Goal: Task Accomplishment & Management: Manage account settings

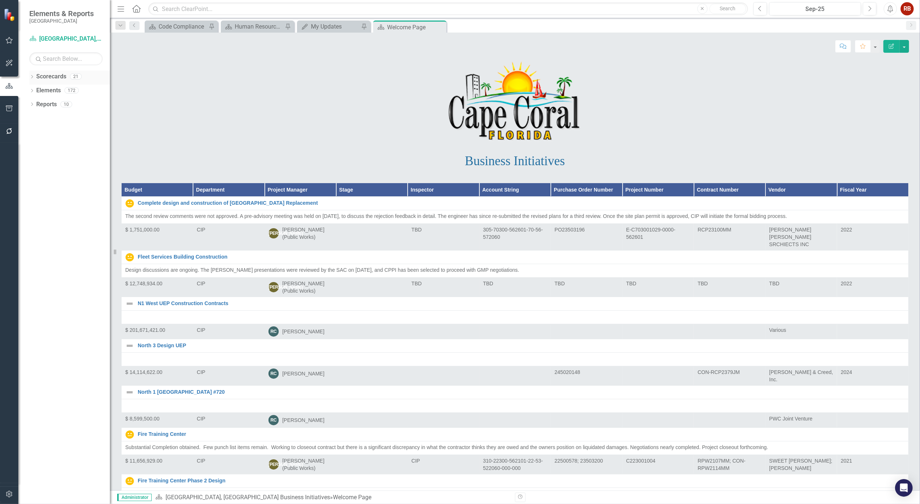
click at [34, 76] on icon "Dropdown" at bounding box center [31, 77] width 5 height 4
click at [59, 108] on link "[GEOGRAPHIC_DATA], [GEOGRAPHIC_DATA] Strategic Plan" at bounding box center [75, 104] width 70 height 8
click at [59, 106] on link "[GEOGRAPHIC_DATA], [GEOGRAPHIC_DATA] Strategic Plan" at bounding box center [75, 104] width 70 height 8
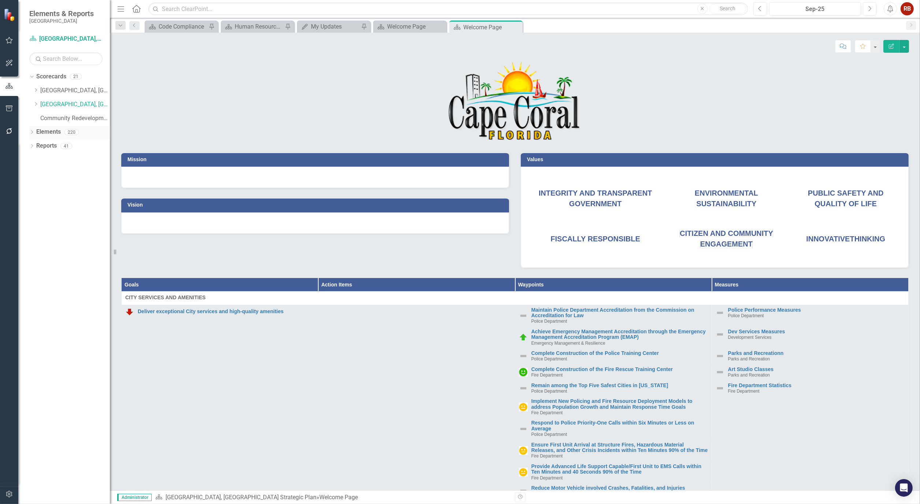
click at [30, 130] on div "Dropdown" at bounding box center [31, 133] width 5 height 6
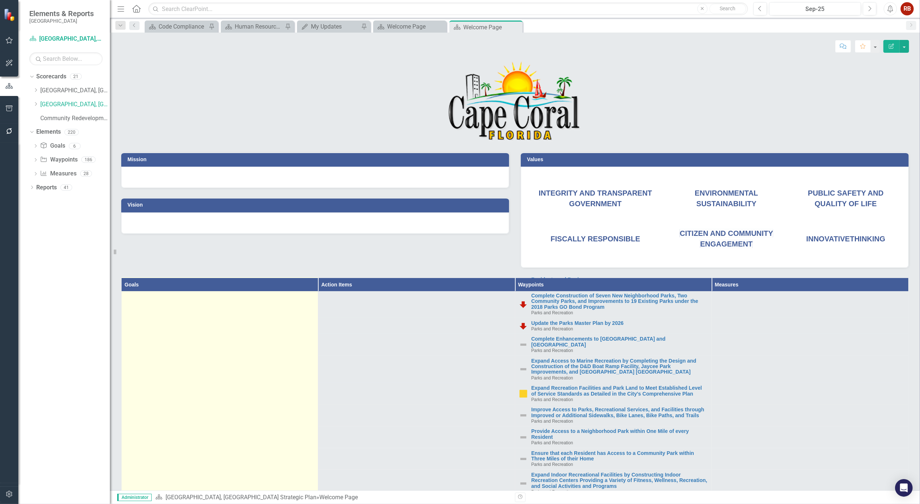
scroll to position [407, 0]
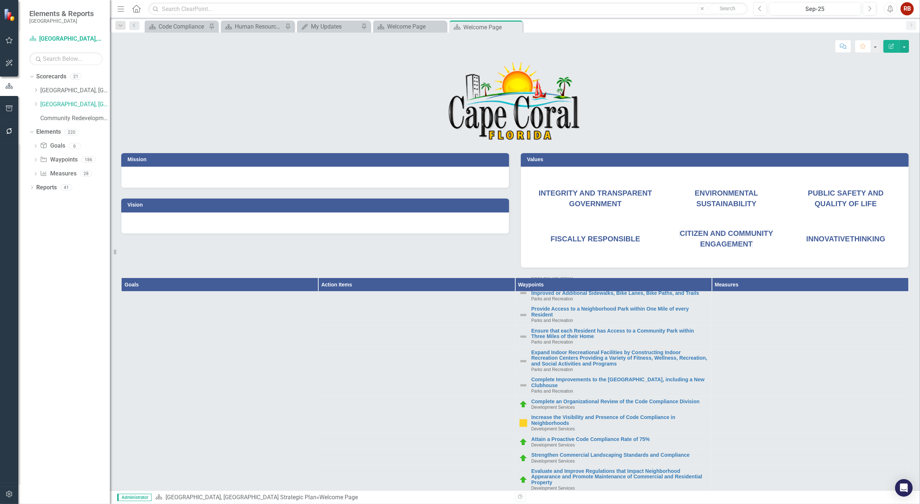
click at [248, 80] on p at bounding box center [515, 101] width 788 height 82
click at [38, 105] on icon "Dropdown" at bounding box center [35, 104] width 5 height 4
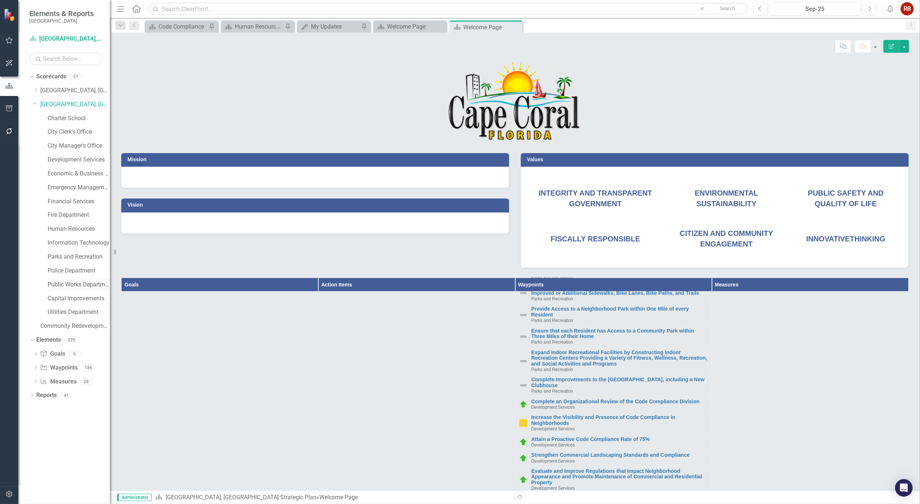
click at [66, 281] on link "Public Works Department" at bounding box center [79, 285] width 62 height 8
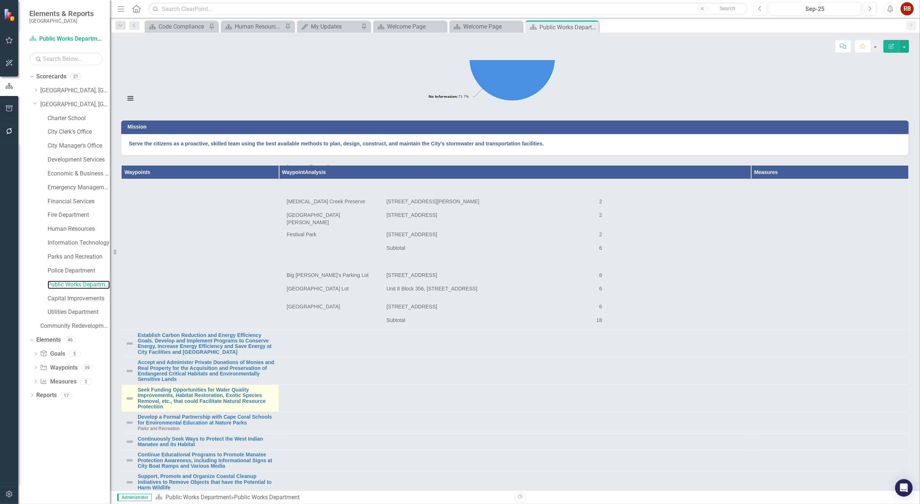
scroll to position [122, 0]
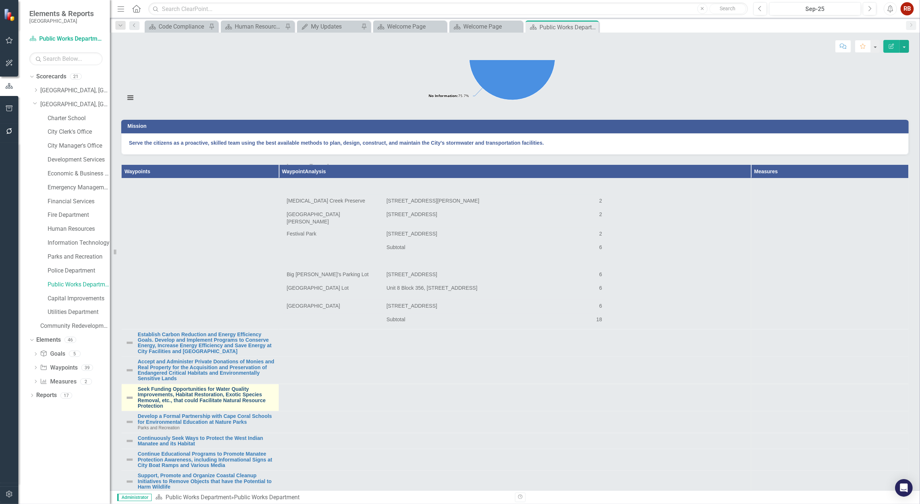
click at [187, 409] on link "Seek Funding Opportunities for Water Quality Improvements, Habitat Restoration,…" at bounding box center [206, 397] width 137 height 23
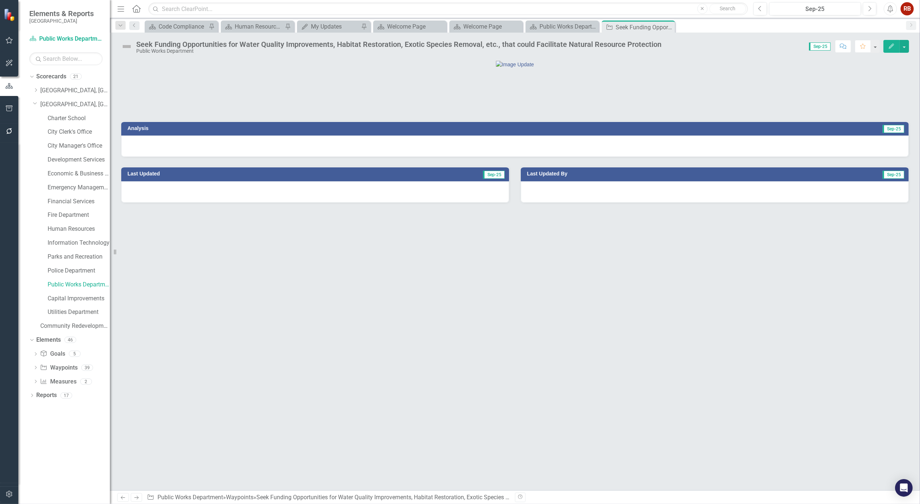
click at [886, 40] on button "Edit" at bounding box center [892, 46] width 16 height 13
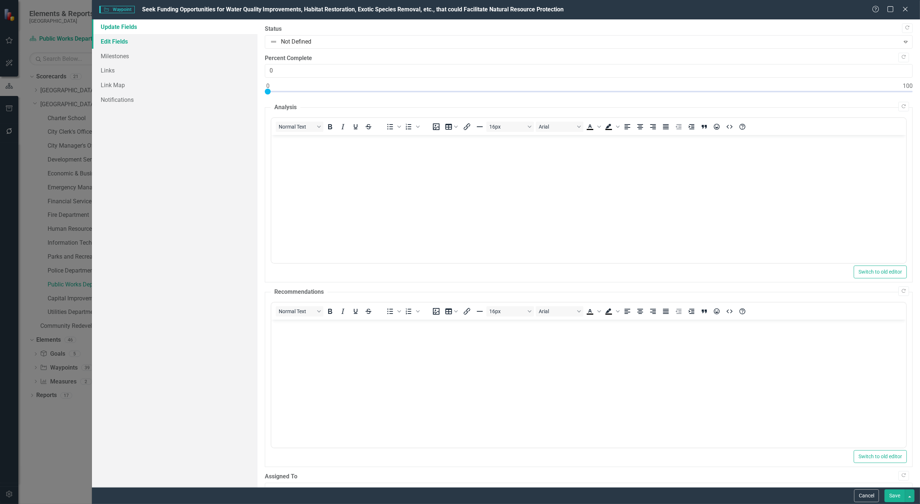
click at [118, 40] on link "Edit Fields" at bounding box center [175, 41] width 166 height 15
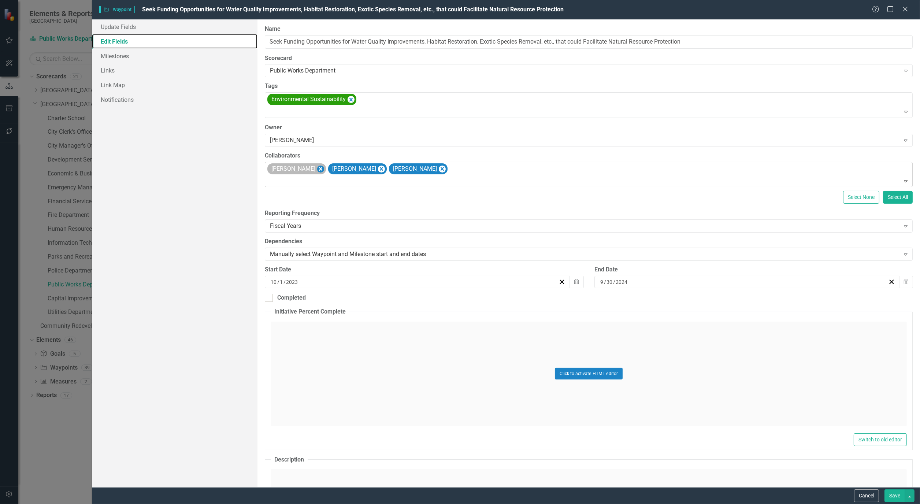
click at [322, 169] on icon "Remove Alicia Pearce Smith" at bounding box center [320, 169] width 3 height 4
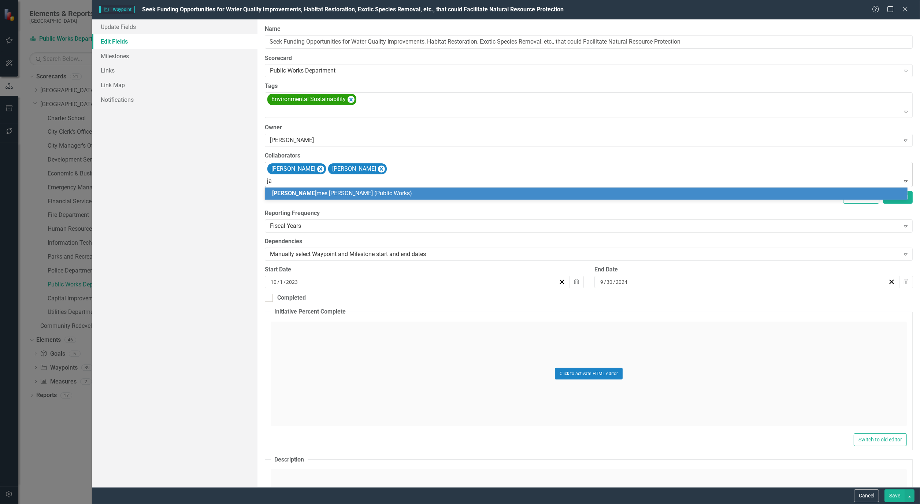
type input "jam"
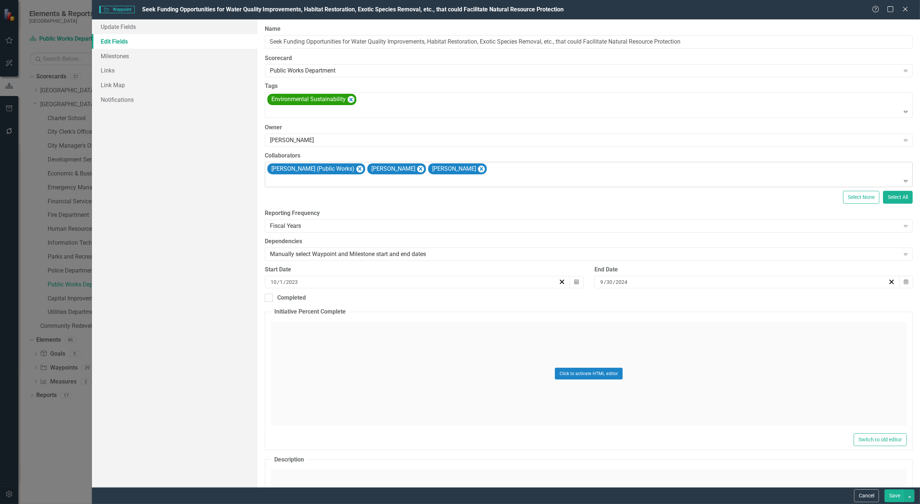
click at [896, 492] on button "Save" at bounding box center [895, 495] width 21 height 13
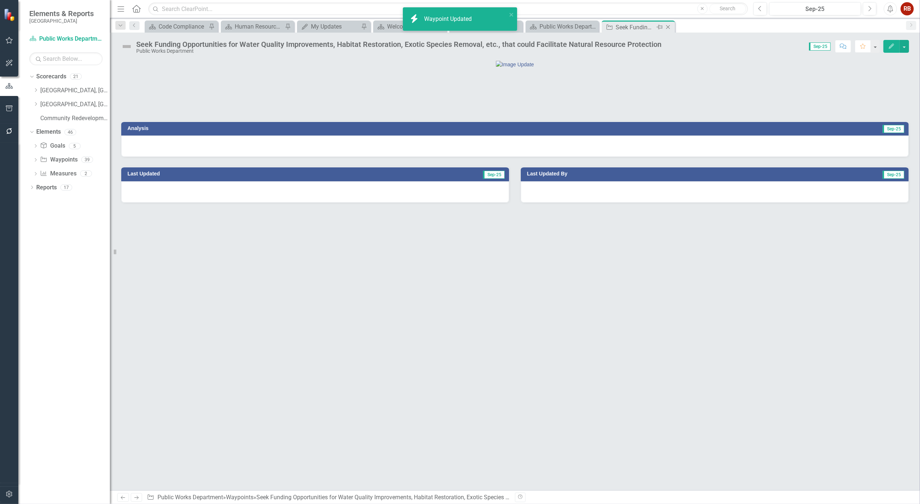
click at [671, 26] on icon "Close" at bounding box center [668, 27] width 7 height 6
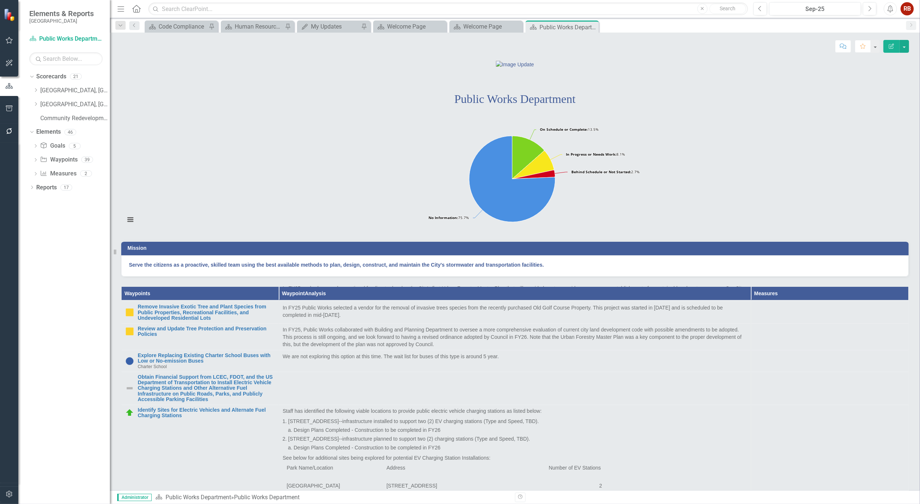
scroll to position [692, 0]
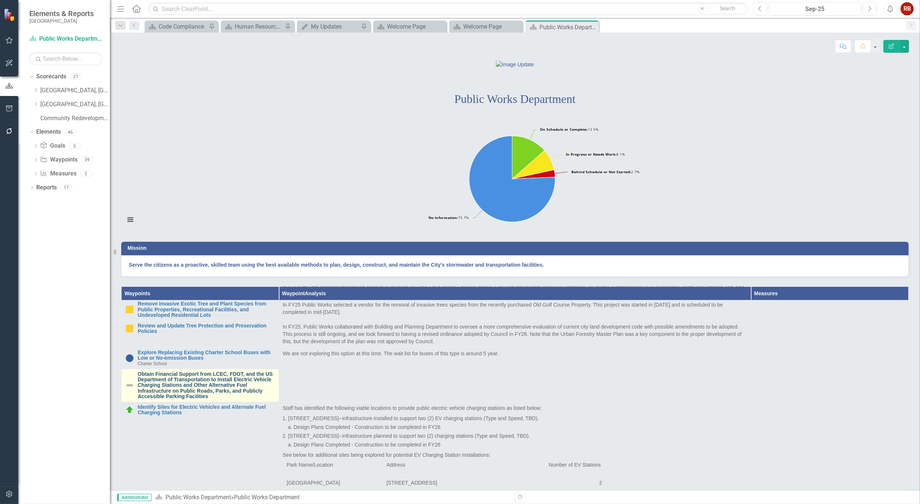
click at [222, 400] on link "Obtain Financial Support from LCEC, FDOT, and the US Department of Transportati…" at bounding box center [206, 385] width 137 height 28
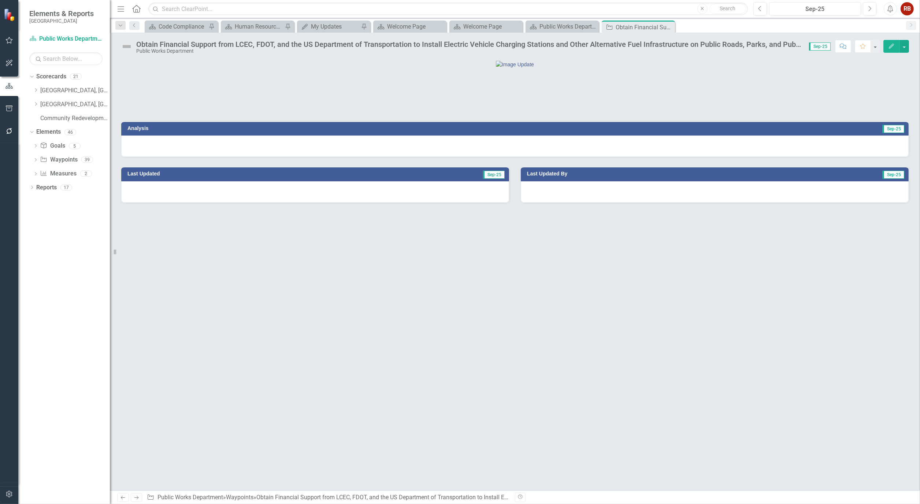
click at [885, 45] on button "Edit" at bounding box center [892, 46] width 16 height 13
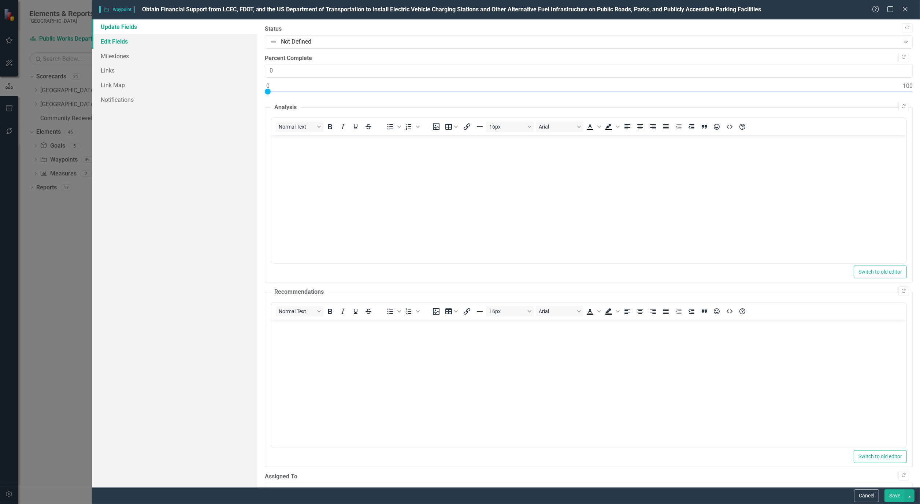
click at [110, 42] on link "Edit Fields" at bounding box center [175, 41] width 166 height 15
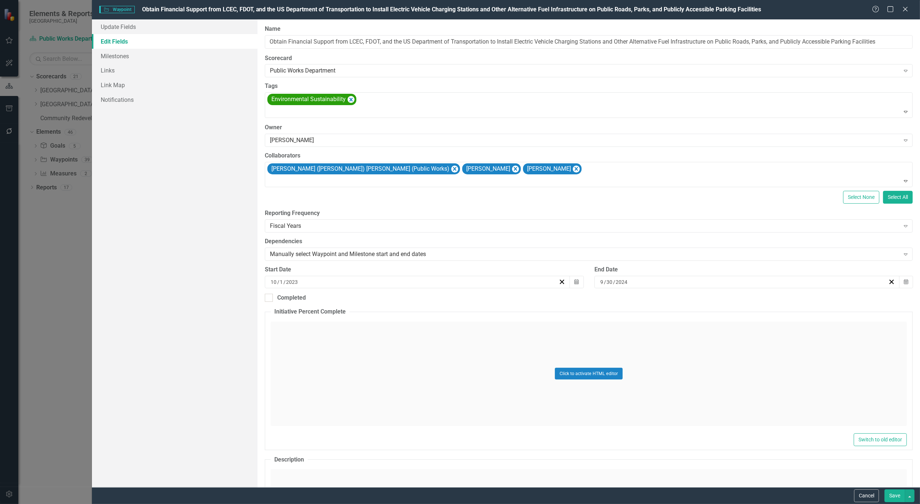
click at [894, 488] on div "Cancel Save" at bounding box center [506, 495] width 828 height 17
click at [891, 496] on button "Save" at bounding box center [895, 495] width 21 height 13
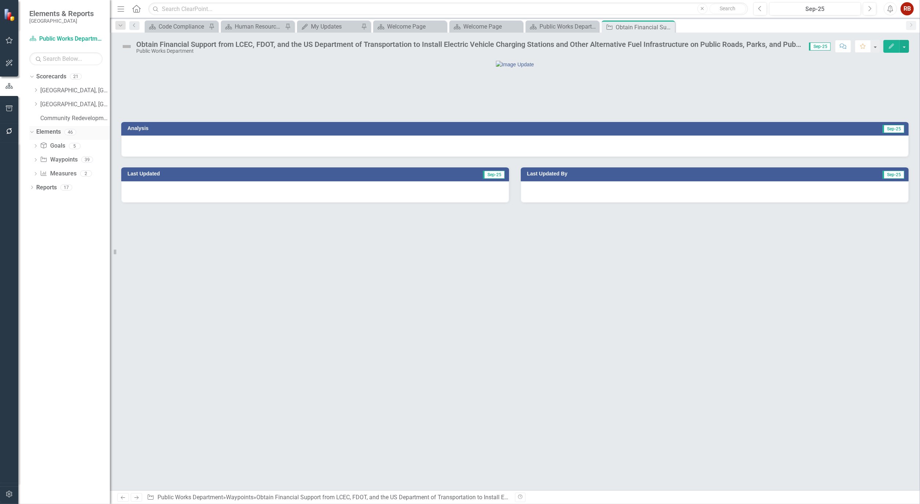
click at [47, 130] on link "Elements" at bounding box center [48, 132] width 25 height 8
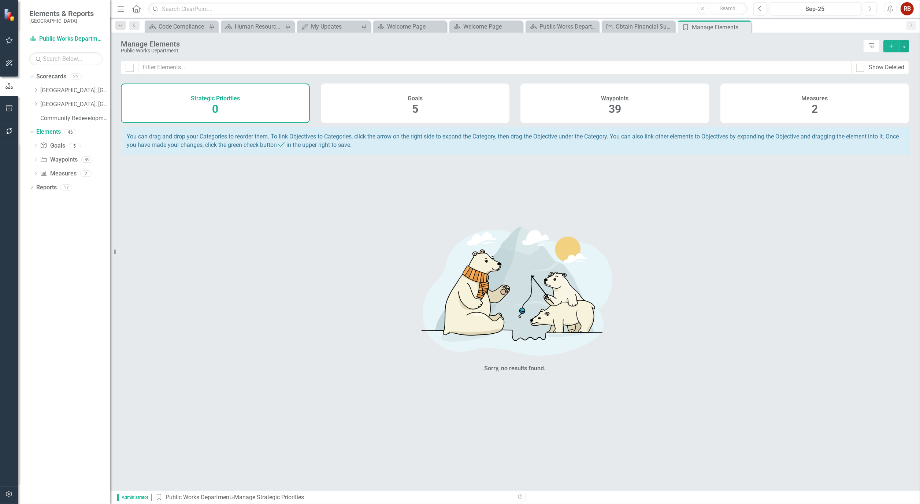
click at [8, 495] on icon "button" at bounding box center [9, 494] width 6 height 7
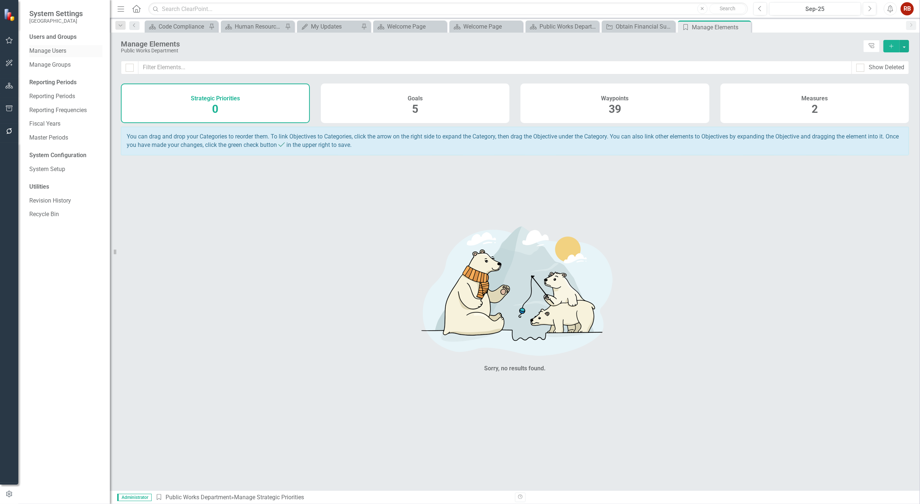
click at [59, 52] on link "Manage Users" at bounding box center [65, 51] width 73 height 8
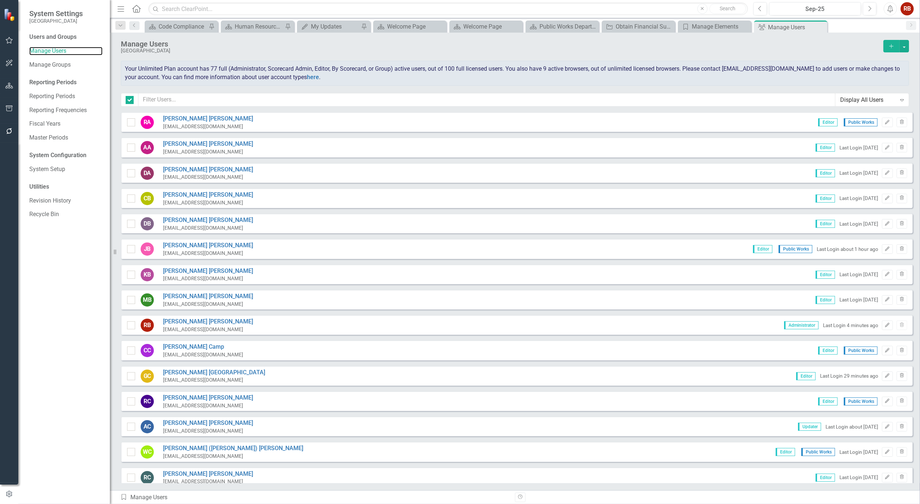
checkbox input "false"
click at [214, 104] on input "text" at bounding box center [486, 100] width 697 height 14
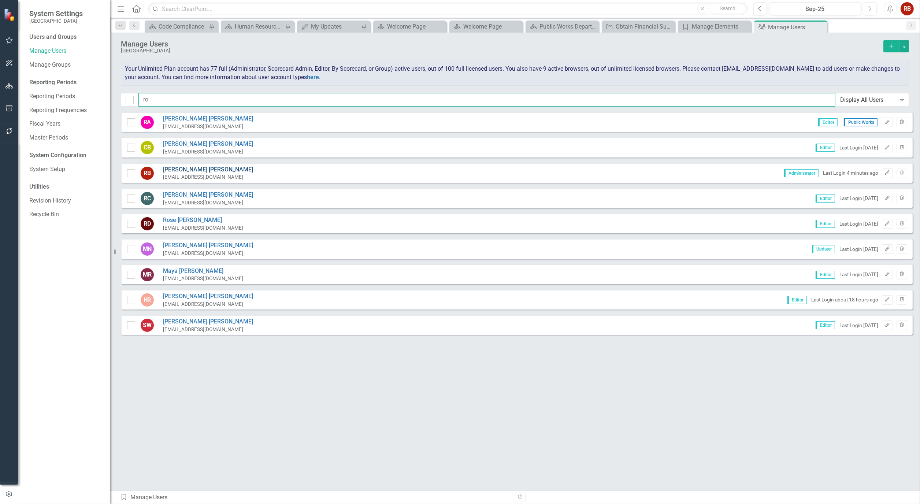
type input "ro"
click at [184, 170] on link "Robin Burris" at bounding box center [208, 170] width 90 height 8
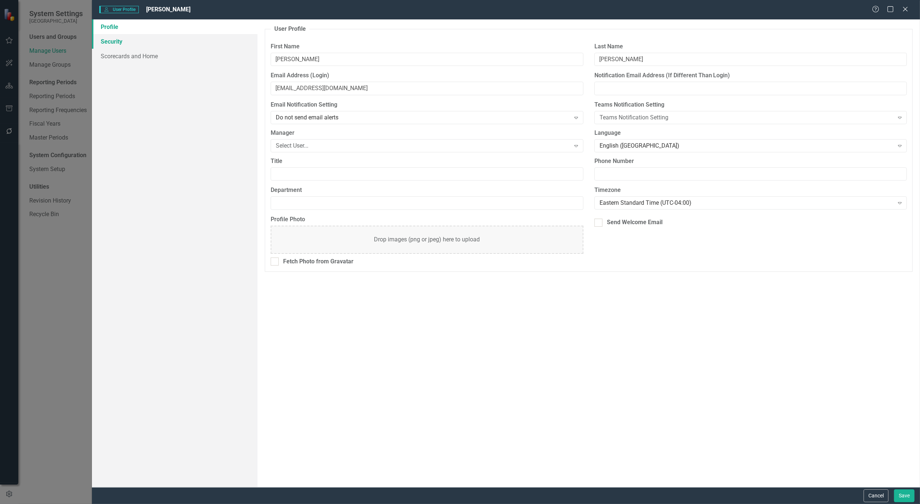
click at [114, 43] on link "Security" at bounding box center [175, 41] width 166 height 15
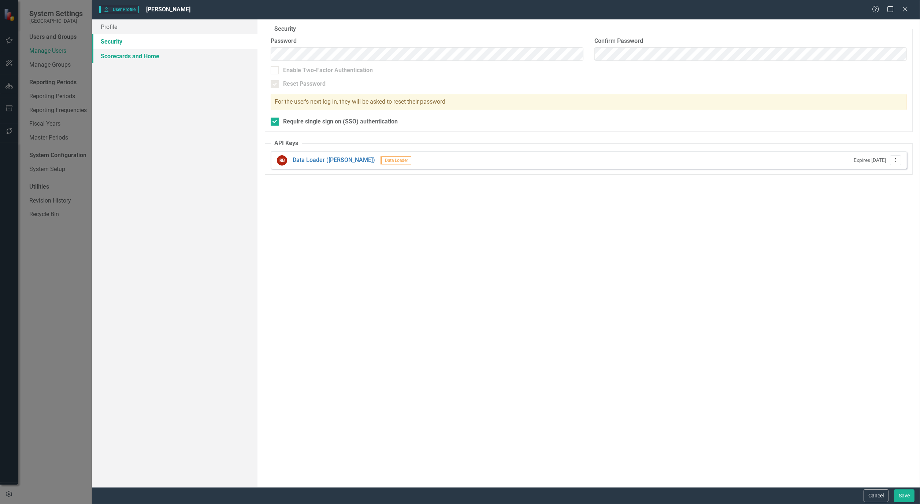
click at [119, 56] on link "Scorecards and Home" at bounding box center [175, 56] width 166 height 15
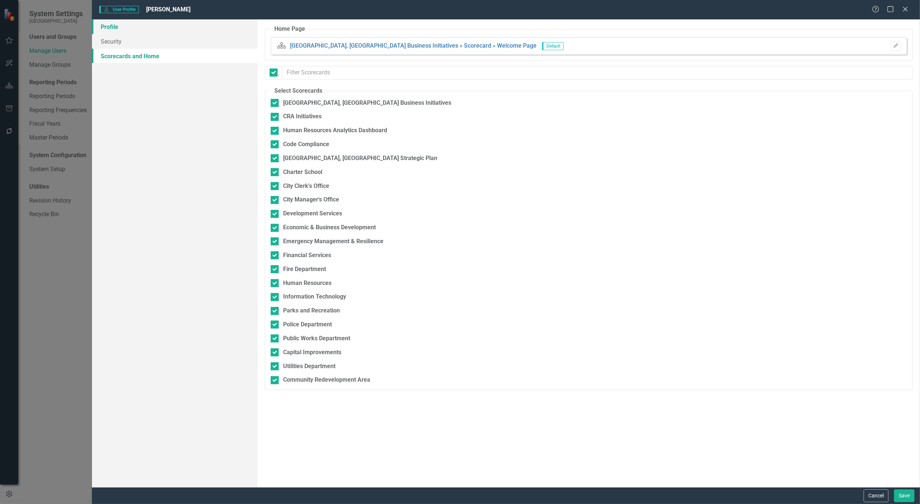
click at [111, 26] on link "Profile" at bounding box center [175, 26] width 166 height 15
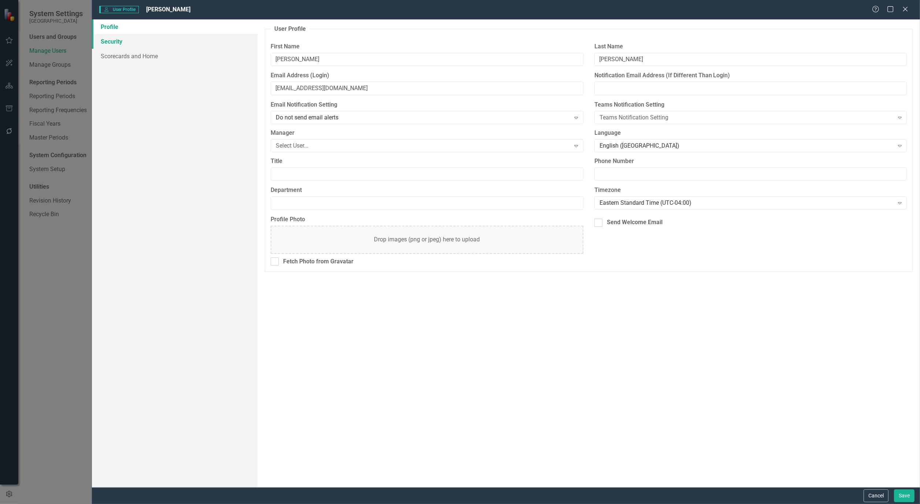
click at [114, 41] on link "Security" at bounding box center [175, 41] width 166 height 15
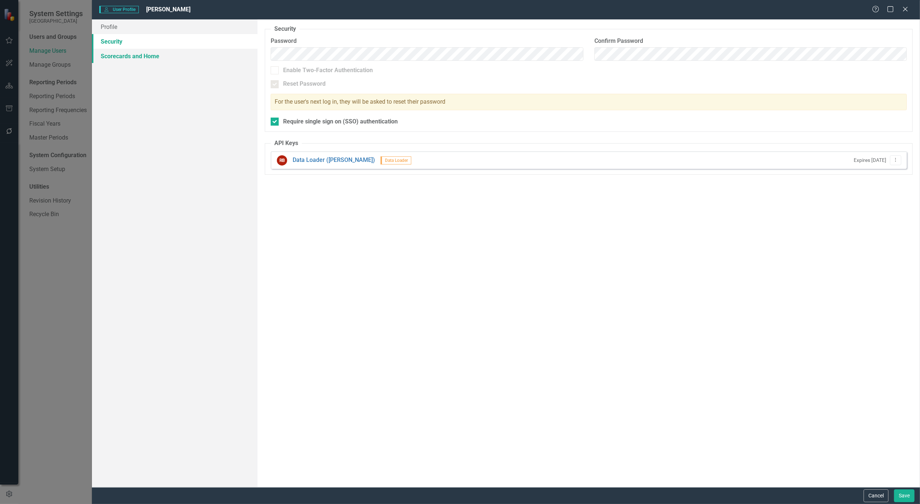
click at [114, 58] on link "Scorecards and Home" at bounding box center [175, 56] width 166 height 15
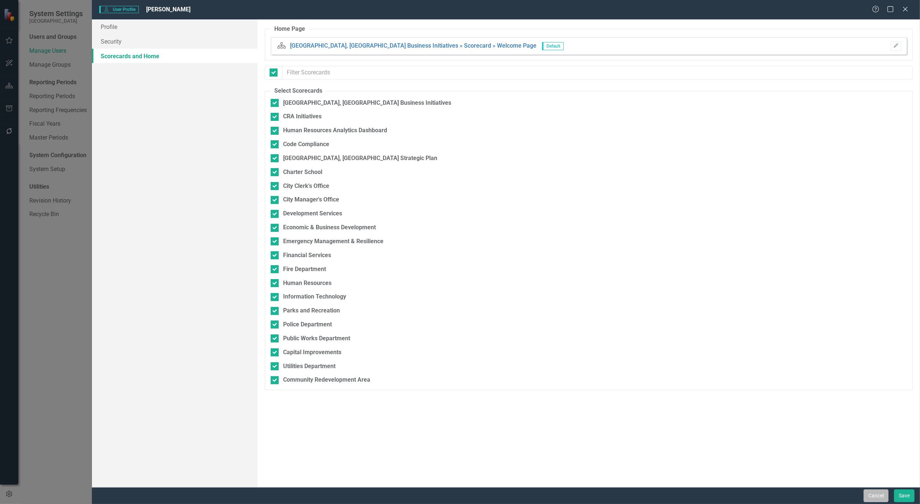
click at [877, 496] on button "Cancel" at bounding box center [876, 495] width 25 height 13
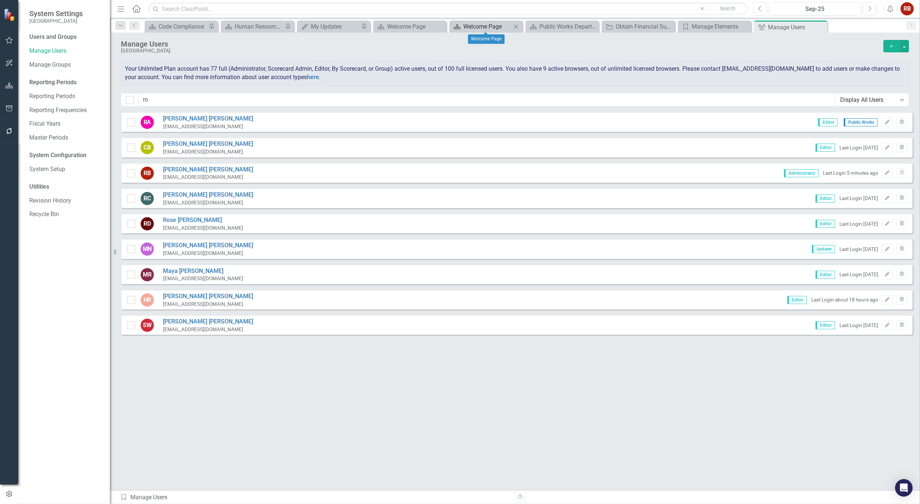
click at [485, 24] on div "Welcome Page" at bounding box center [487, 26] width 48 height 9
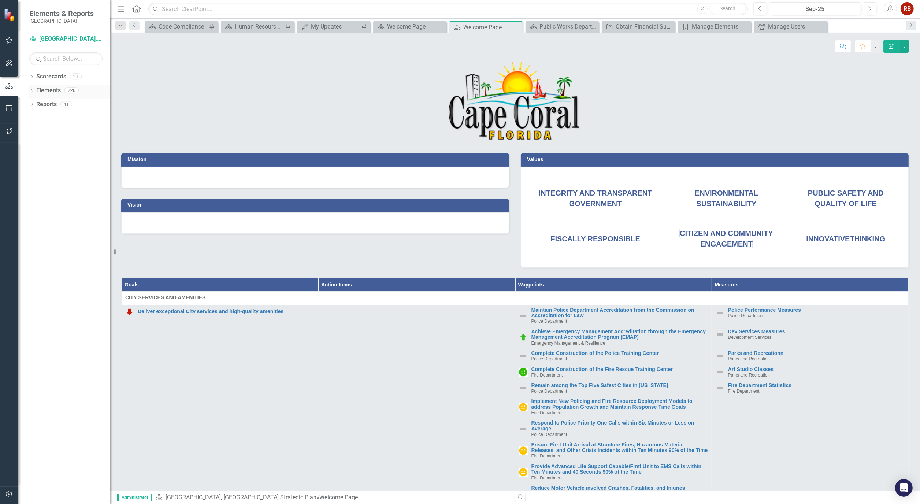
click at [30, 90] on icon "Dropdown" at bounding box center [31, 91] width 5 height 4
click at [59, 90] on link "Elements" at bounding box center [48, 90] width 25 height 8
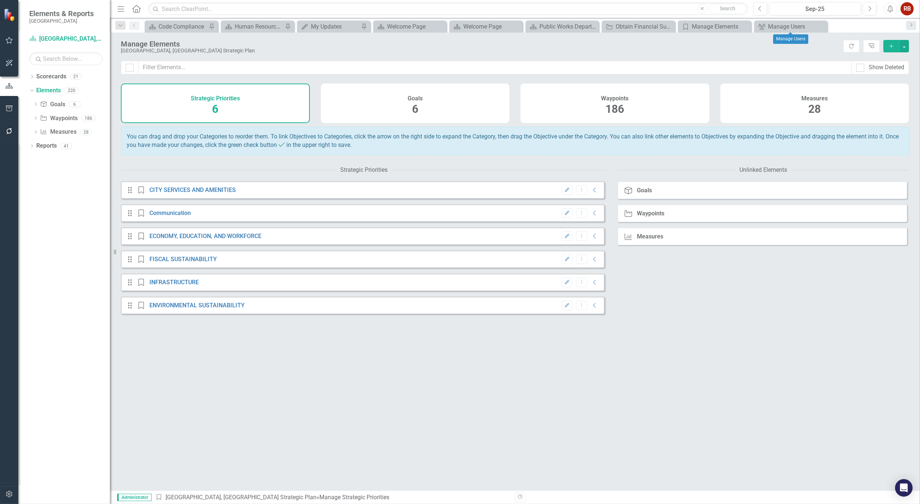
drag, startPoint x: 822, startPoint y: 28, endPoint x: 810, endPoint y: 27, distance: 12.5
click at [0, 0] on icon at bounding box center [0, 0] width 0 height 0
click at [746, 25] on icon "Close" at bounding box center [744, 27] width 7 height 6
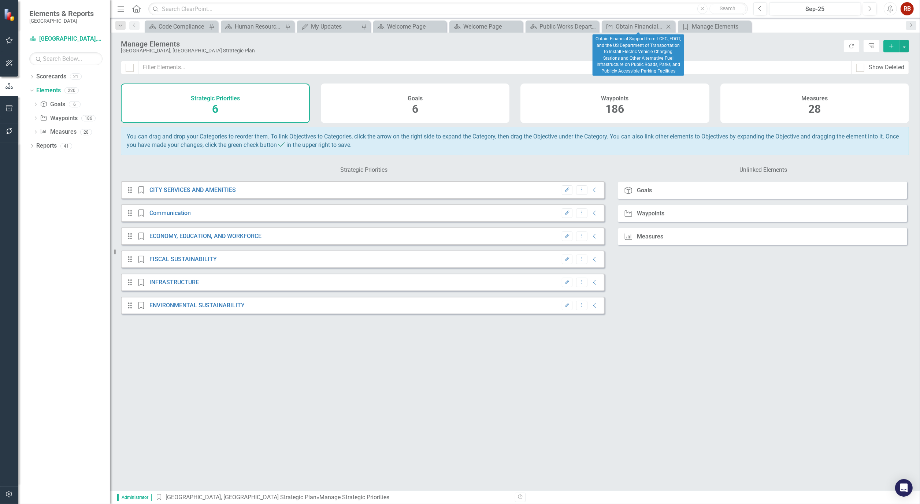
click at [672, 27] on div "Close" at bounding box center [668, 26] width 9 height 9
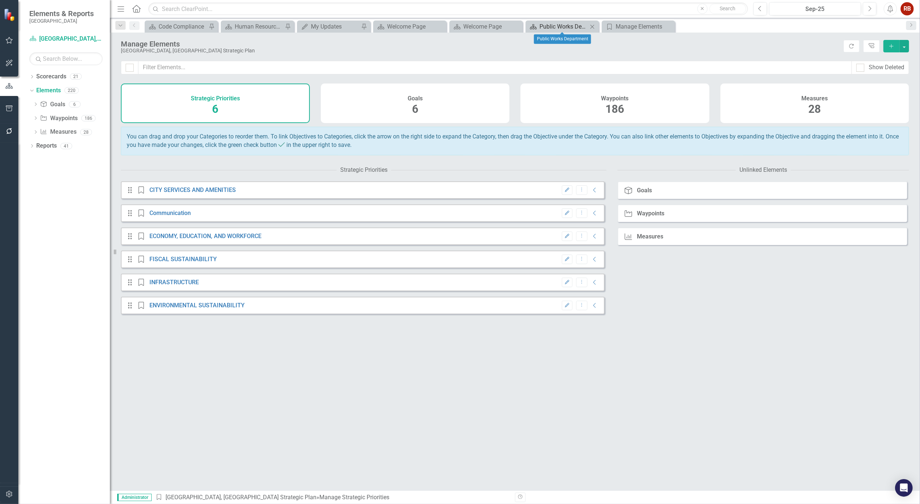
click at [552, 25] on div "Public Works Department" at bounding box center [564, 26] width 48 height 9
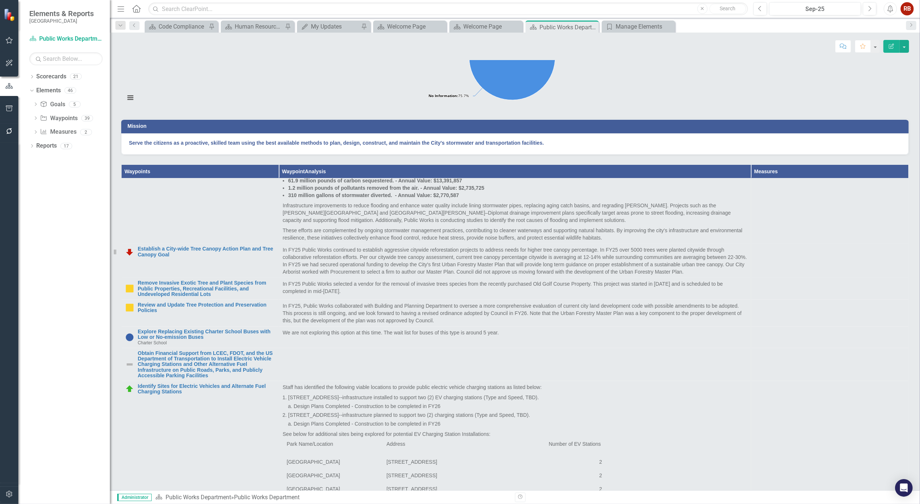
scroll to position [610, 0]
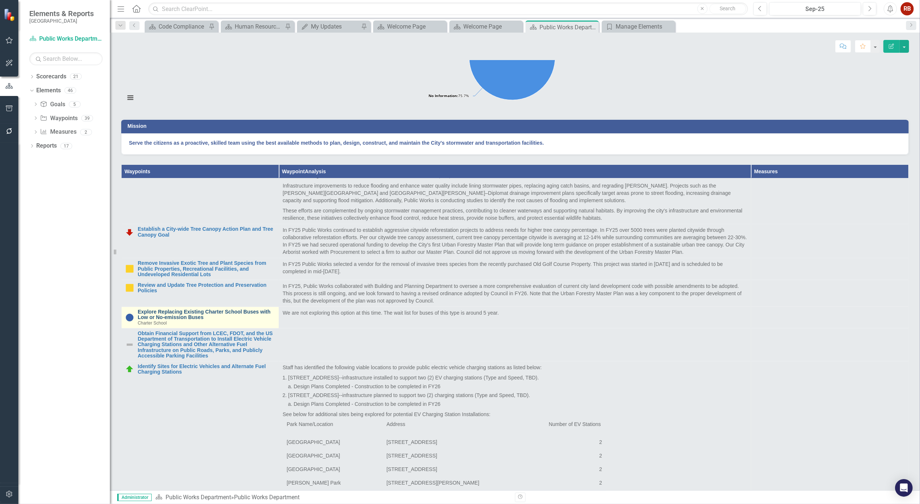
click at [145, 321] on link "Explore Replacing Existing Charter School Buses with Low or No-emission Buses" at bounding box center [206, 314] width 137 height 11
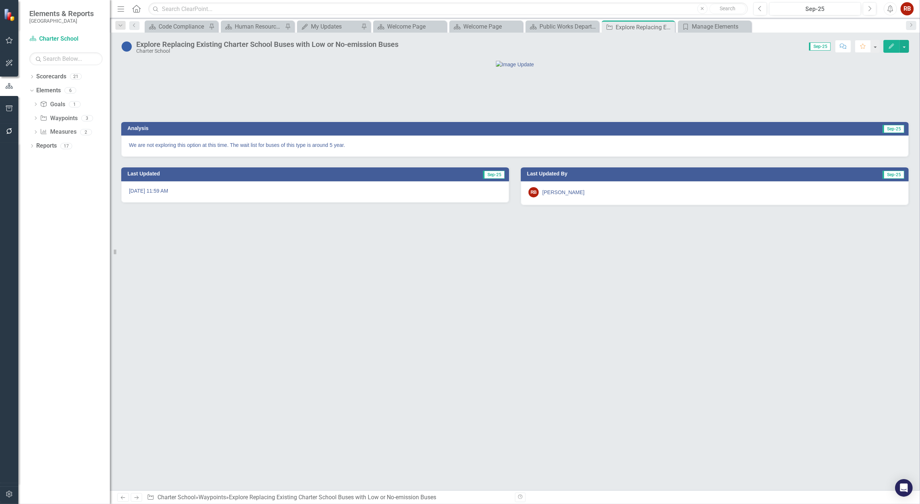
click at [888, 42] on button "Edit" at bounding box center [892, 46] width 16 height 13
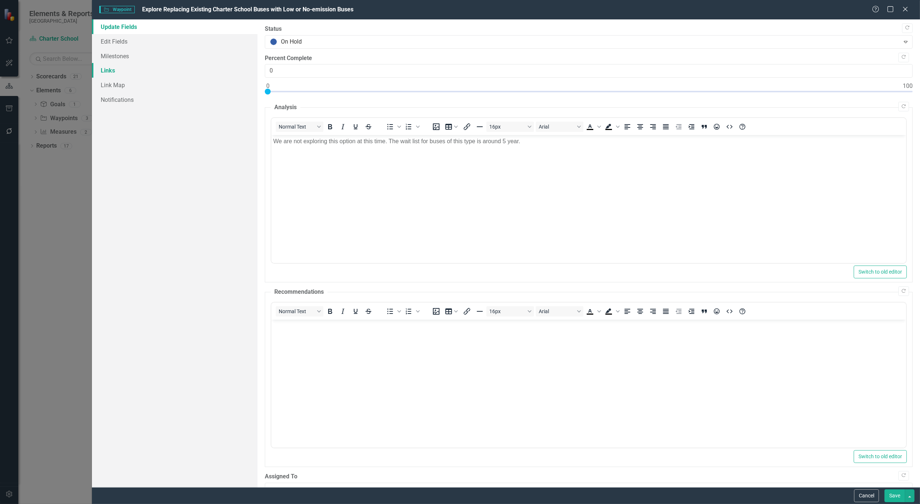
click at [105, 70] on link "Links" at bounding box center [175, 70] width 166 height 15
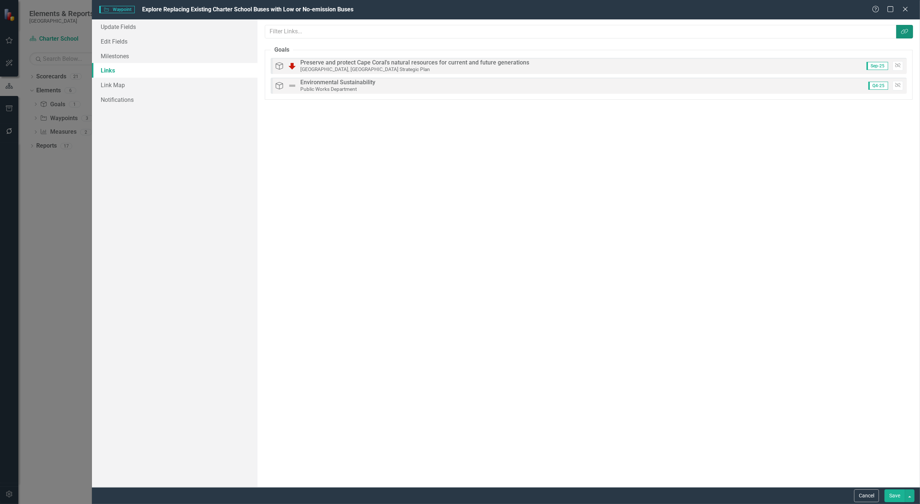
click at [907, 32] on icon "Link Tag" at bounding box center [904, 32] width 7 height 6
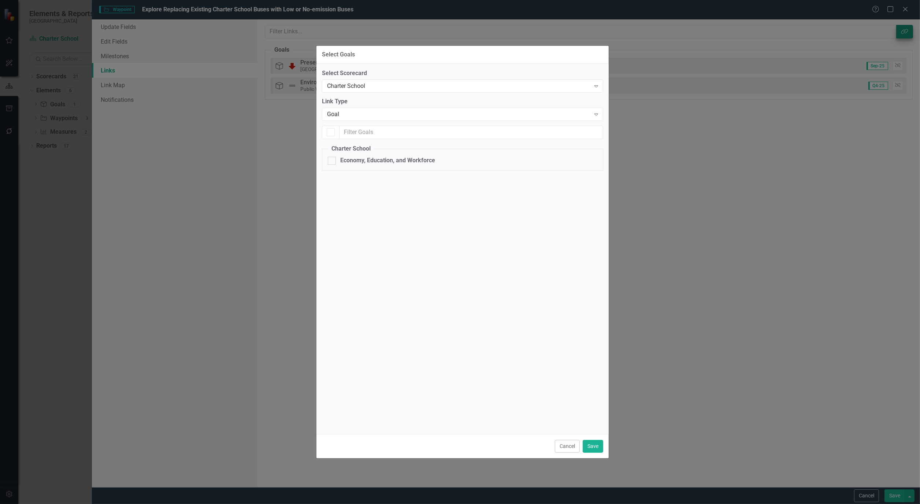
checkbox input "false"
click at [596, 115] on icon "Expand" at bounding box center [596, 114] width 7 height 6
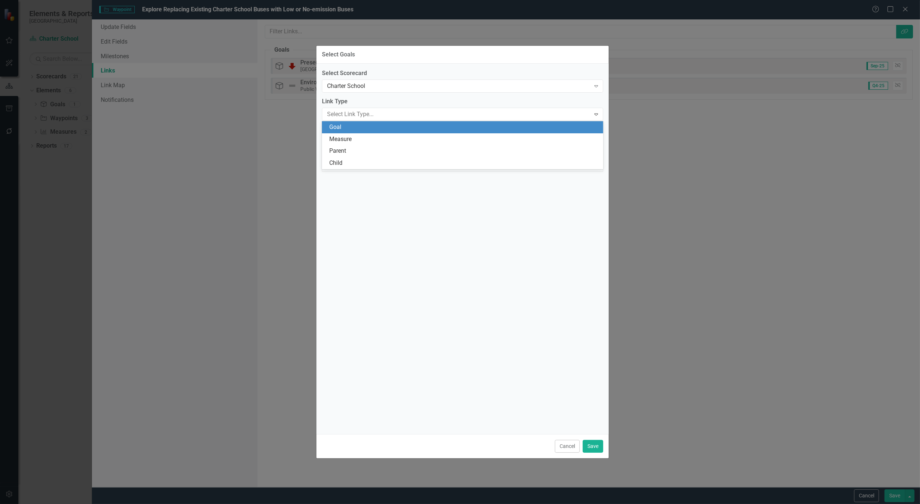
click at [581, 123] on div "Goal" at bounding box center [464, 127] width 270 height 8
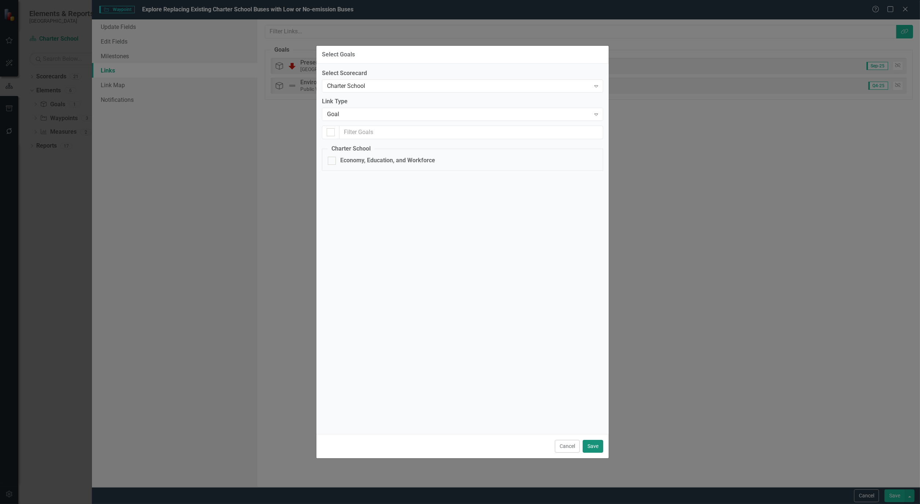
click at [592, 443] on button "Save" at bounding box center [593, 446] width 21 height 13
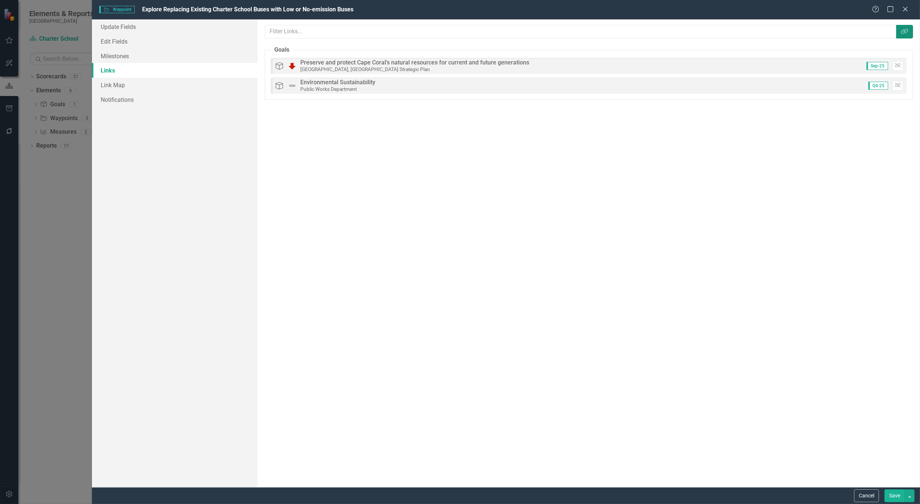
click at [907, 34] on button "Link Tag" at bounding box center [904, 32] width 17 height 14
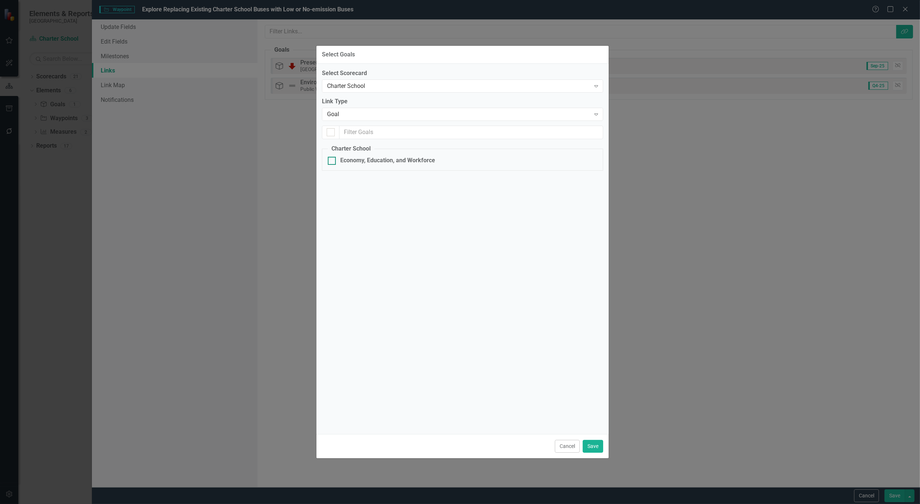
click at [367, 159] on div "Economy, Education, and Workforce" at bounding box center [387, 160] width 95 height 8
click at [333, 159] on input "Economy, Education, and Workforce" at bounding box center [330, 159] width 5 height 5
checkbox input "true"
click at [367, 159] on div "Economy, Education, and Workforce" at bounding box center [387, 160] width 95 height 8
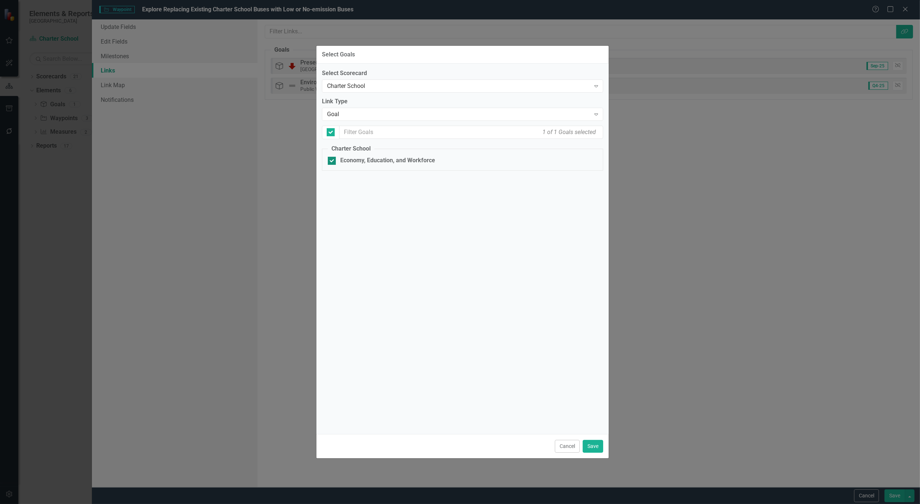
click at [333, 159] on input "Economy, Education, and Workforce" at bounding box center [330, 159] width 5 height 5
checkbox input "false"
click at [572, 445] on button "Cancel" at bounding box center [567, 446] width 25 height 13
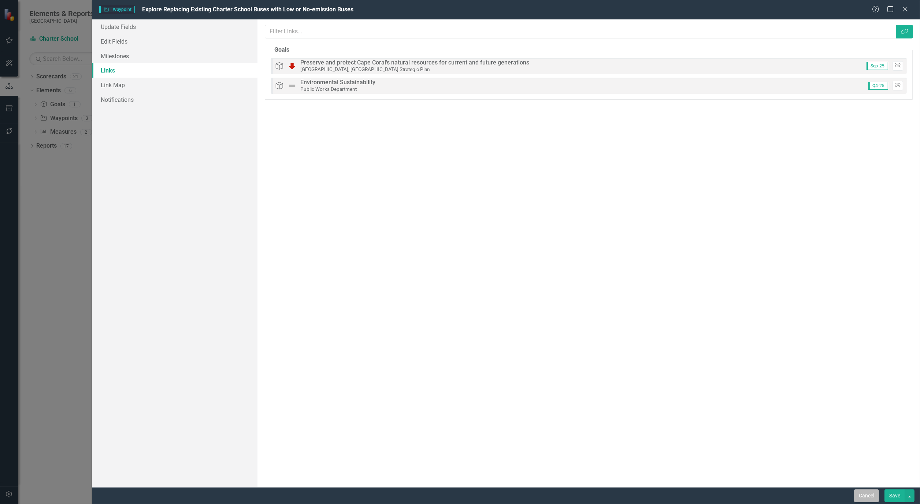
click at [861, 498] on button "Cancel" at bounding box center [866, 495] width 25 height 13
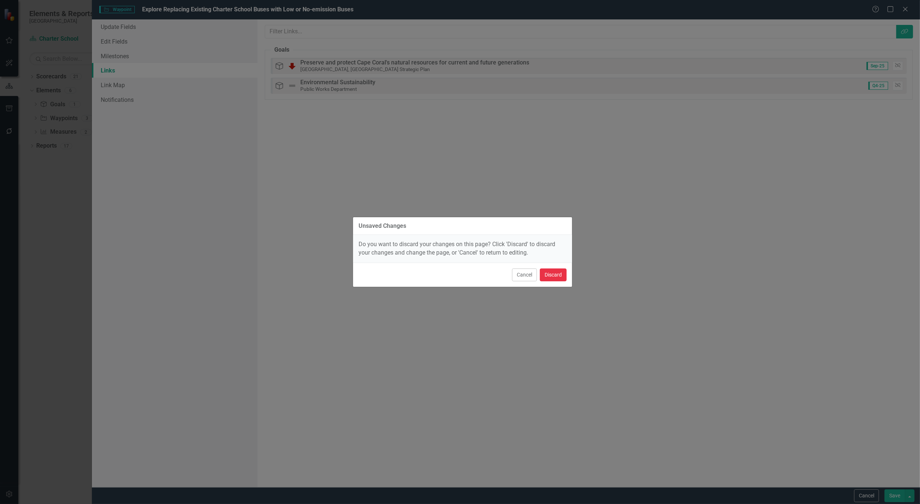
click at [549, 273] on button "Discard" at bounding box center [553, 275] width 27 height 13
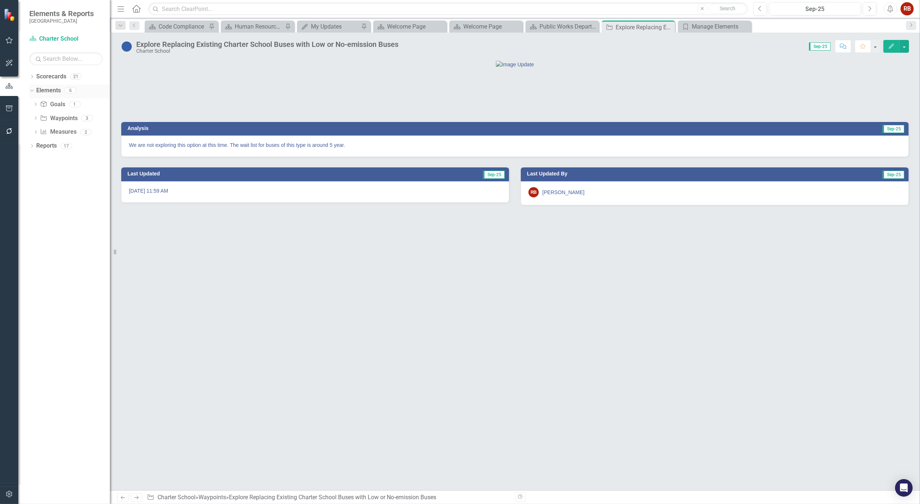
click at [50, 89] on link "Elements" at bounding box center [48, 90] width 25 height 8
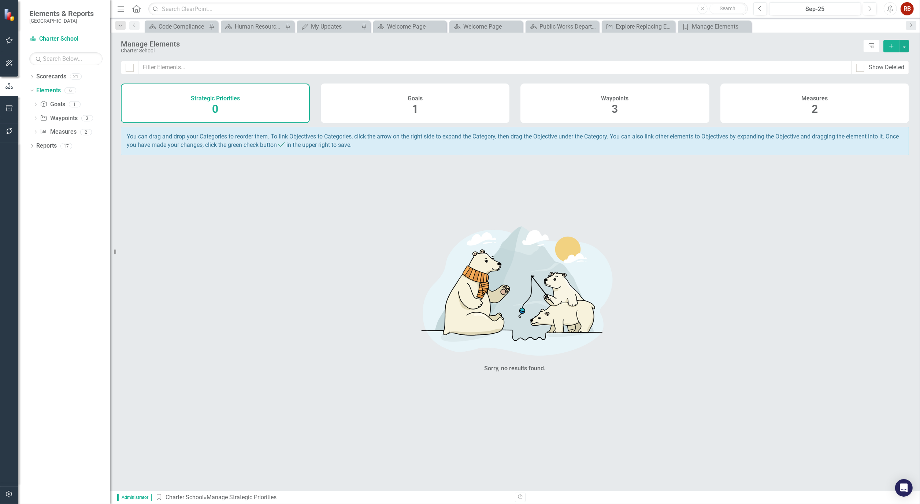
click at [549, 101] on div "Waypoints 3" at bounding box center [615, 104] width 189 height 40
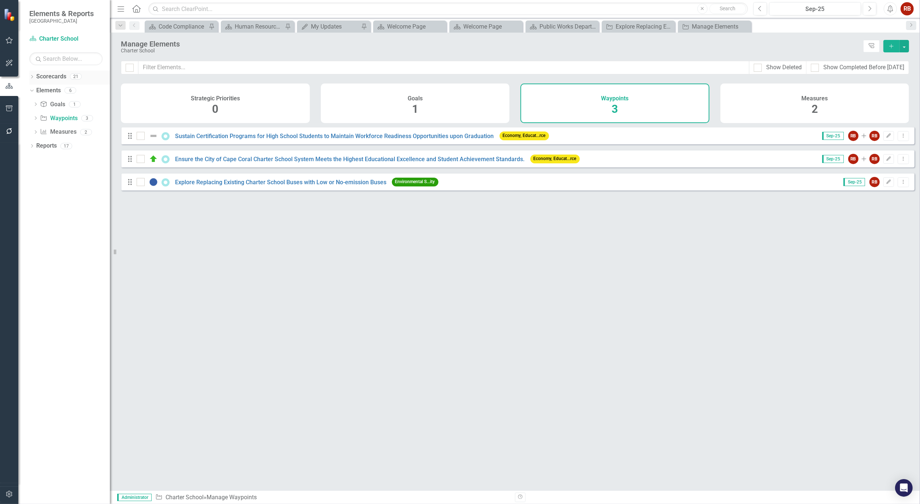
click at [36, 75] on div "Dropdown Scorecards 21" at bounding box center [69, 78] width 81 height 14
click at [30, 77] on icon "Dropdown" at bounding box center [31, 77] width 5 height 4
click at [37, 103] on icon "Dropdown" at bounding box center [35, 104] width 5 height 4
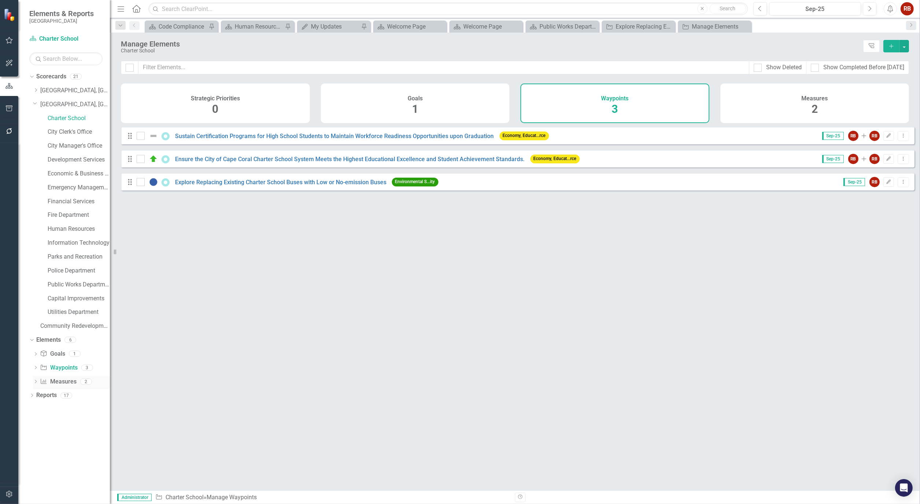
click at [58, 384] on link "Measure Measures" at bounding box center [58, 382] width 36 height 8
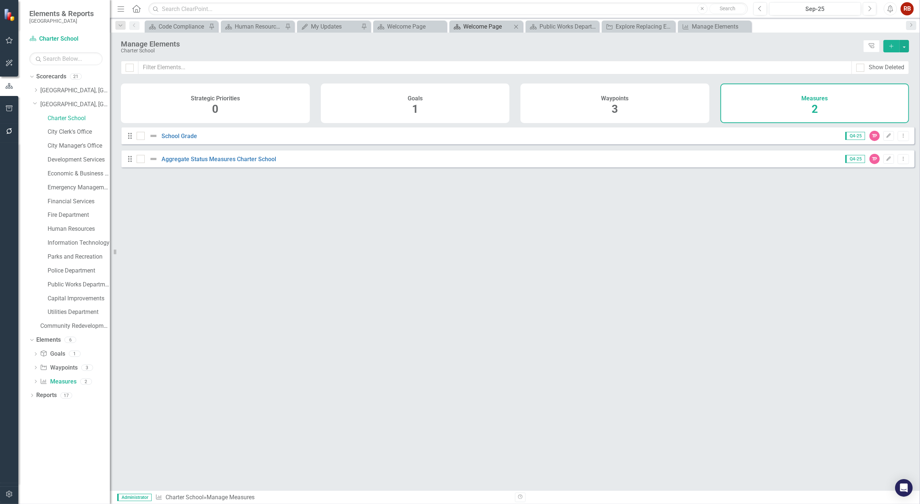
click at [485, 23] on div "Welcome Page" at bounding box center [487, 26] width 48 height 9
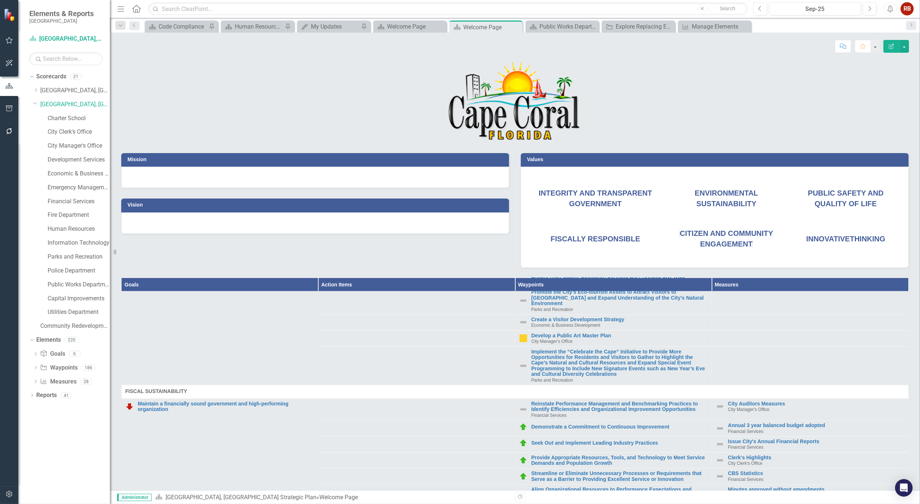
scroll to position [1750, 0]
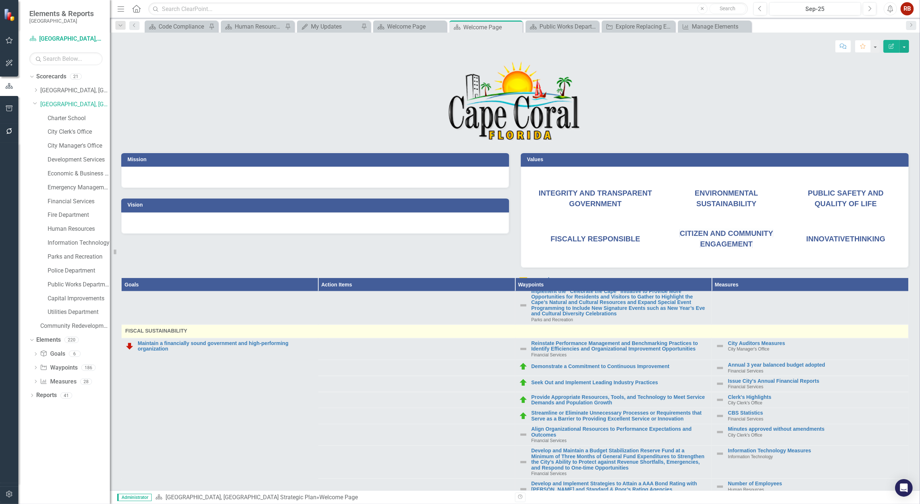
click at [166, 334] on span "FISCAL SUSTAINABILITY" at bounding box center [515, 330] width 780 height 7
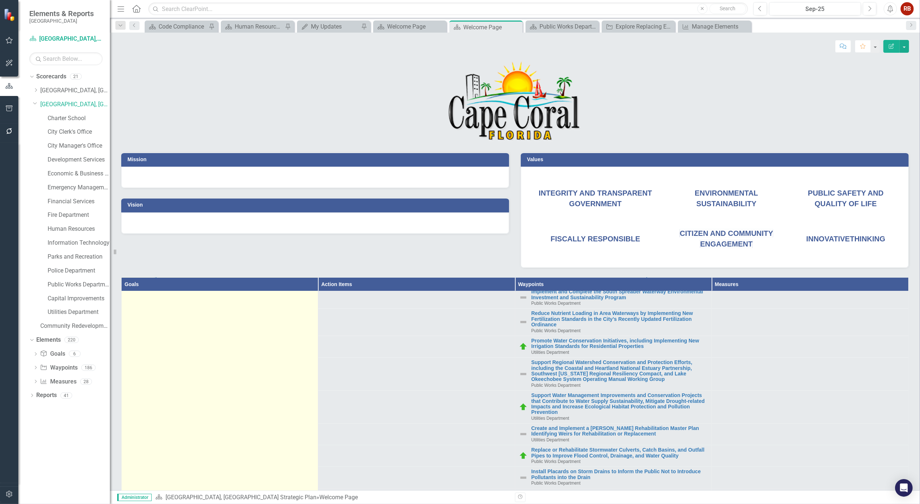
scroll to position [3053, 0]
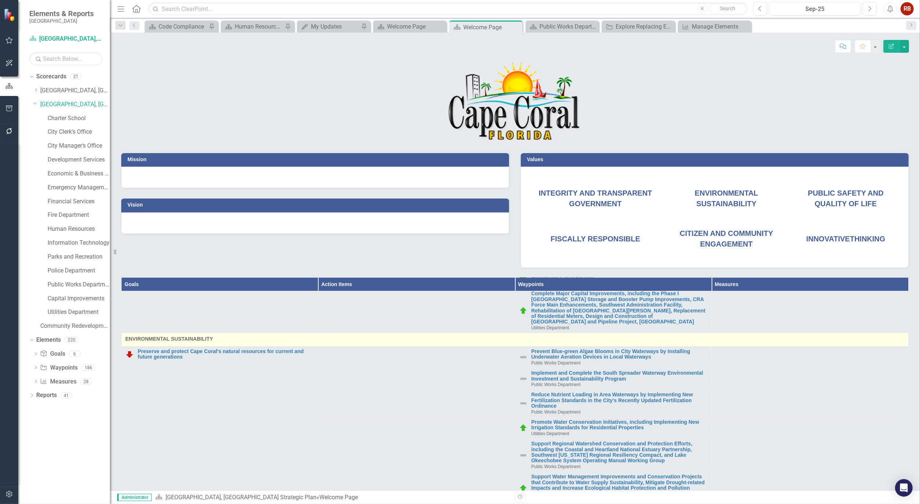
click at [160, 339] on span "ENVIRONMENTAL SUSTAINABILITY" at bounding box center [515, 338] width 780 height 7
click at [160, 342] on span "ENVIRONMENTAL SUSTAINABILITY" at bounding box center [515, 338] width 780 height 7
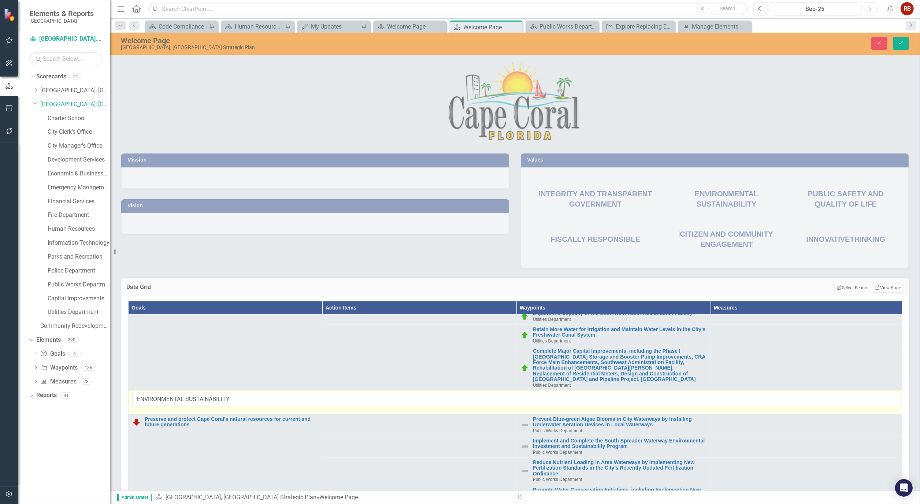
click at [874, 35] on div "Welcome Page Cape Coral, FL Strategic Plan Close Save" at bounding box center [515, 44] width 810 height 22
click at [874, 37] on button "Close" at bounding box center [879, 43] width 16 height 13
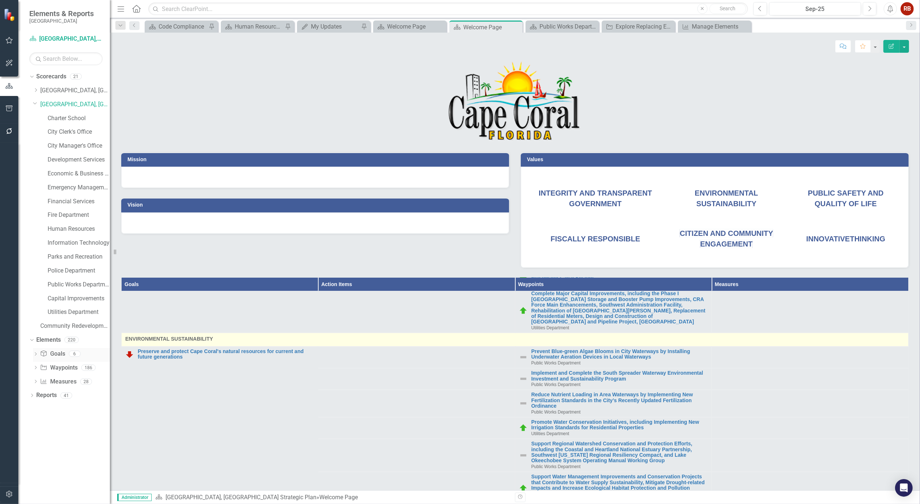
click at [54, 355] on link "Goal Goals" at bounding box center [52, 354] width 25 height 8
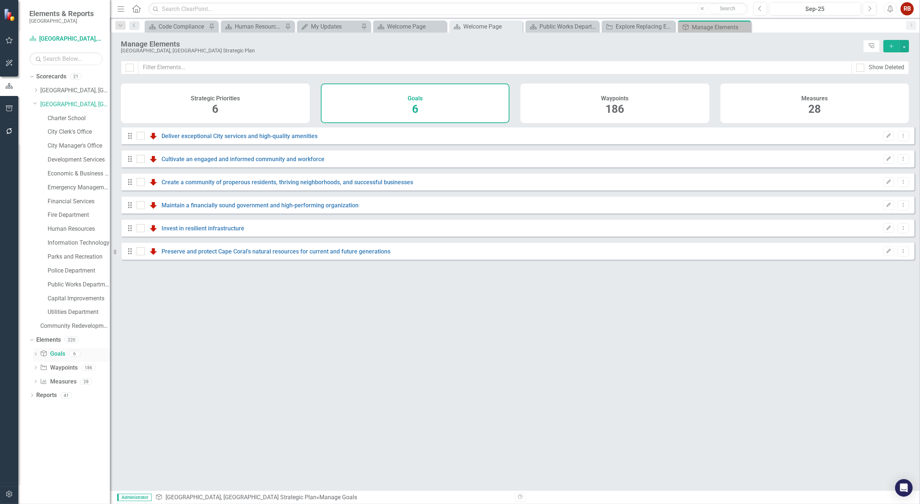
checkbox input "false"
click at [634, 100] on div "Waypoints 186" at bounding box center [615, 104] width 189 height 40
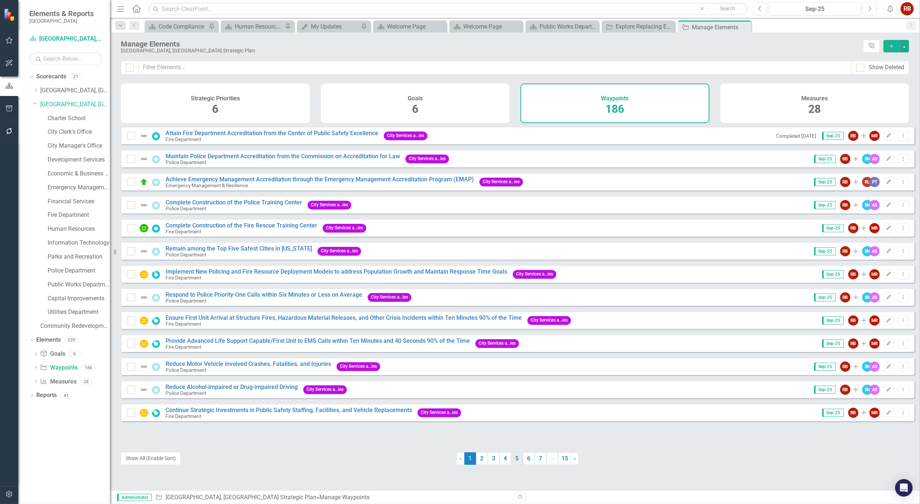
click at [511, 456] on link "5" at bounding box center [517, 458] width 12 height 12
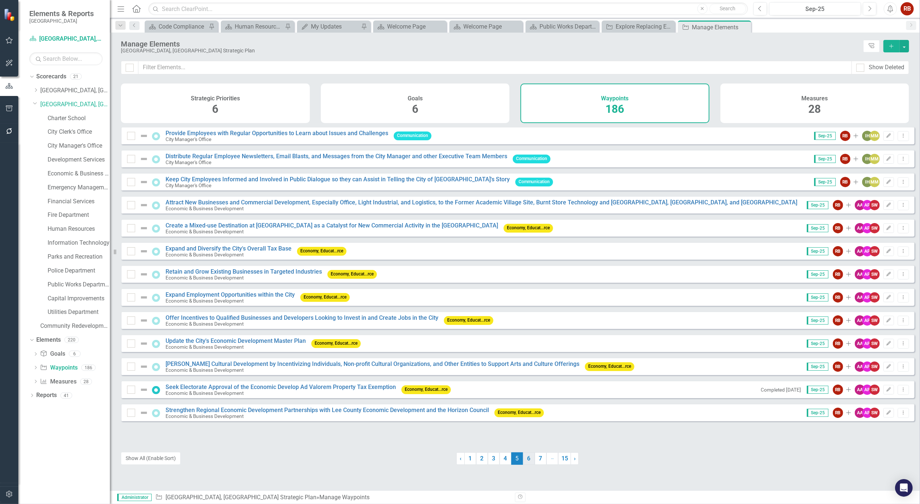
click at [523, 456] on link "6" at bounding box center [529, 458] width 12 height 12
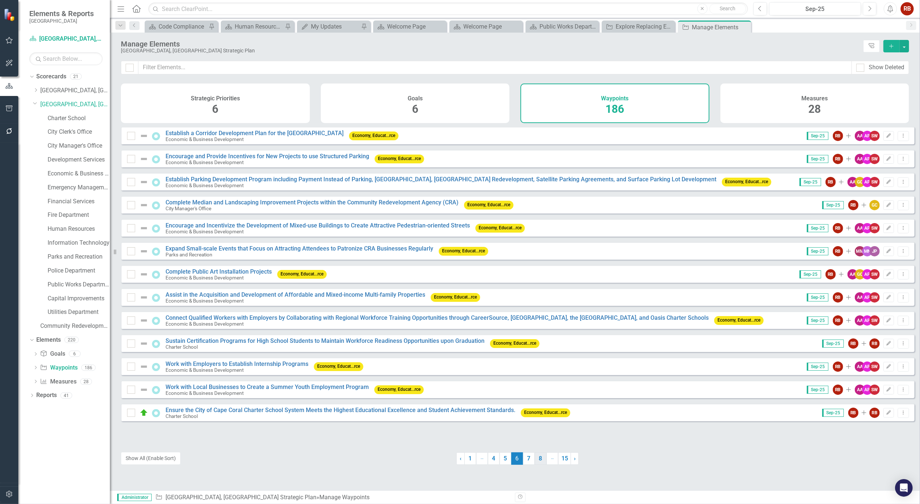
click at [526, 458] on link "7" at bounding box center [529, 458] width 12 height 12
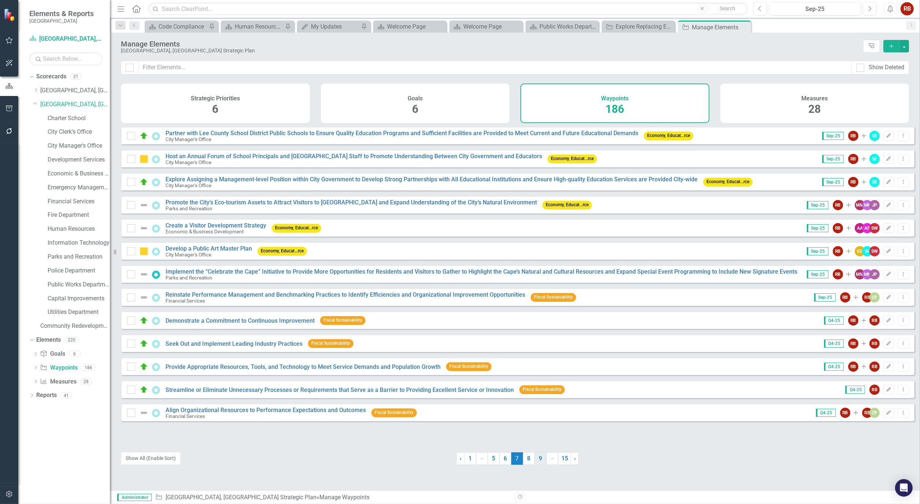
click at [529, 459] on link "8" at bounding box center [529, 458] width 12 height 12
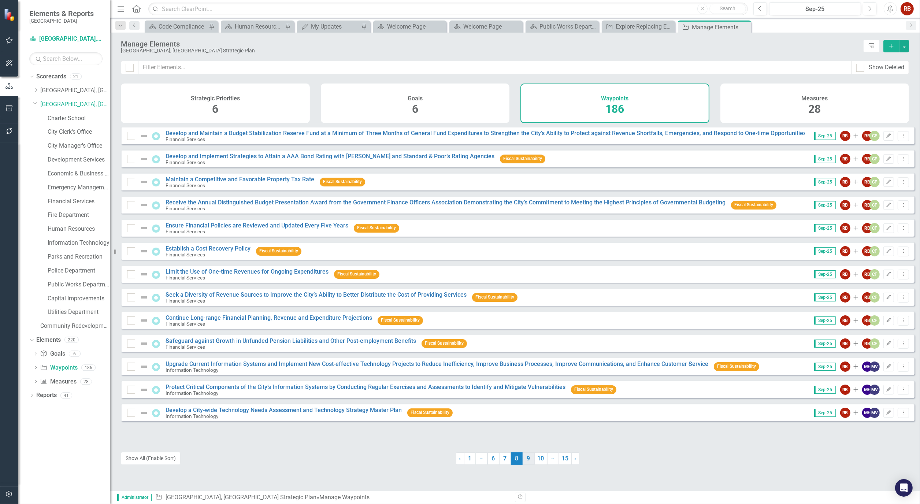
click at [530, 459] on link "9" at bounding box center [529, 458] width 12 height 12
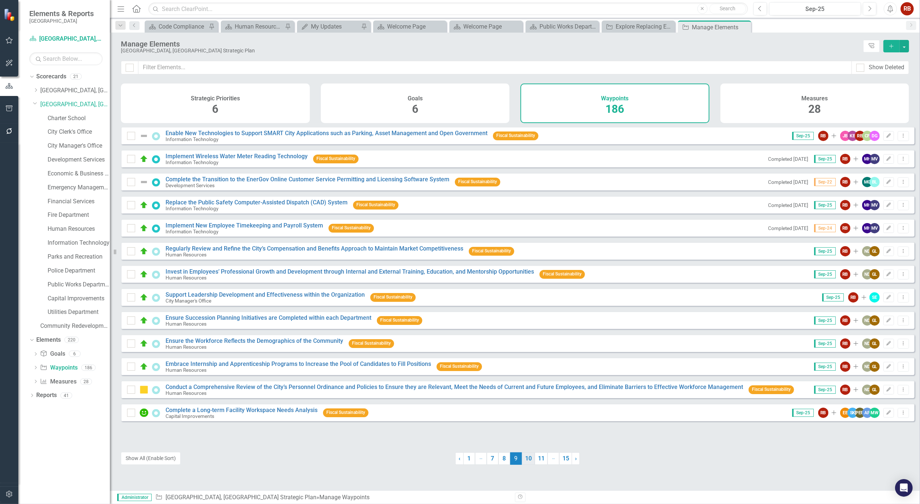
click at [529, 459] on link "10" at bounding box center [528, 458] width 13 height 12
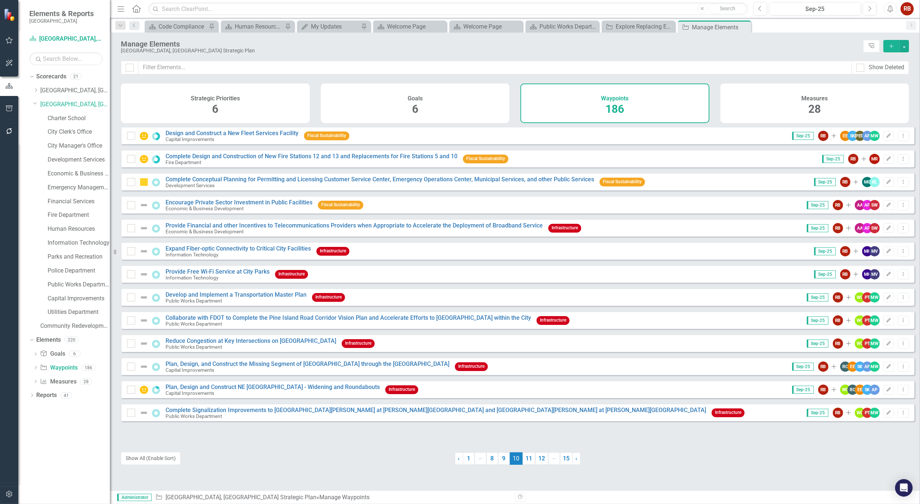
click at [529, 459] on link "11" at bounding box center [529, 458] width 13 height 12
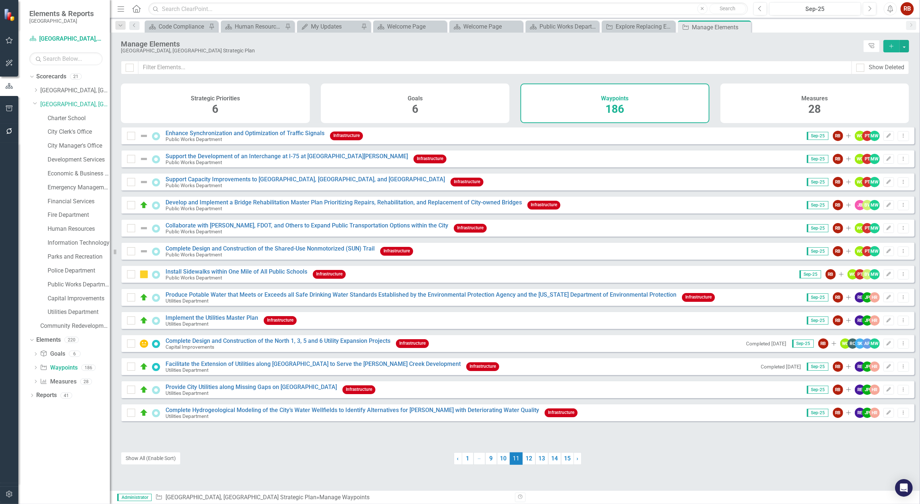
click at [529, 459] on link "12" at bounding box center [529, 458] width 13 height 12
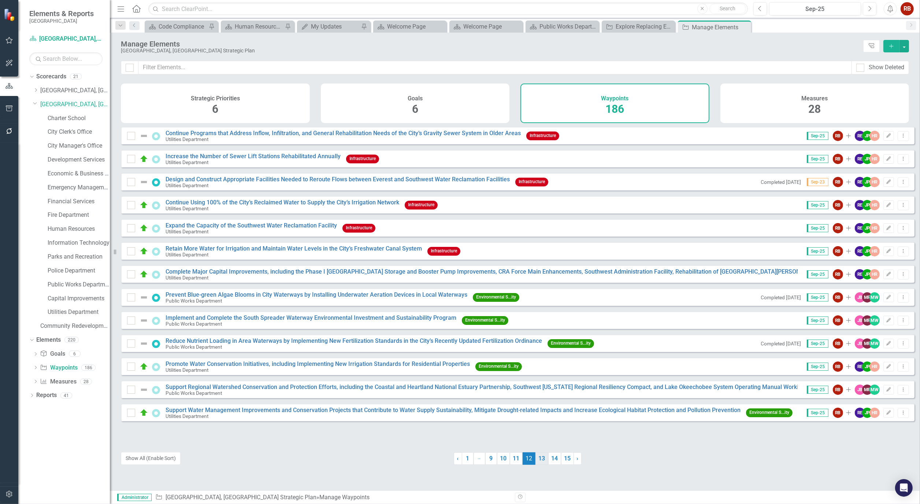
click at [536, 459] on link "13" at bounding box center [542, 458] width 13 height 12
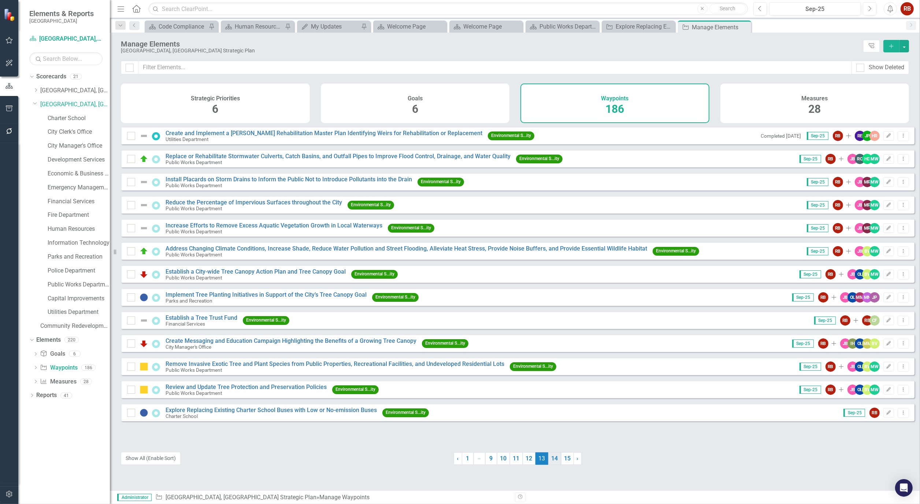
click at [553, 462] on link "14" at bounding box center [554, 458] width 13 height 12
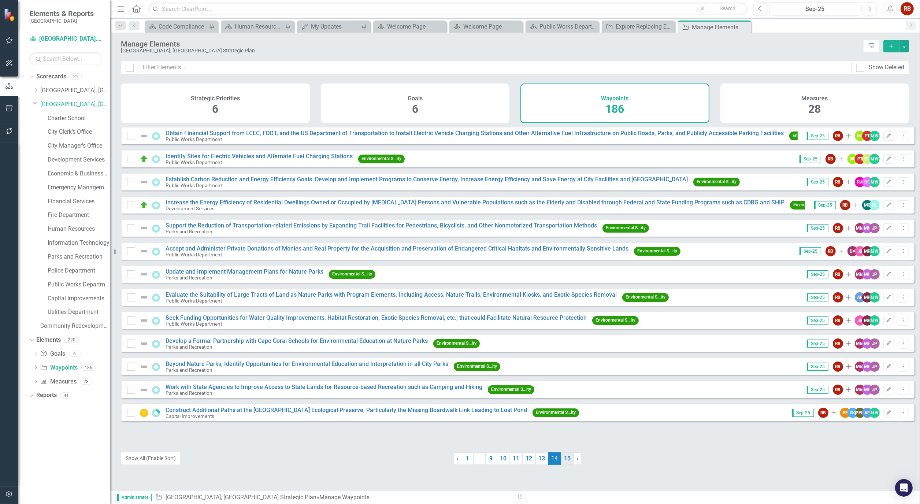
click at [563, 459] on link "15" at bounding box center [567, 458] width 13 height 12
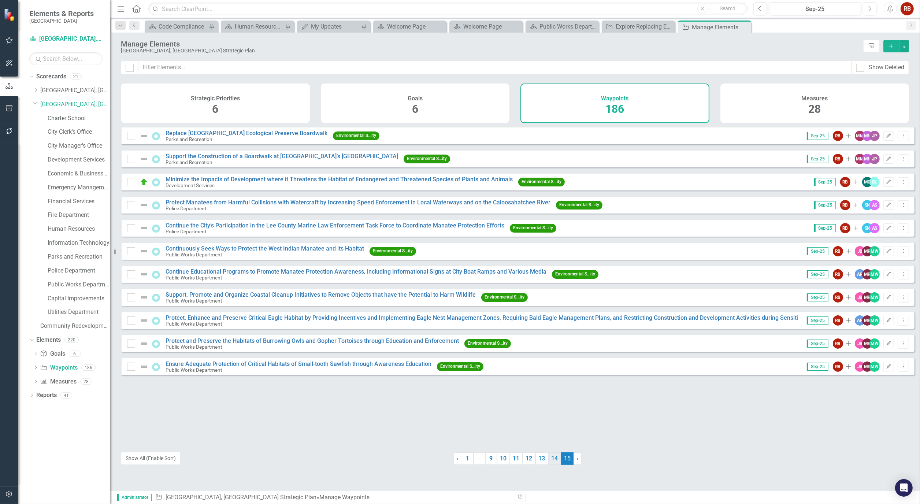
click at [555, 460] on link "14" at bounding box center [554, 458] width 13 height 12
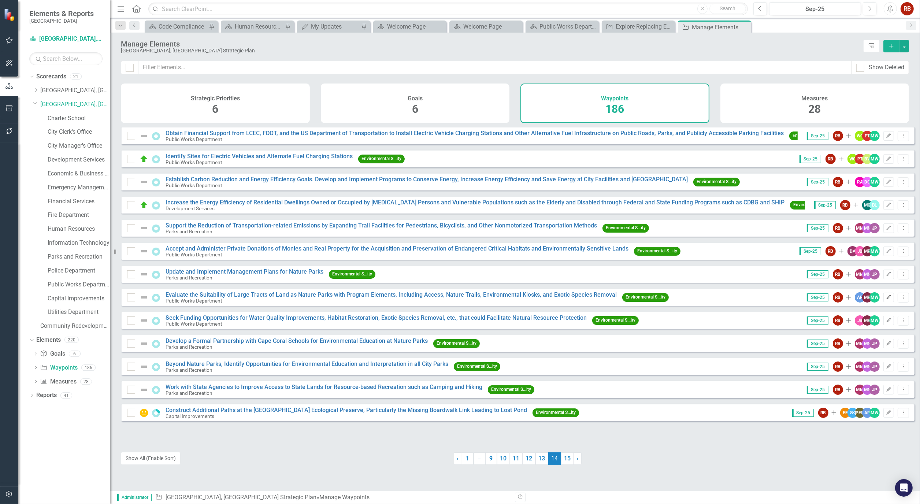
click at [886, 300] on icon "Edit" at bounding box center [888, 297] width 5 height 4
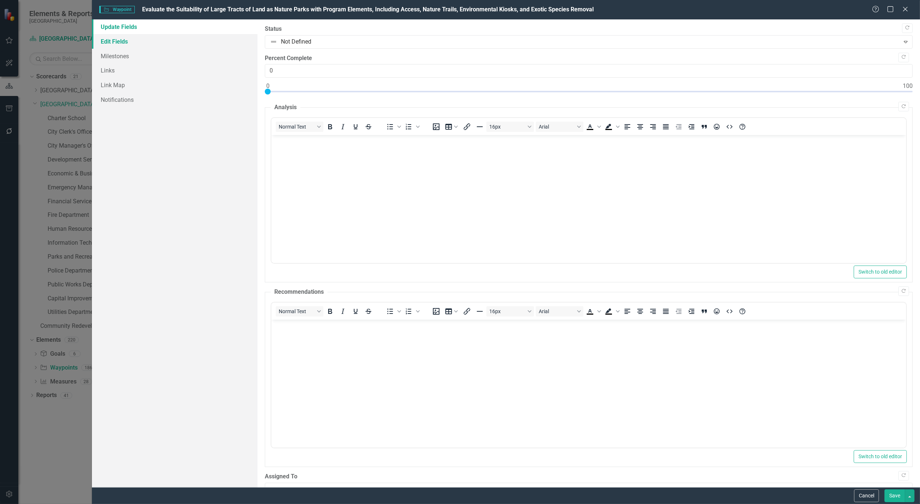
click at [121, 42] on link "Edit Fields" at bounding box center [175, 41] width 166 height 15
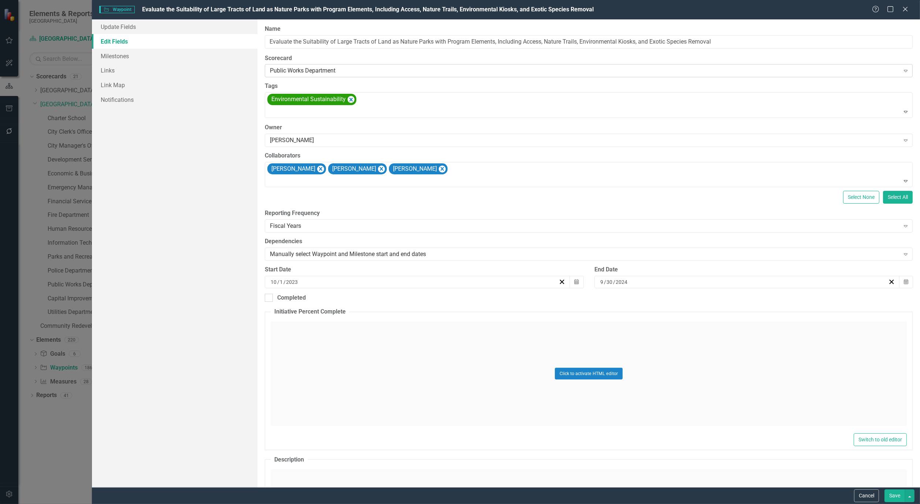
click at [902, 71] on icon "Expand" at bounding box center [905, 71] width 7 height 6
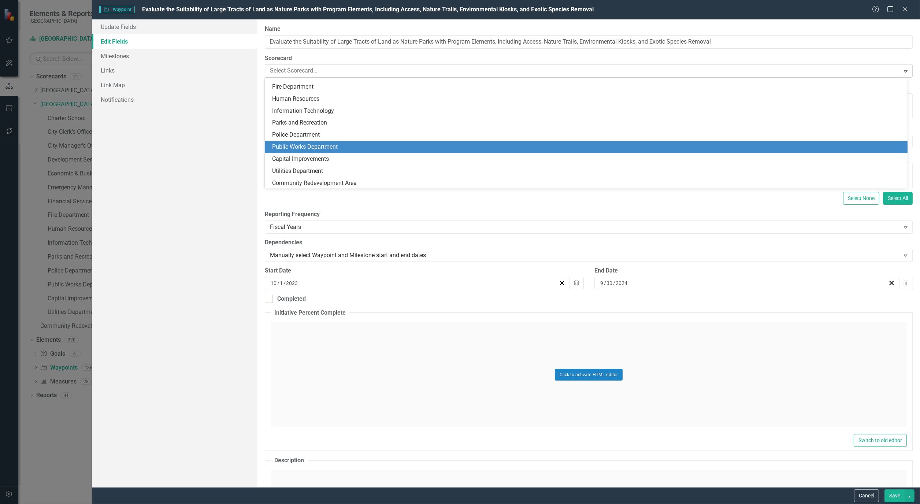
scroll to position [143, 0]
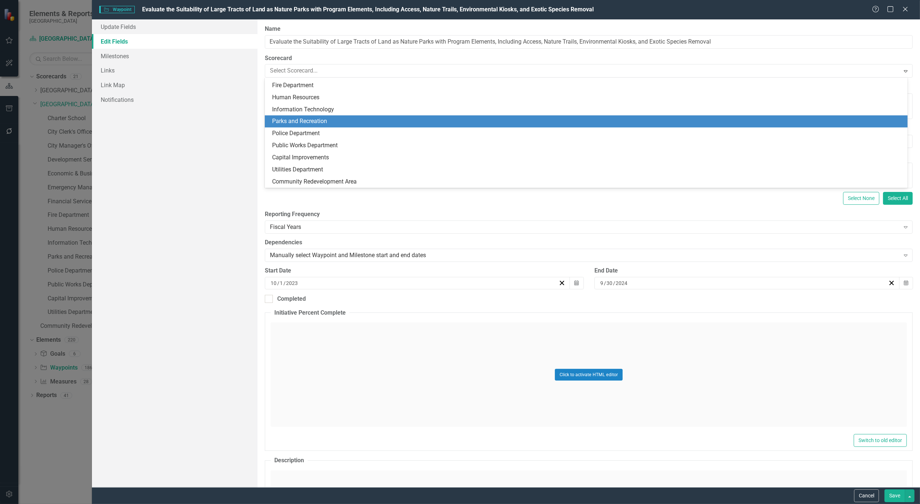
click at [394, 125] on div "Parks and Recreation" at bounding box center [587, 121] width 631 height 8
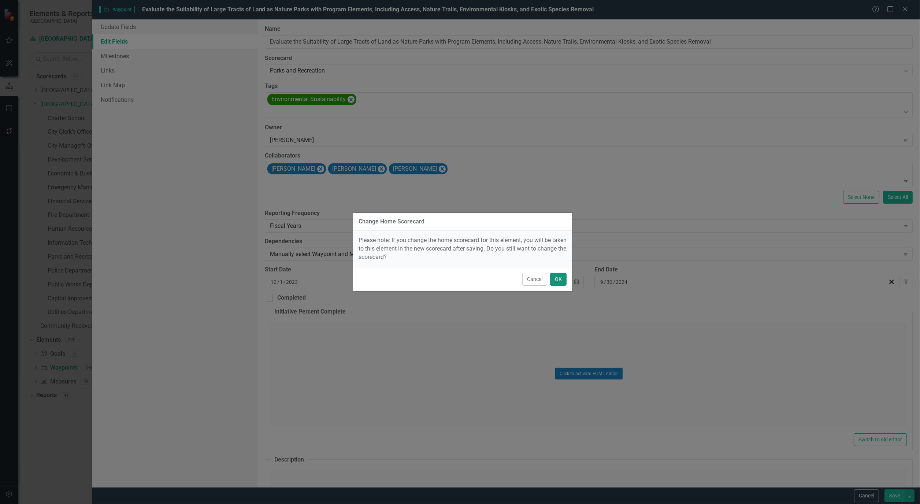
click at [565, 277] on button "OK" at bounding box center [558, 279] width 16 height 13
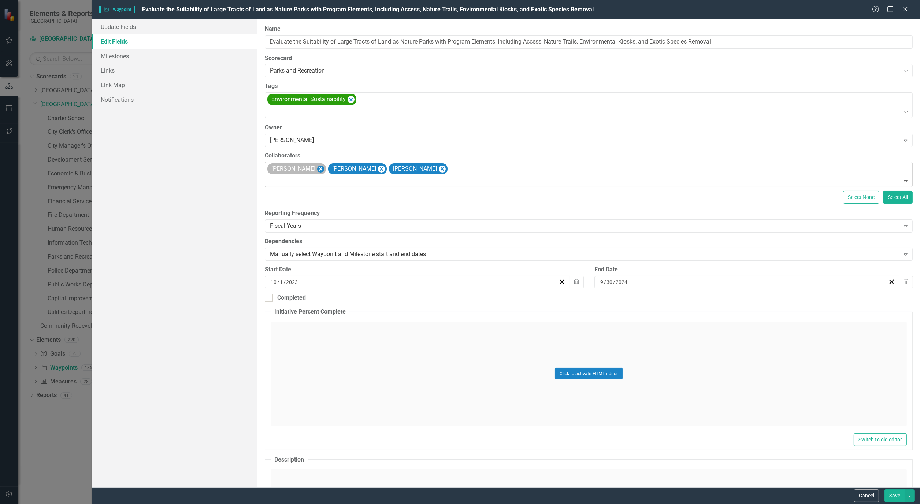
click at [324, 170] on icon "Remove Alicia Pearce Smith" at bounding box center [320, 168] width 7 height 9
click at [378, 169] on icon "Remove Matt Williams" at bounding box center [381, 168] width 7 height 9
click at [317, 173] on icon "Remove Maya Robert" at bounding box center [320, 168] width 7 height 9
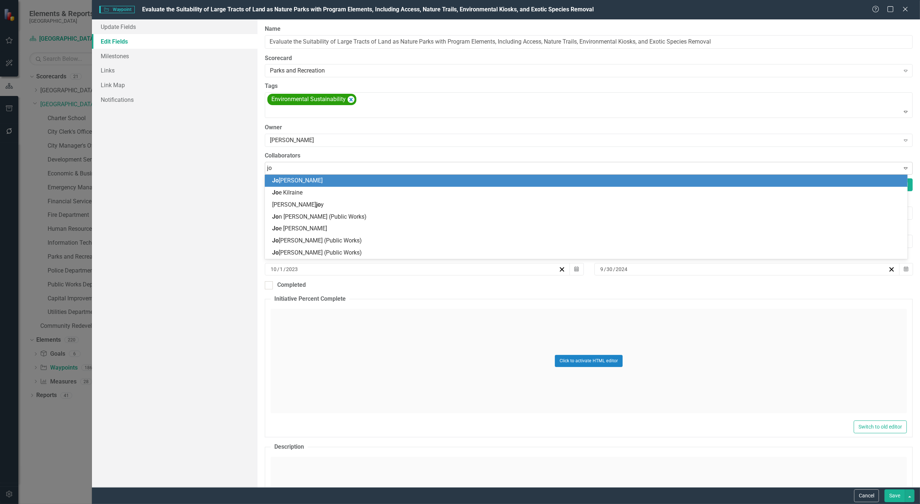
type input "joe"
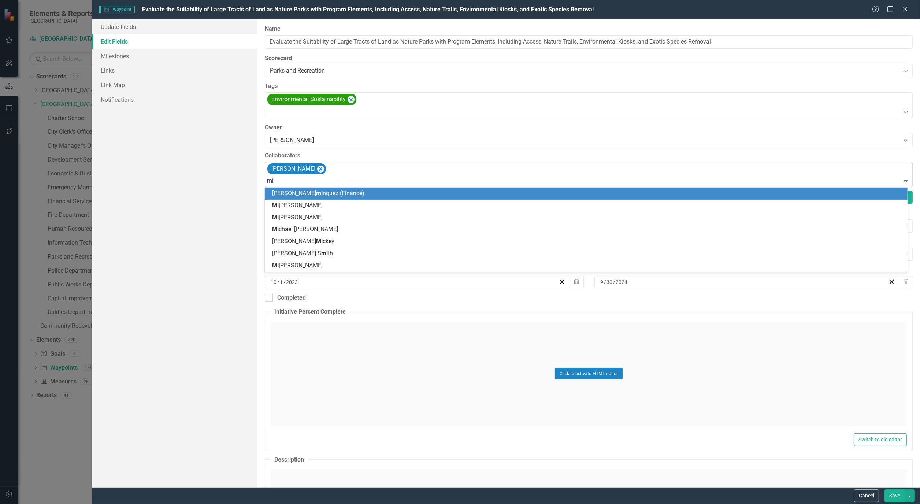
type input "mic"
type input "marv"
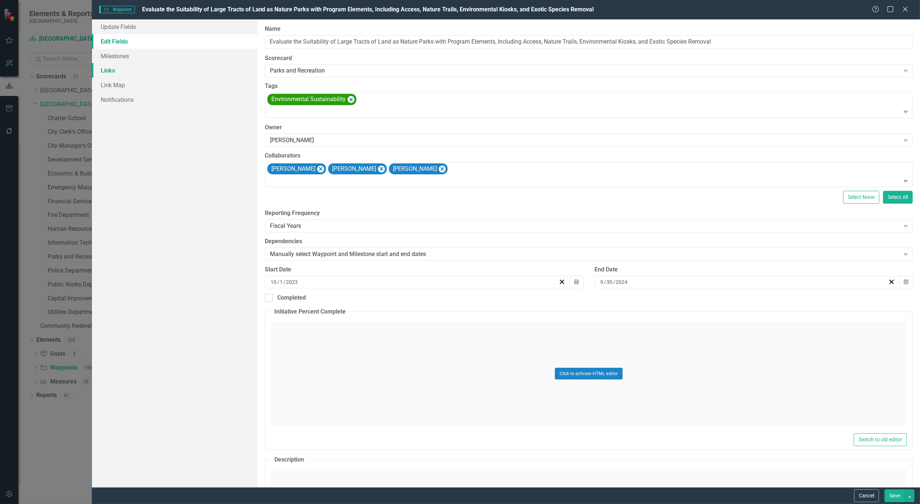
click at [115, 71] on link "Links" at bounding box center [175, 70] width 166 height 15
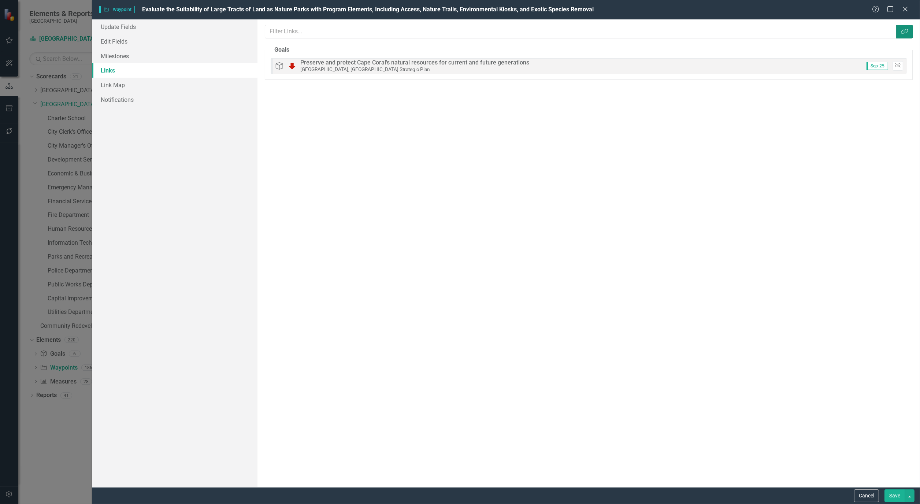
click at [902, 34] on button "Link Tag" at bounding box center [904, 32] width 17 height 14
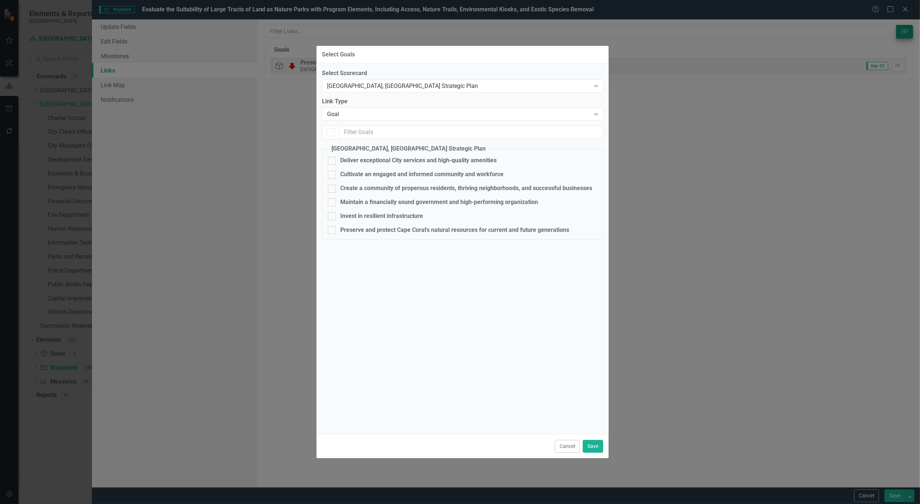
checkbox input "true"
checkbox input "false"
click at [595, 112] on icon "Expand" at bounding box center [596, 114] width 7 height 6
click at [590, 442] on button "Save" at bounding box center [593, 446] width 21 height 13
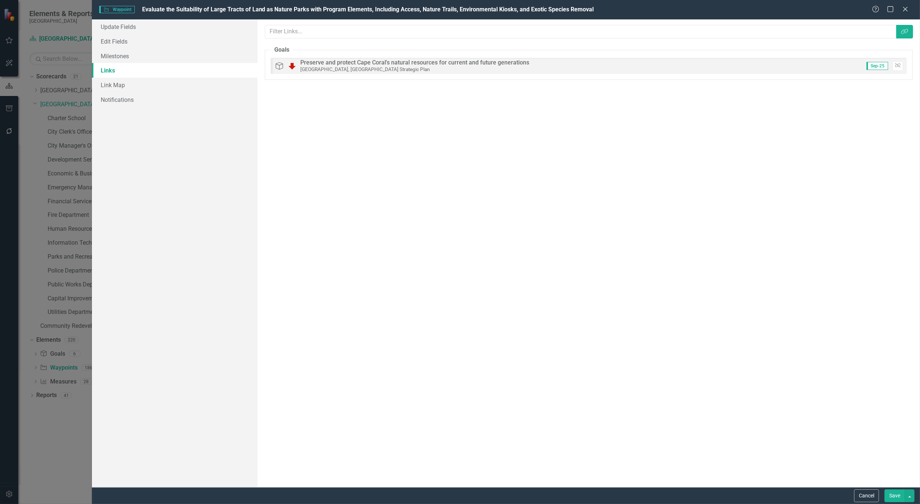
click at [894, 497] on button "Save" at bounding box center [895, 495] width 21 height 13
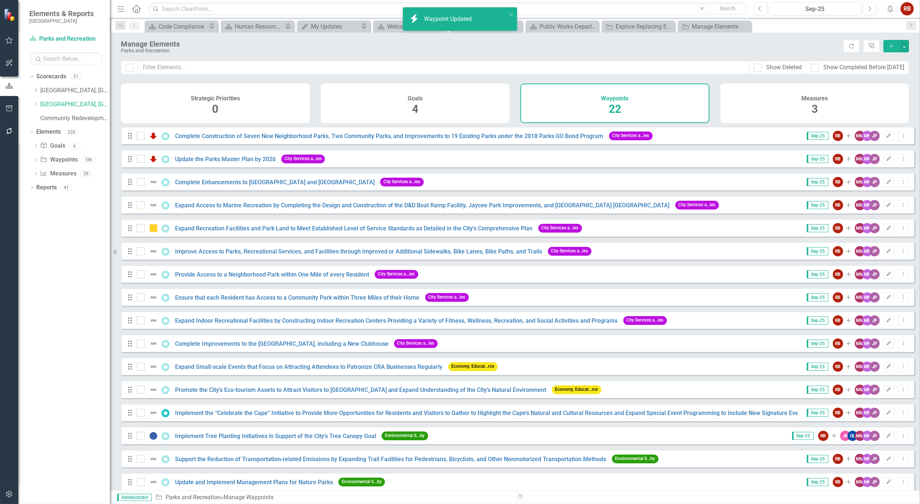
checkbox input "false"
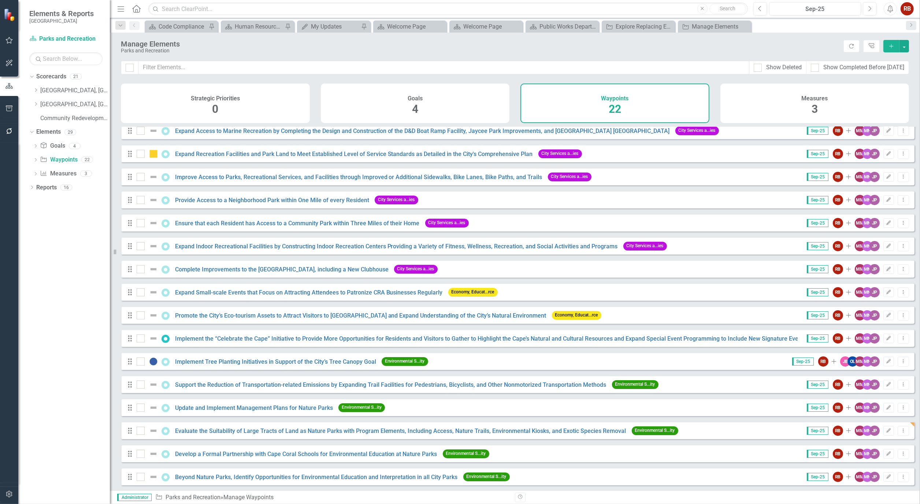
scroll to position [81, 0]
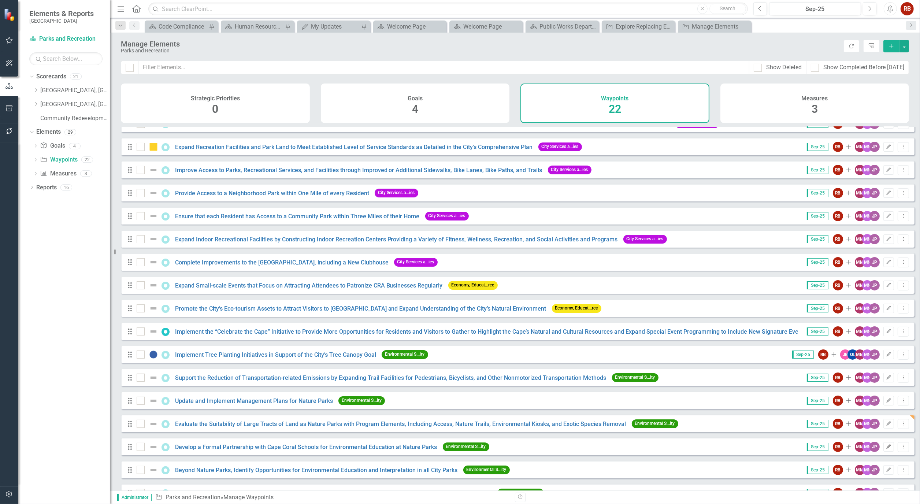
click at [884, 452] on button "Edit" at bounding box center [889, 447] width 11 height 10
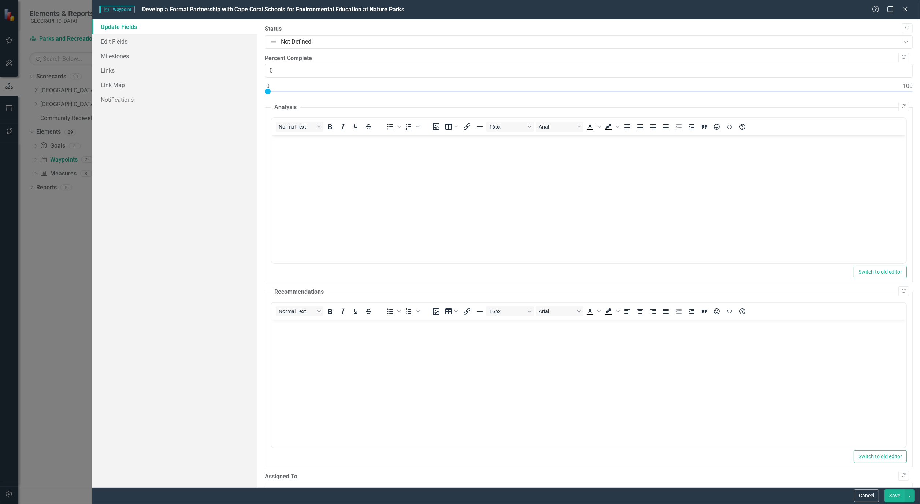
scroll to position [0, 0]
click at [115, 42] on link "Edit Fields" at bounding box center [175, 41] width 166 height 15
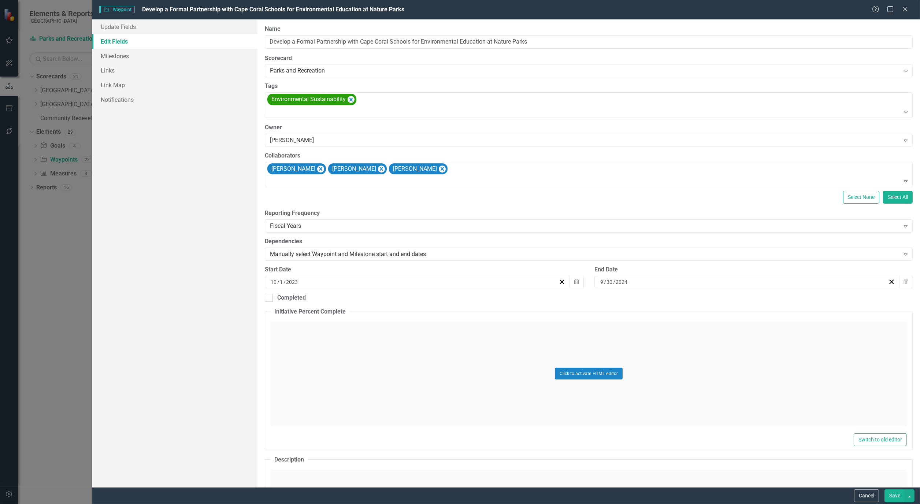
click at [896, 497] on button "Save" at bounding box center [895, 495] width 21 height 13
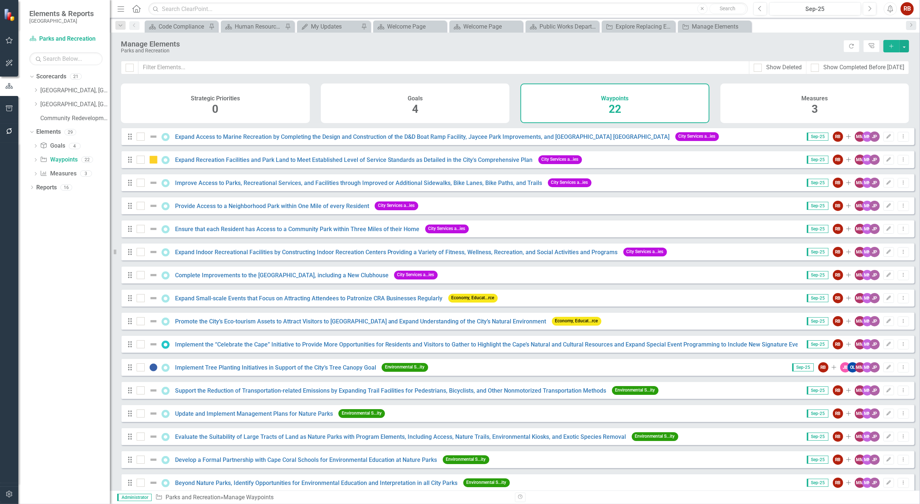
scroll to position [68, 0]
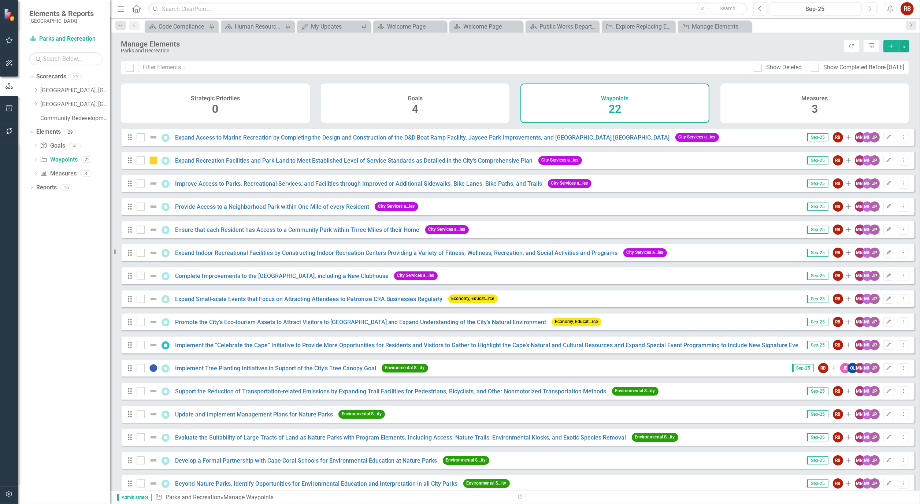
click at [412, 99] on h4 "Goals" at bounding box center [415, 98] width 15 height 7
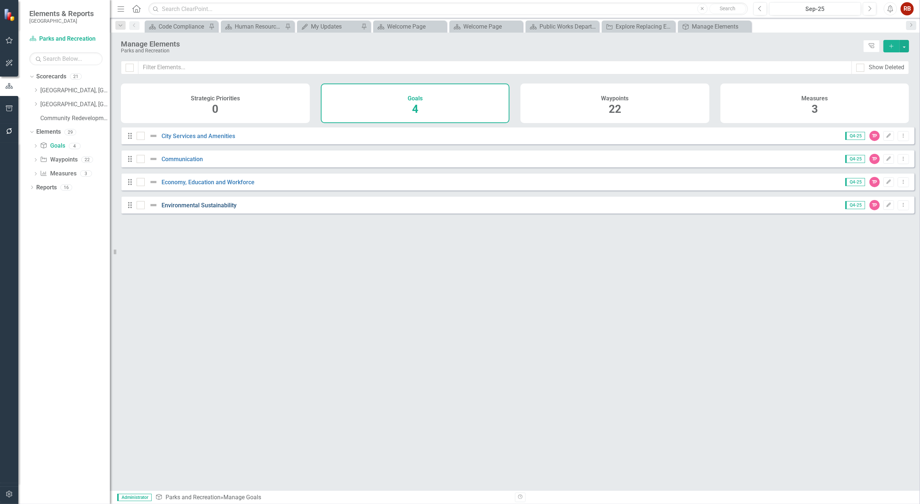
click at [188, 208] on link "Environmental Sustainability" at bounding box center [199, 205] width 75 height 7
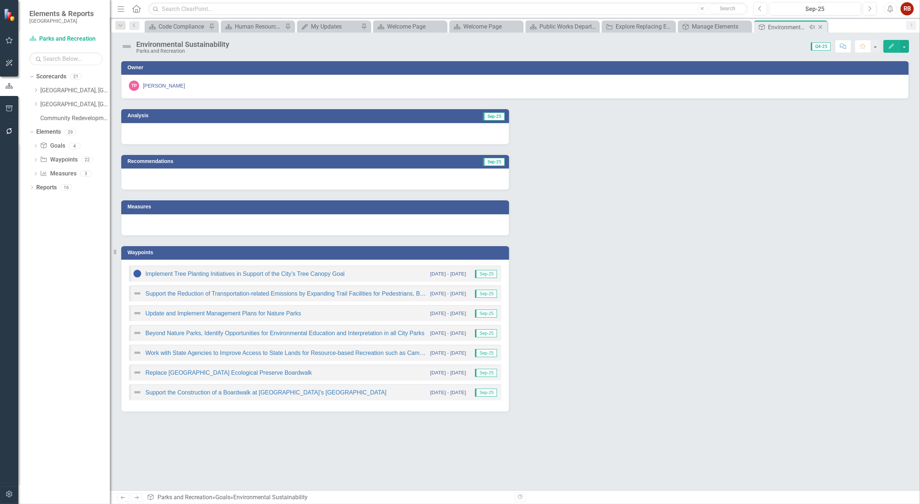
click at [823, 27] on icon "Close" at bounding box center [820, 27] width 7 height 6
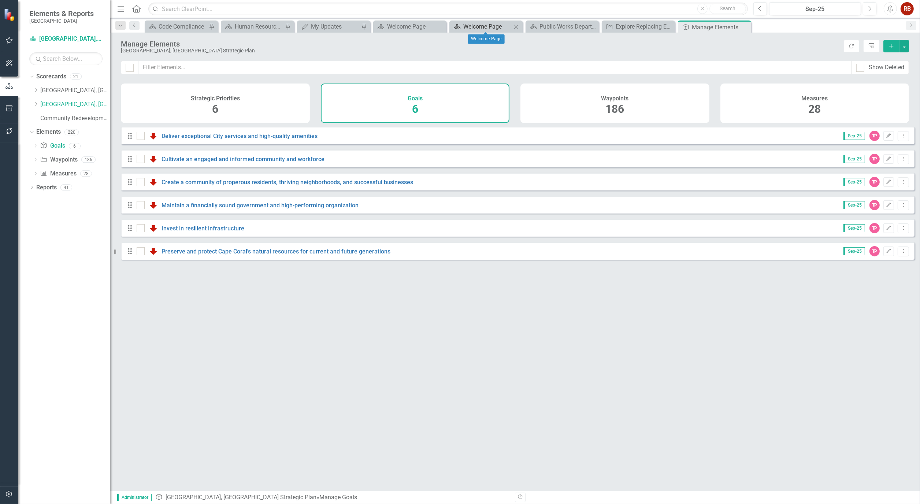
click at [486, 27] on div "Welcome Page" at bounding box center [487, 26] width 48 height 9
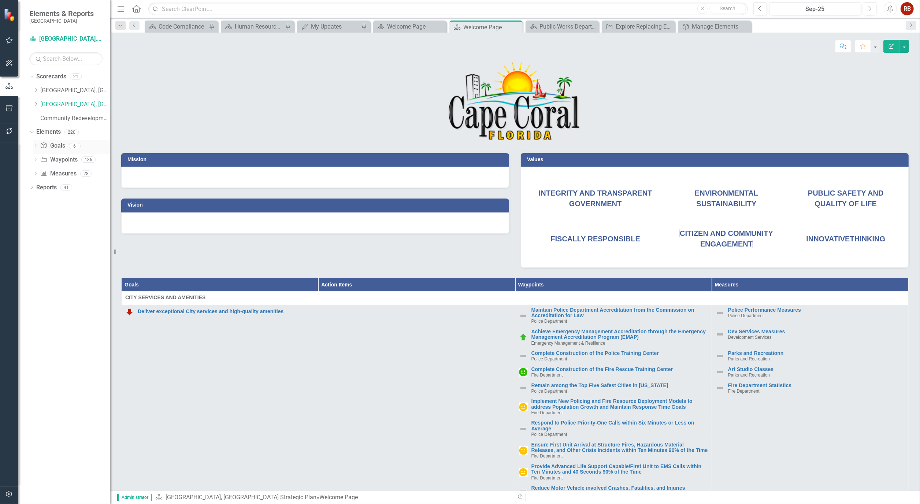
click at [56, 145] on link "Goal Goals" at bounding box center [52, 146] width 25 height 8
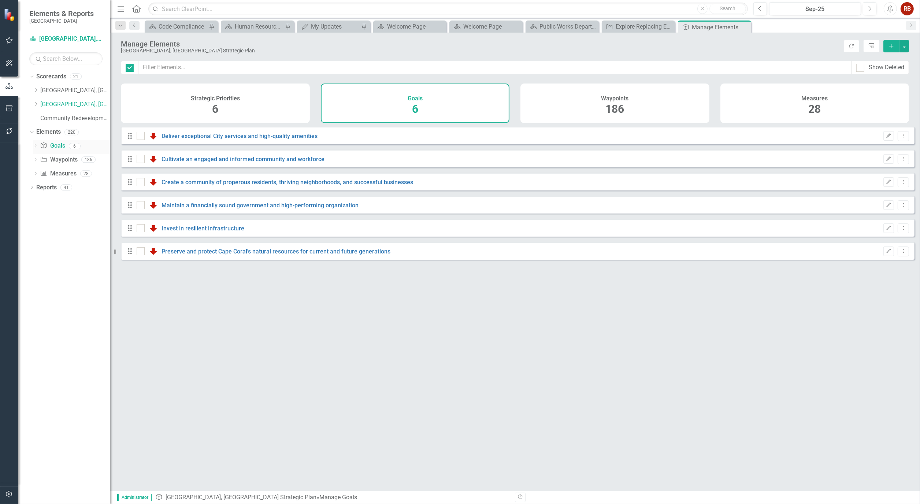
checkbox input "false"
click at [651, 91] on div "Waypoints 186" at bounding box center [615, 104] width 189 height 40
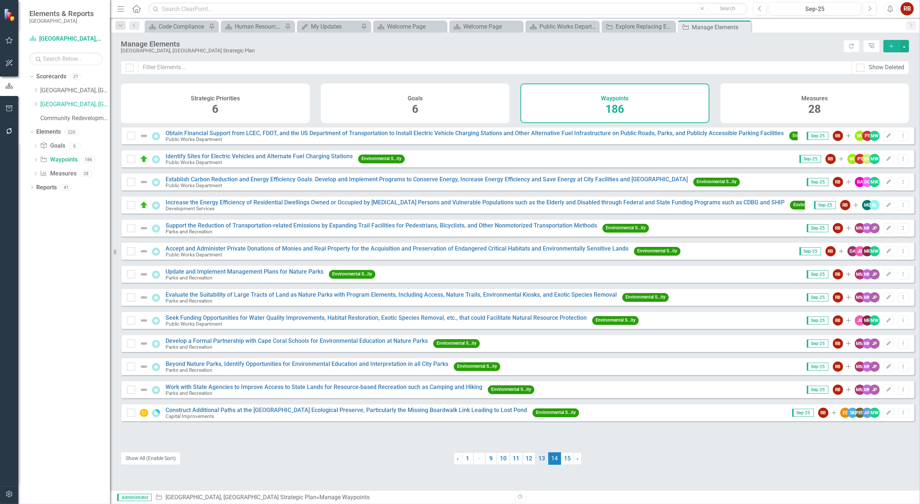
click at [544, 458] on link "13" at bounding box center [542, 458] width 13 height 12
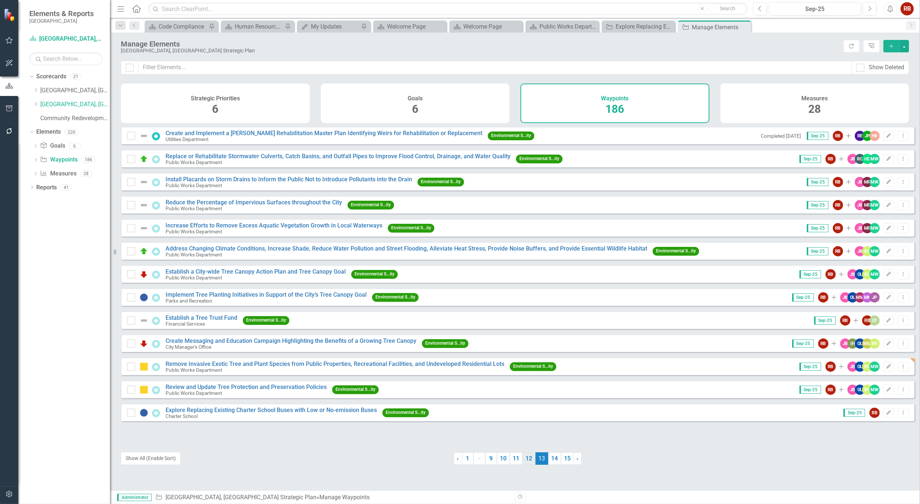
click at [523, 456] on link "12" at bounding box center [529, 458] width 13 height 12
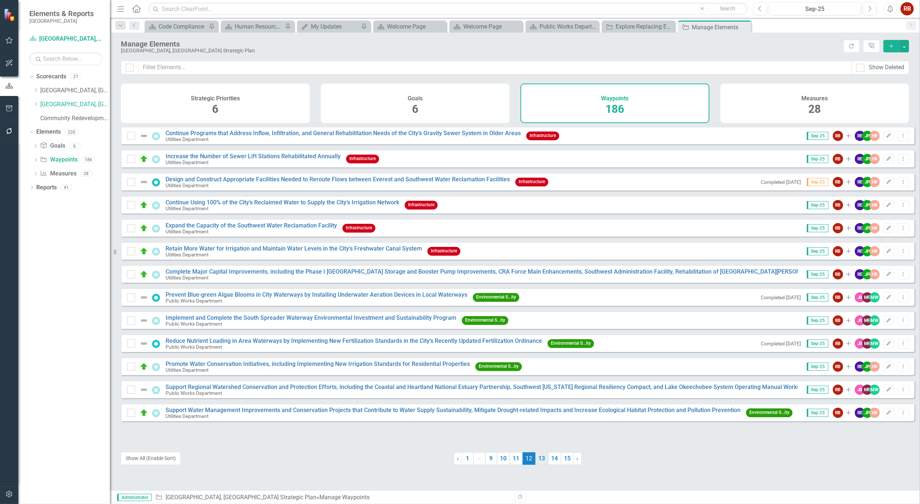
click at [537, 458] on link "13" at bounding box center [542, 458] width 13 height 12
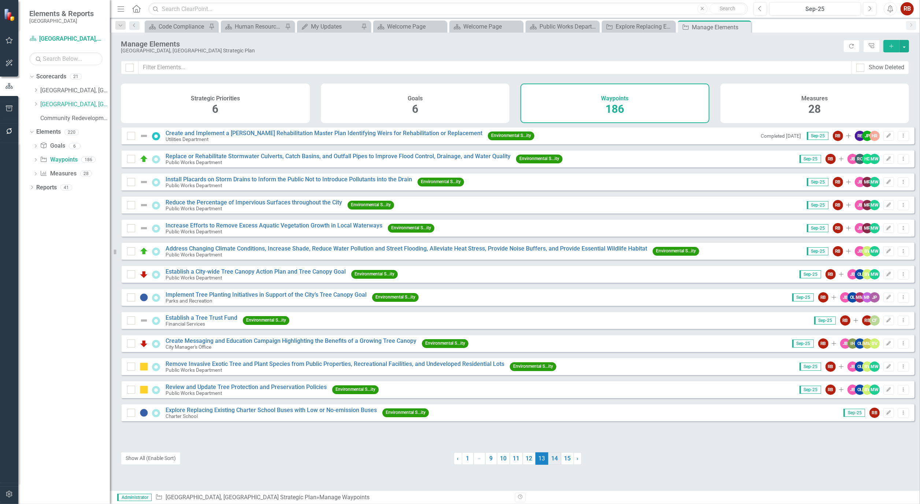
click at [554, 456] on link "14" at bounding box center [554, 458] width 13 height 12
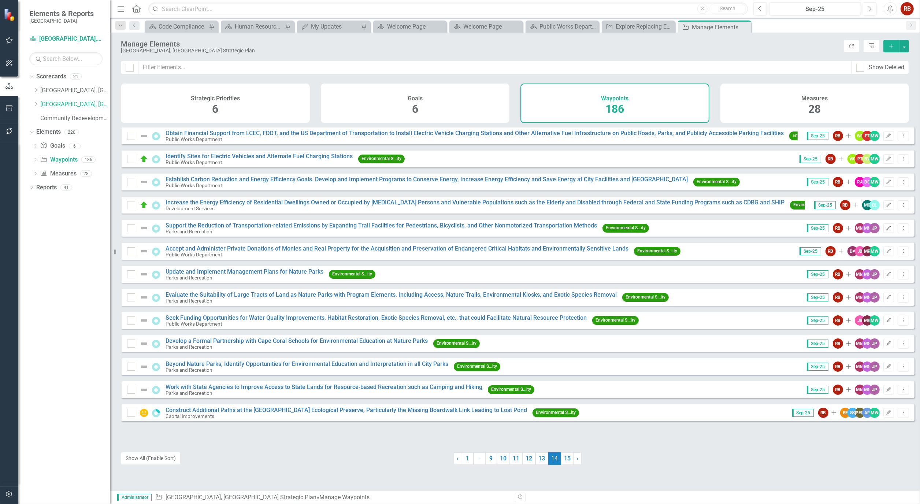
click at [884, 233] on button "Edit" at bounding box center [889, 228] width 11 height 10
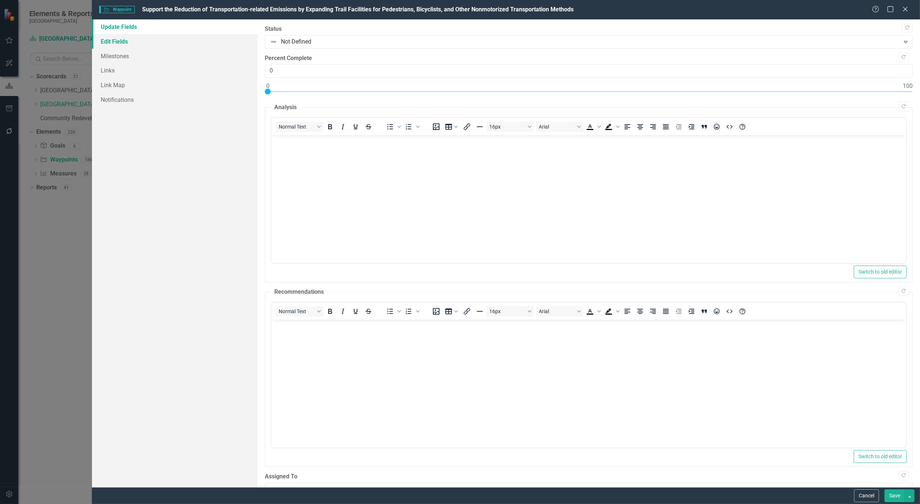
click at [125, 38] on link "Edit Fields" at bounding box center [175, 41] width 166 height 15
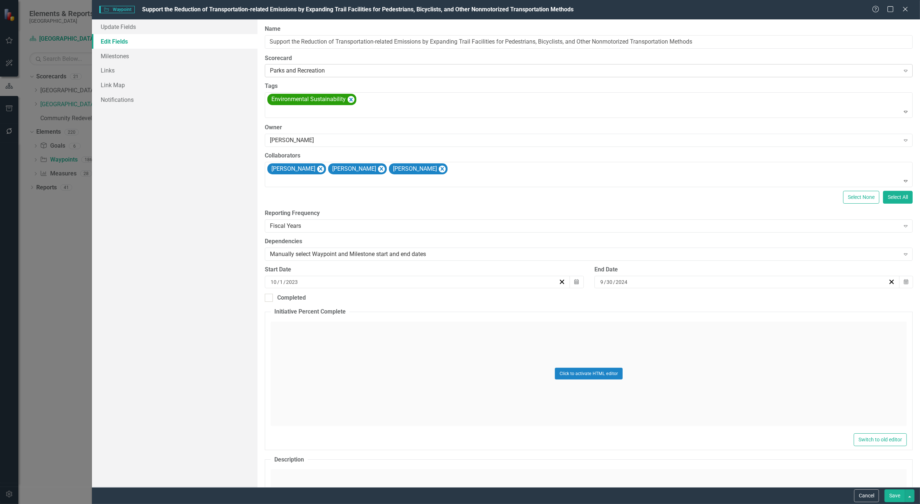
click at [446, 70] on div "Parks and Recreation" at bounding box center [585, 71] width 630 height 8
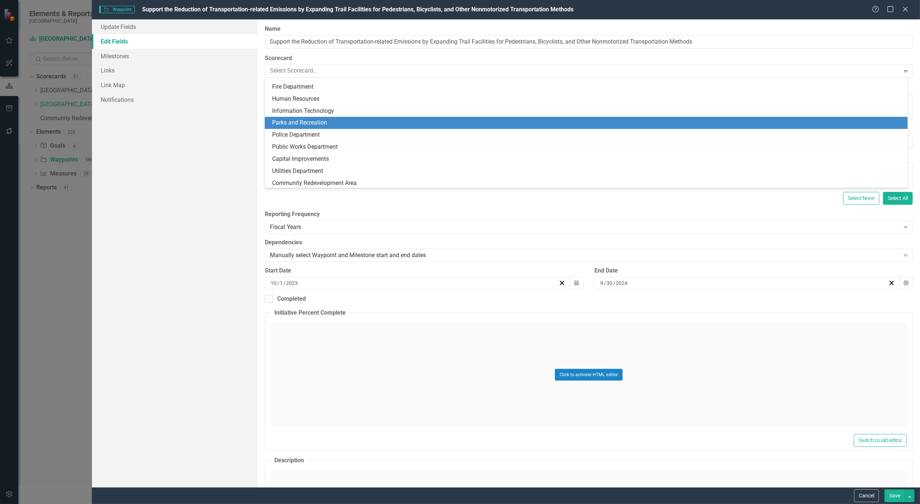
scroll to position [143, 0]
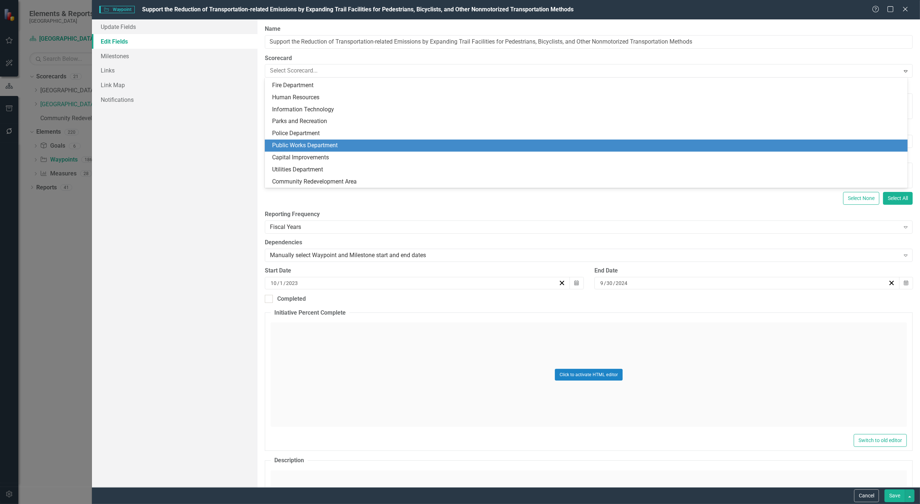
click at [362, 143] on div "Public Works Department" at bounding box center [587, 145] width 631 height 8
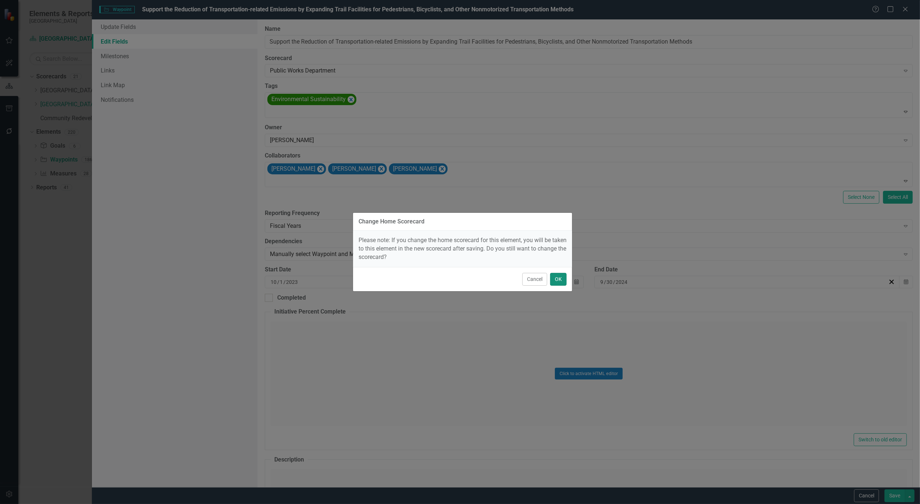
click at [563, 278] on button "OK" at bounding box center [558, 279] width 16 height 13
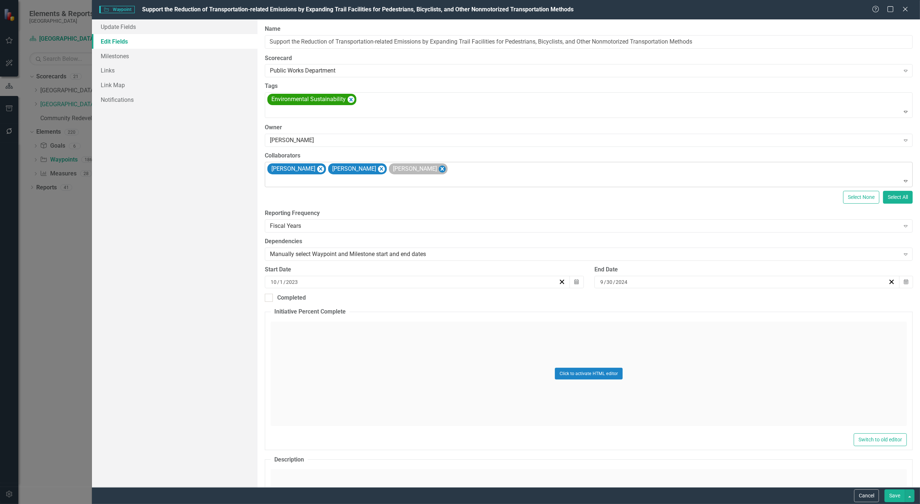
click at [439, 173] on icon "Remove Joe Petrella" at bounding box center [442, 168] width 7 height 9
click at [380, 169] on icon "Remove Marvin Negron" at bounding box center [381, 169] width 3 height 4
click at [324, 173] on icon "Remove Michael Massoglia" at bounding box center [320, 168] width 7 height 9
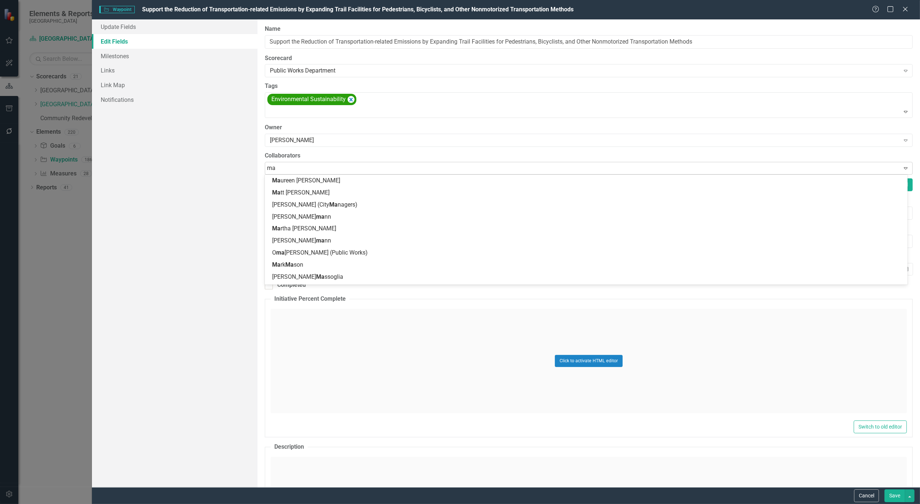
type input "mat"
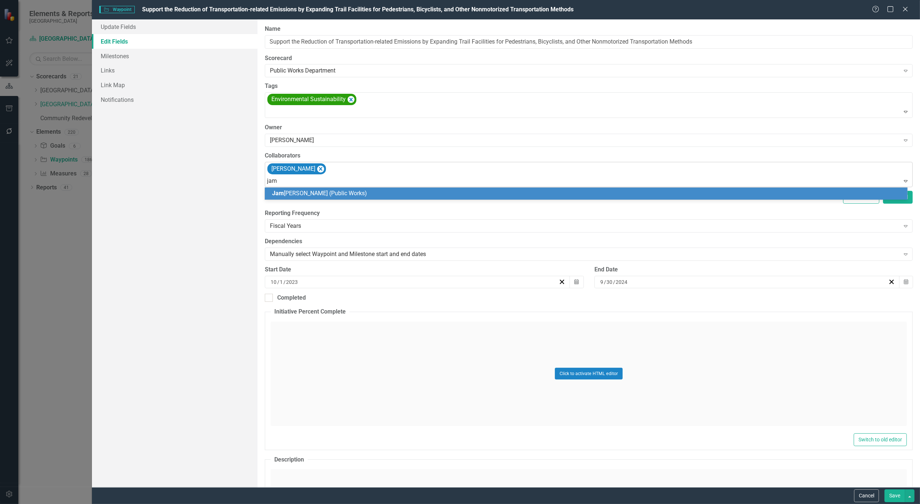
type input "jame"
type input "maya"
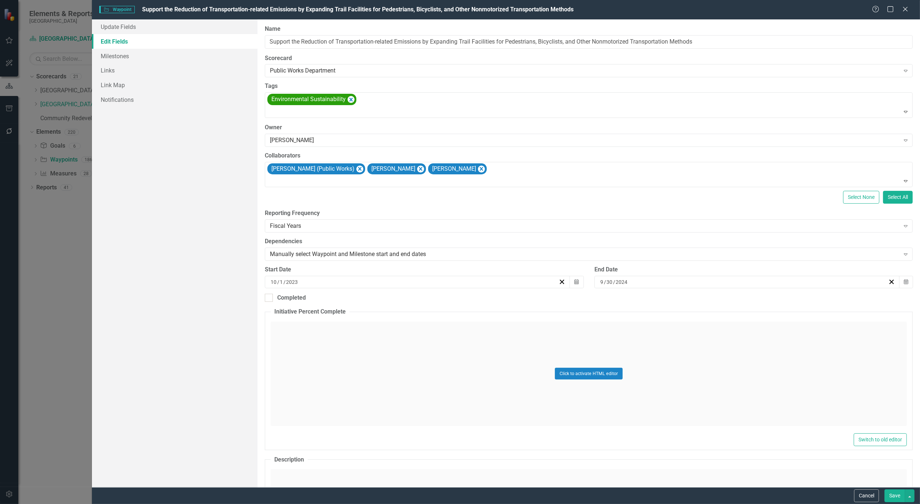
click at [893, 496] on button "Save" at bounding box center [895, 495] width 21 height 13
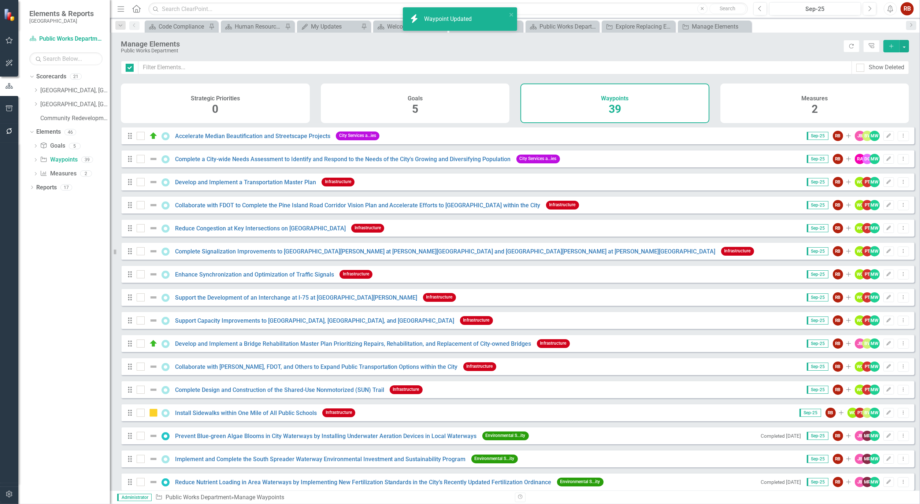
checkbox input "false"
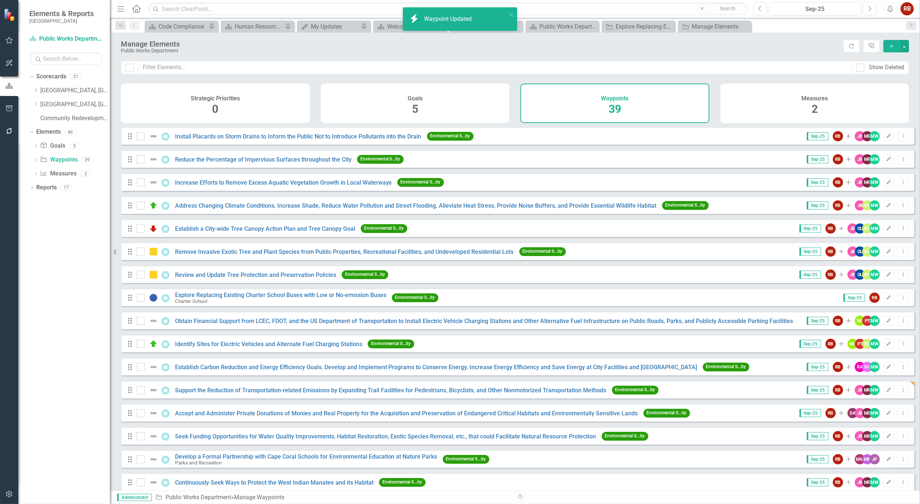
scroll to position [419, 0]
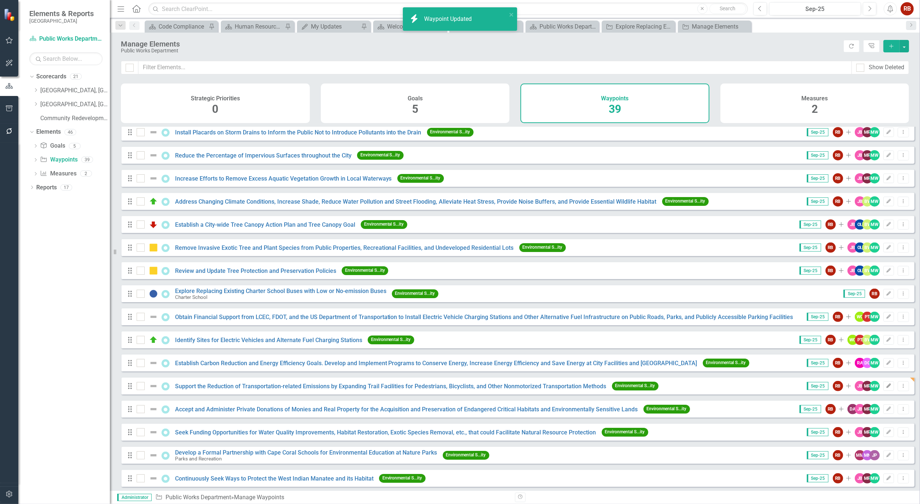
click at [887, 391] on button "Edit" at bounding box center [889, 386] width 11 height 10
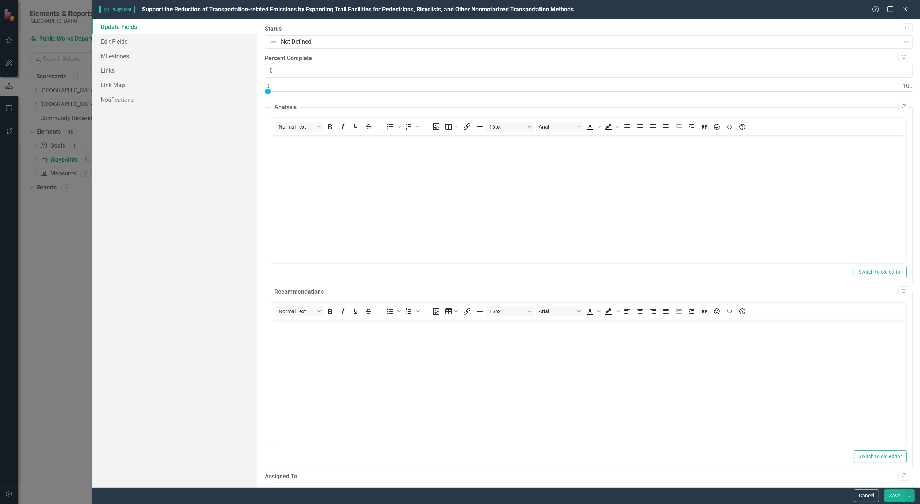
scroll to position [0, 0]
click at [127, 43] on link "Edit Fields" at bounding box center [175, 41] width 166 height 15
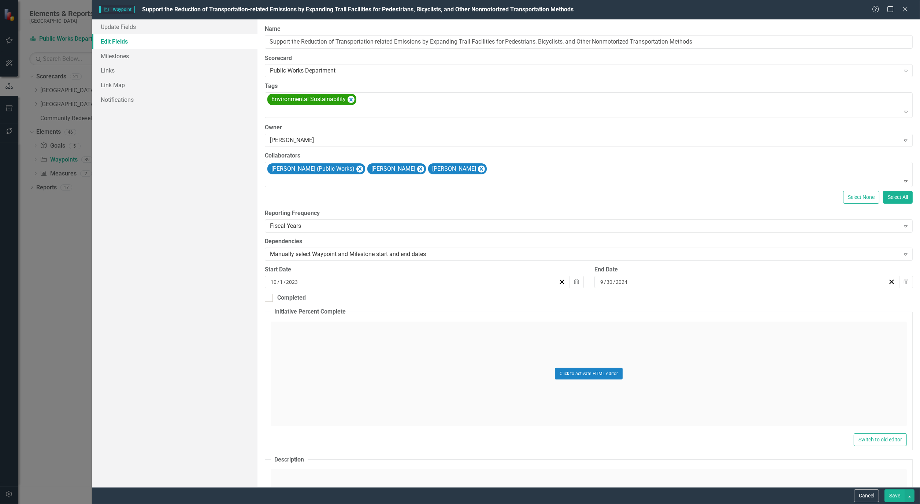
click at [895, 499] on button "Save" at bounding box center [895, 495] width 21 height 13
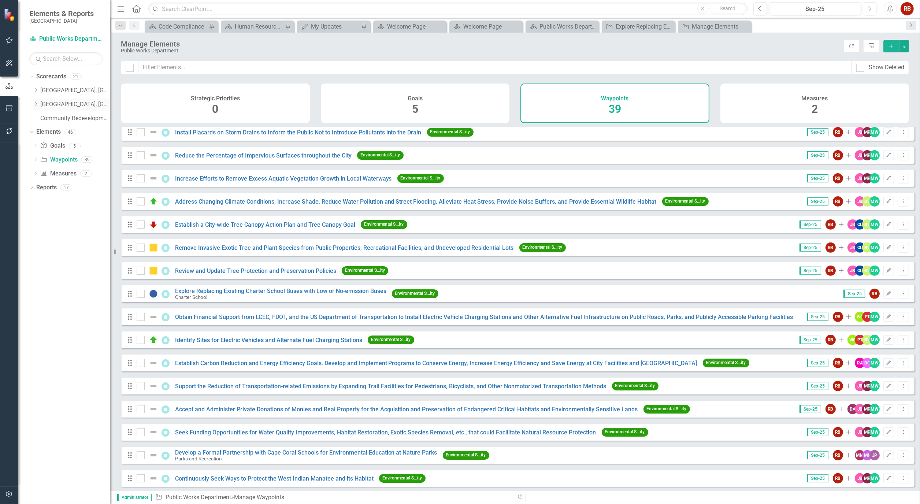
click at [41, 106] on link "[GEOGRAPHIC_DATA], [GEOGRAPHIC_DATA] Strategic Plan" at bounding box center [75, 104] width 70 height 8
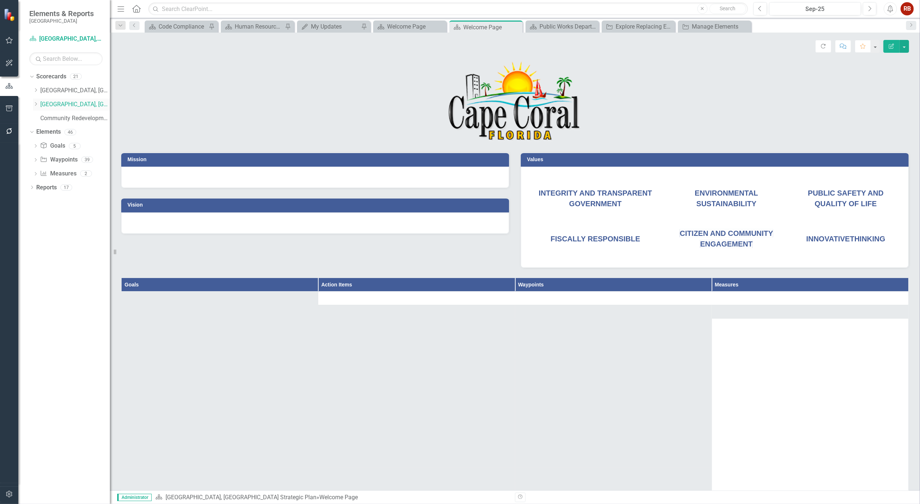
click at [37, 106] on icon "Dropdown" at bounding box center [35, 104] width 5 height 4
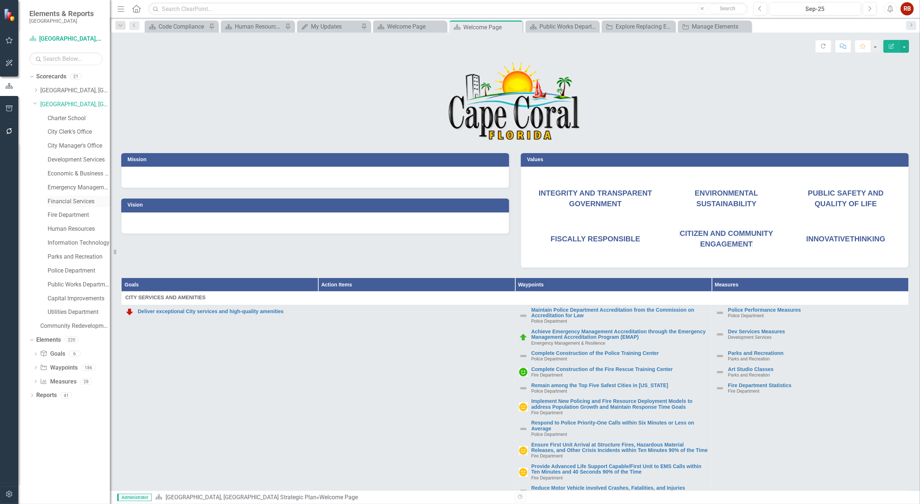
click at [54, 199] on link "Financial Services" at bounding box center [79, 201] width 62 height 8
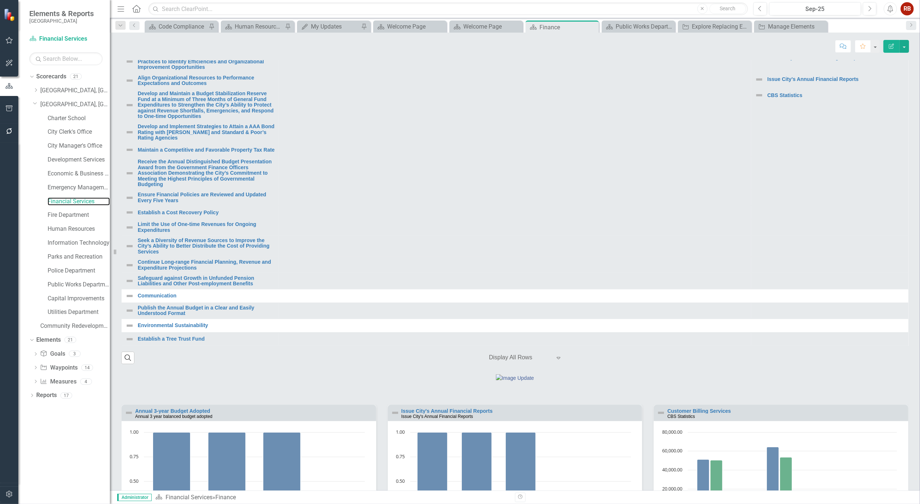
scroll to position [285, 0]
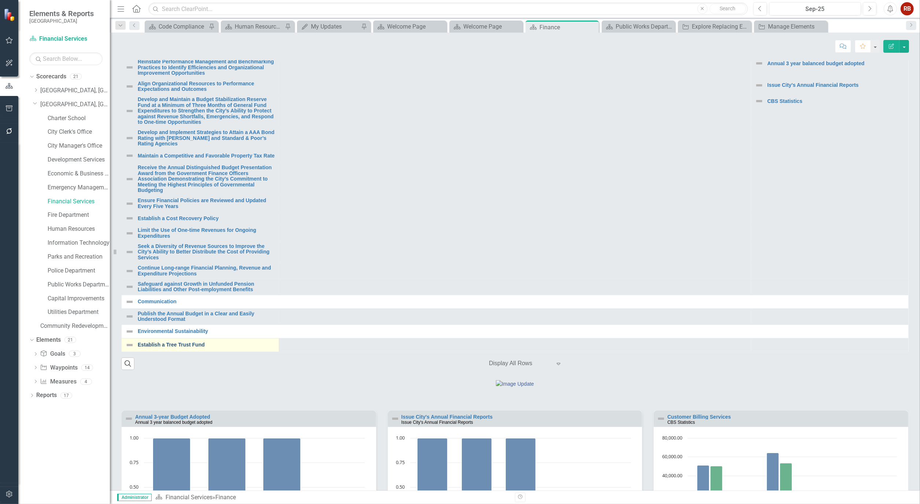
click at [181, 348] on link "Establish a Tree Trust Fund" at bounding box center [206, 344] width 137 height 5
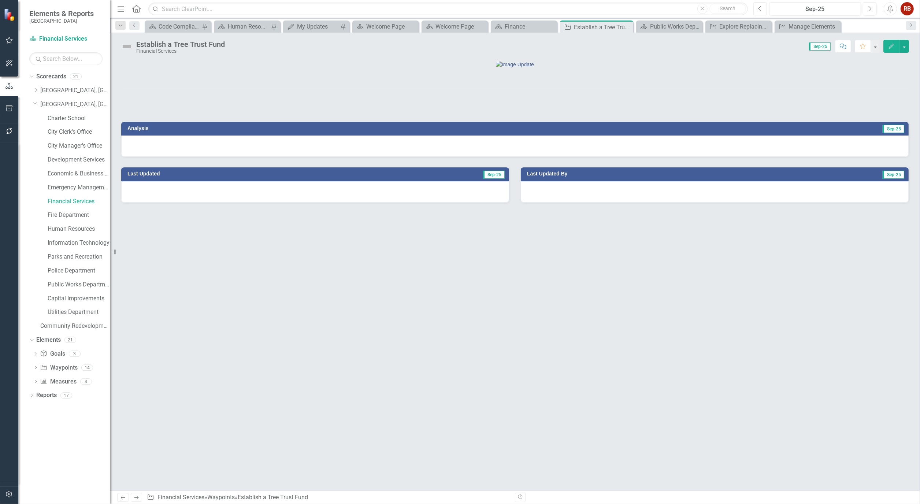
click at [760, 8] on icon "Previous" at bounding box center [760, 8] width 4 height 7
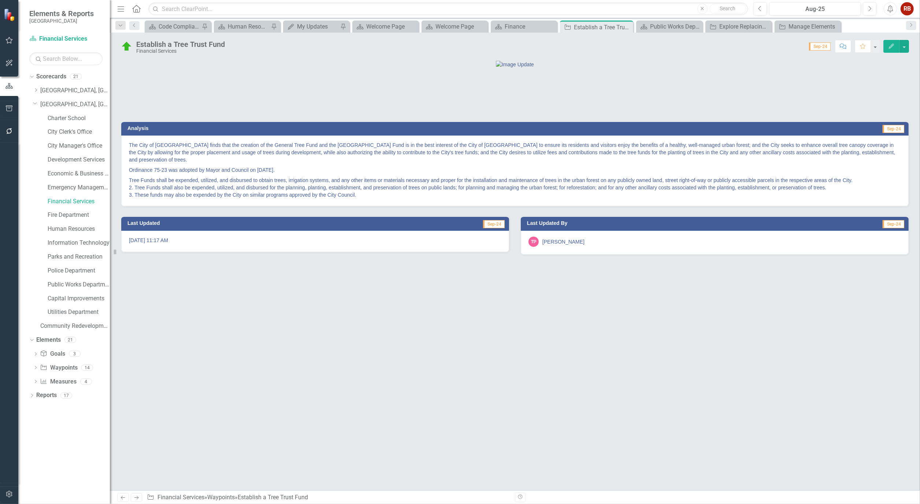
click at [897, 47] on button "Edit" at bounding box center [892, 46] width 16 height 13
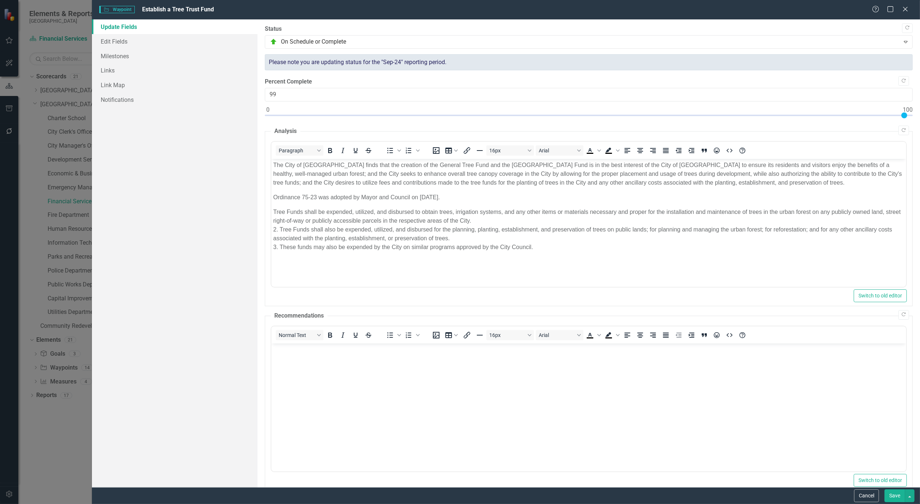
type input "100"
drag, startPoint x: 271, startPoint y: 115, endPoint x: 904, endPoint y: 118, distance: 632.3
click at [904, 118] on div at bounding box center [589, 116] width 648 height 9
click at [118, 37] on link "Edit Fields" at bounding box center [175, 41] width 166 height 15
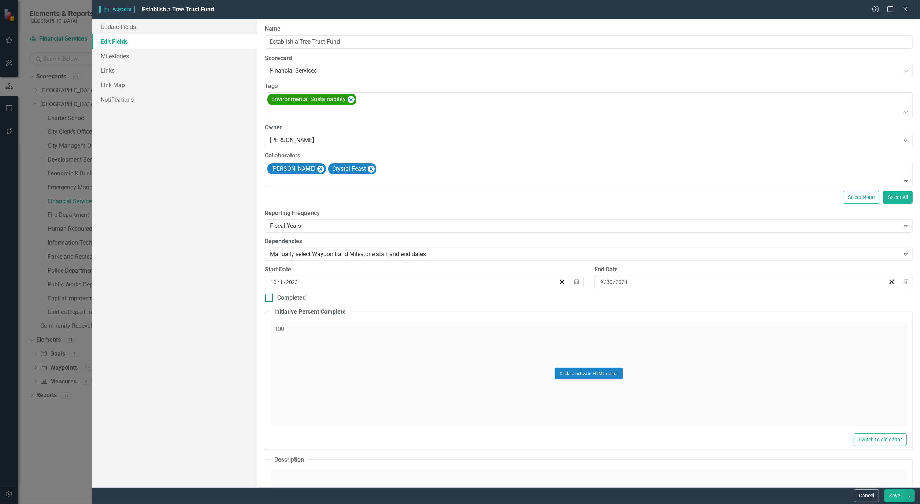
click at [270, 297] on div at bounding box center [269, 298] width 8 height 8
click at [270, 297] on input "Completed" at bounding box center [267, 296] width 5 height 5
checkbox input "true"
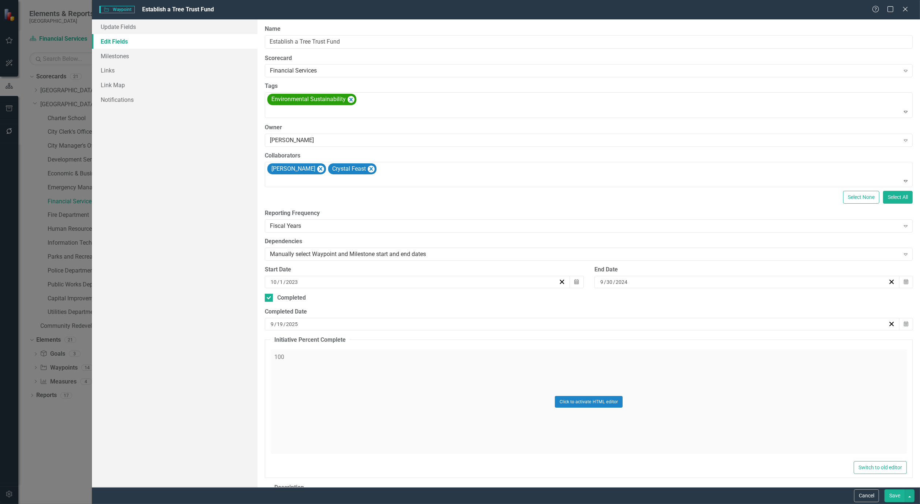
click at [299, 323] on div "9 / 19 / 2025" at bounding box center [579, 324] width 618 height 7
click at [587, 343] on span "[DATE]" at bounding box center [579, 343] width 15 height 6
click at [582, 343] on span "2025" at bounding box center [580, 343] width 12 height 6
click at [616, 359] on button "2023" at bounding box center [622, 364] width 42 height 26
click at [616, 436] on button "December" at bounding box center [622, 443] width 42 height 26
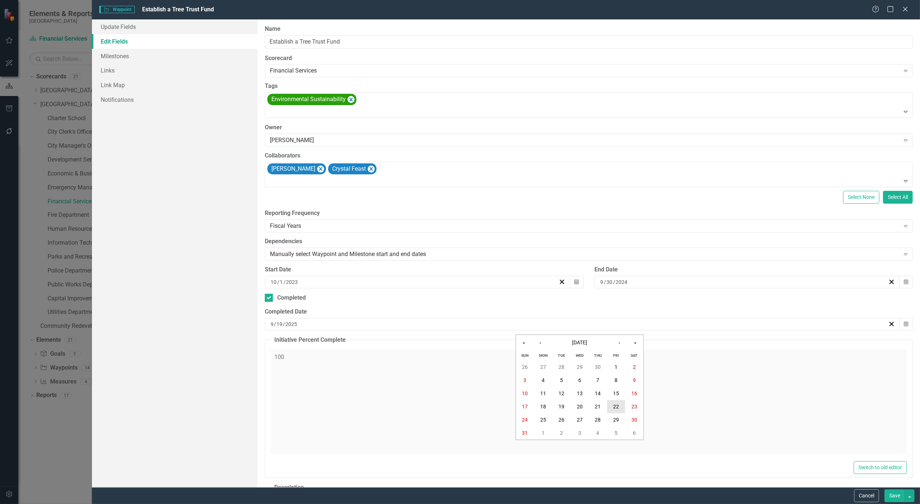
click at [615, 407] on abbr "22" at bounding box center [616, 407] width 6 height 6
click at [110, 27] on link "Update Fields" at bounding box center [175, 26] width 166 height 15
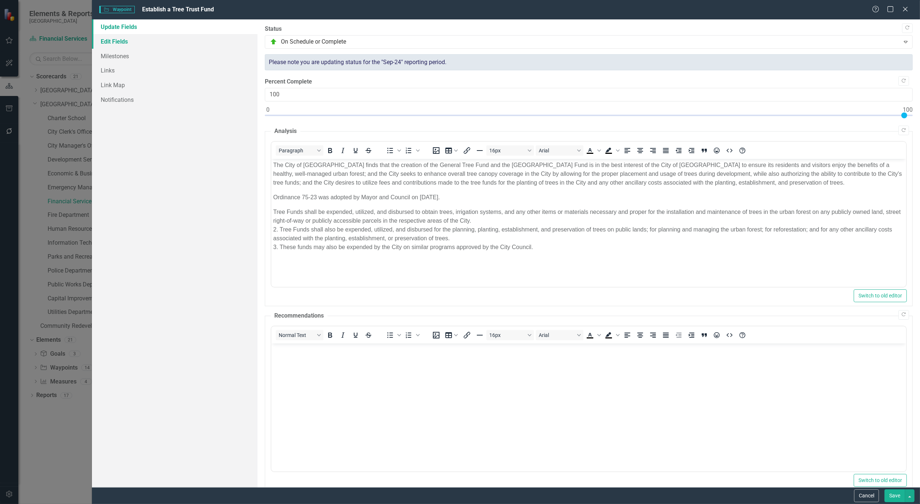
click at [110, 42] on link "Edit Fields" at bounding box center [175, 41] width 166 height 15
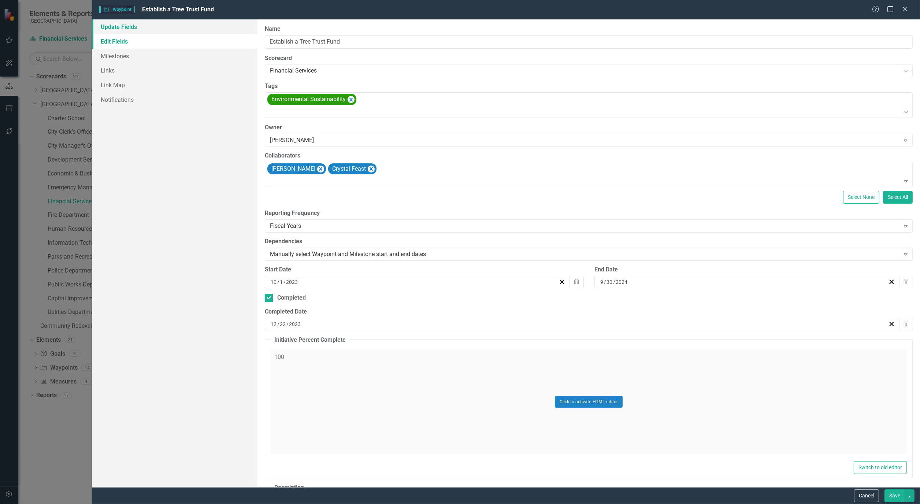
click at [129, 31] on link "Update Fields" at bounding box center [175, 26] width 166 height 15
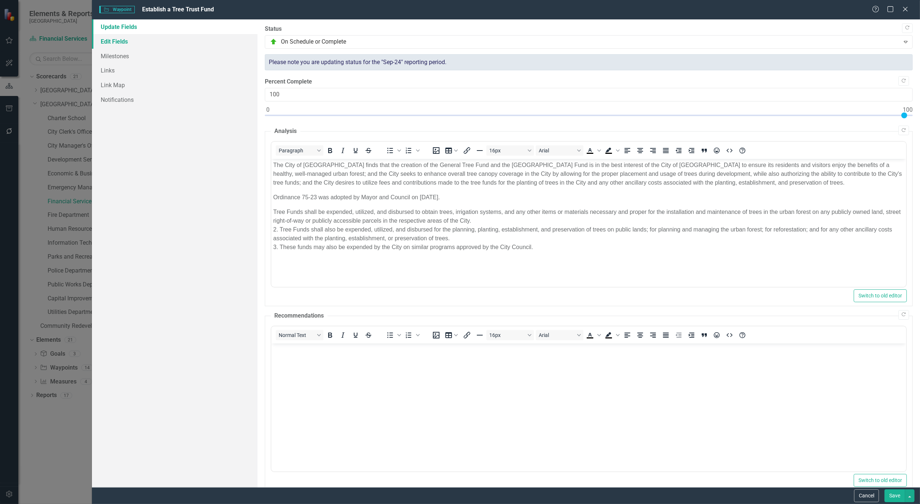
click at [123, 40] on link "Edit Fields" at bounding box center [175, 41] width 166 height 15
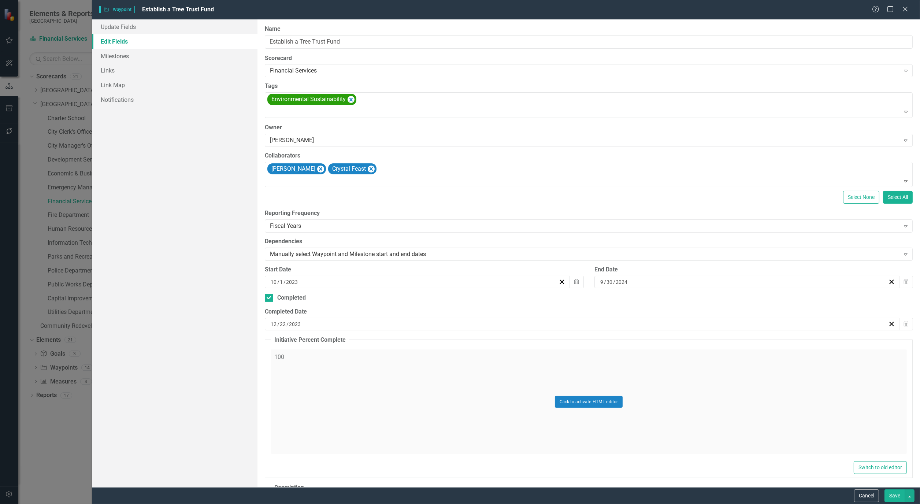
click at [895, 497] on button "Save" at bounding box center [895, 495] width 21 height 13
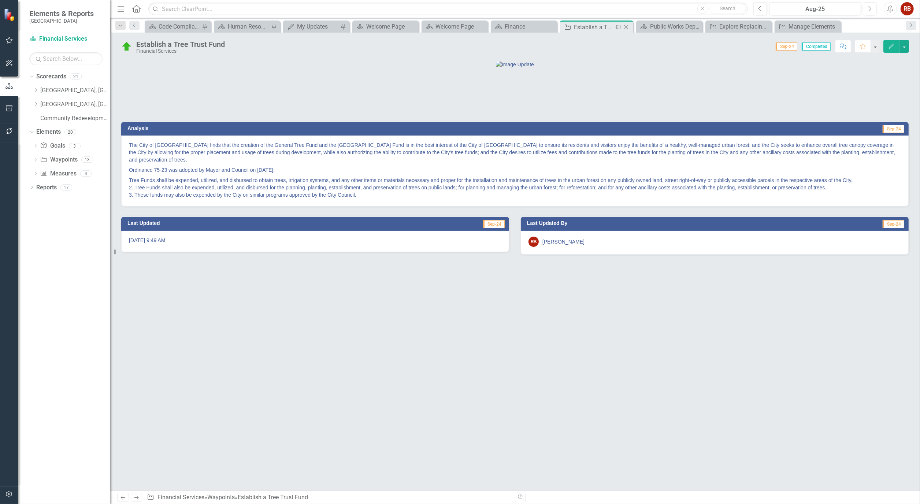
click at [628, 26] on icon "Close" at bounding box center [626, 27] width 7 height 6
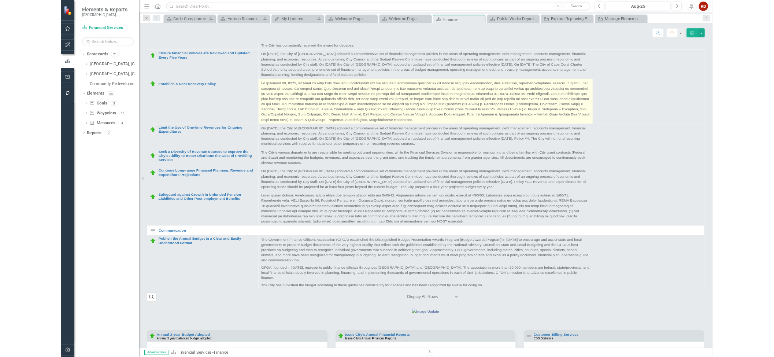
scroll to position [292, 0]
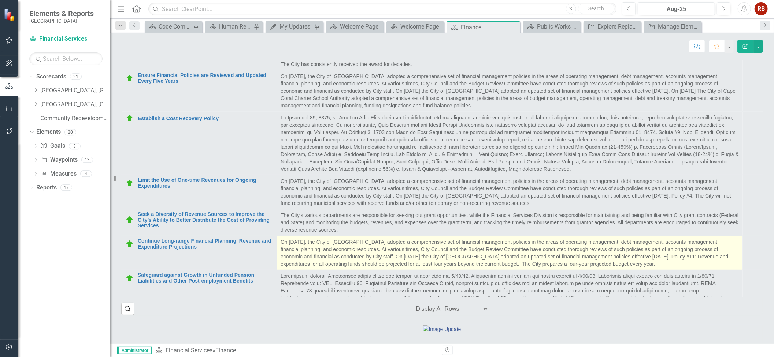
click at [695, 267] on p "On February 25, 1991, the City of Cape Coral adopted a comprehensive set of fin…" at bounding box center [510, 252] width 458 height 29
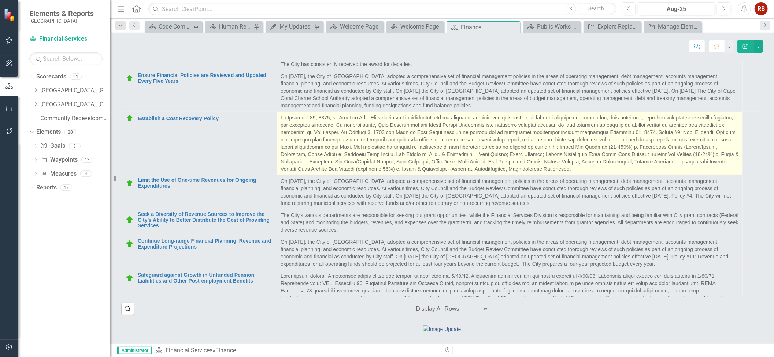
click at [648, 153] on p at bounding box center [510, 143] width 458 height 59
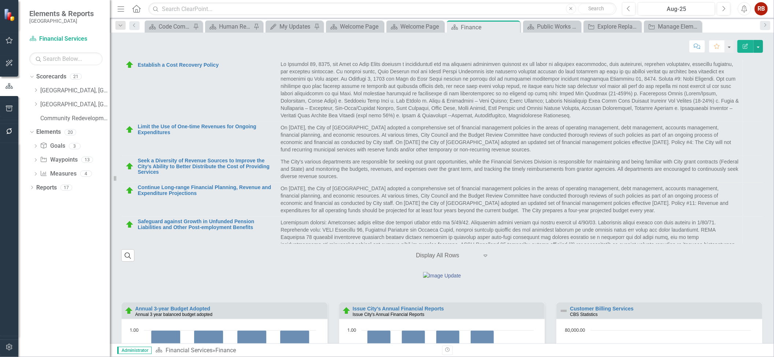
scroll to position [348, 0]
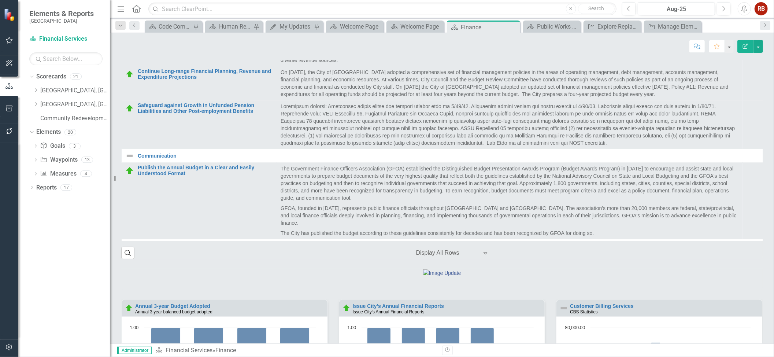
scroll to position [404, 0]
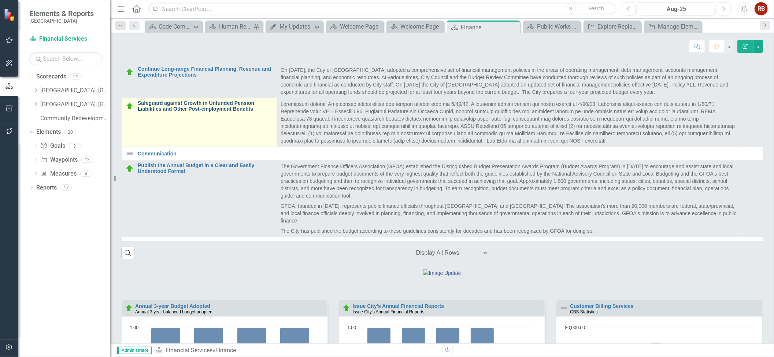
click at [238, 141] on td "Safeguard against Growth in Unfunded Pension Liabilities and Other Post-employm…" at bounding box center [199, 122] width 155 height 49
click at [238, 142] on td "Safeguard against Growth in Unfunded Pension Liabilities and Other Post-employm…" at bounding box center [199, 122] width 155 height 49
click at [235, 112] on link "Safeguard against Growth in Unfunded Pension Liabilities and Other Post-employm…" at bounding box center [205, 105] width 135 height 11
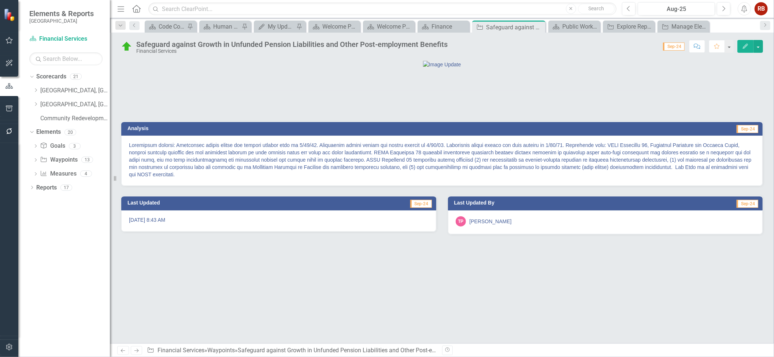
click at [748, 41] on button "Edit" at bounding box center [745, 46] width 16 height 13
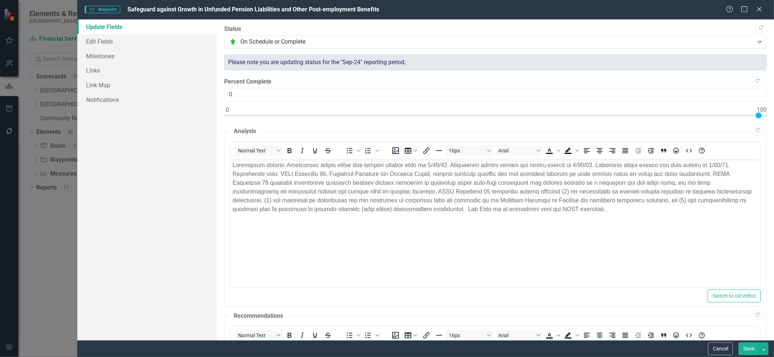
type input "100"
click at [762, 116] on div ""Update" fields in ClearPoint are the fields that change from reporting period …" at bounding box center [495, 179] width 557 height 321
click at [105, 38] on link "Edit Fields" at bounding box center [146, 41] width 139 height 15
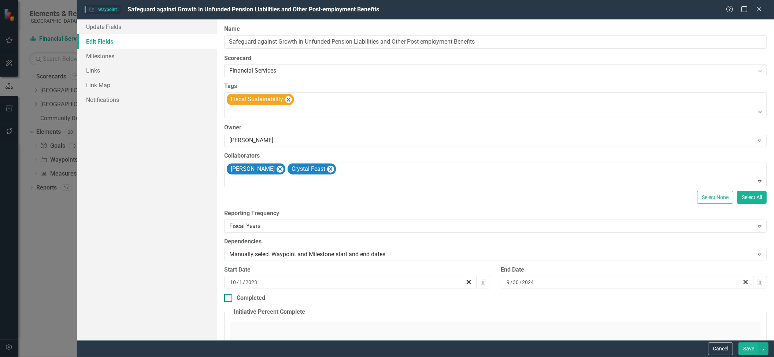
click at [255, 297] on div "Completed" at bounding box center [251, 298] width 29 height 8
click at [229, 297] on input "Completed" at bounding box center [226, 296] width 5 height 5
checkbox input "true"
click at [446, 329] on div "9 / 19 / 2025" at bounding box center [489, 324] width 530 height 12
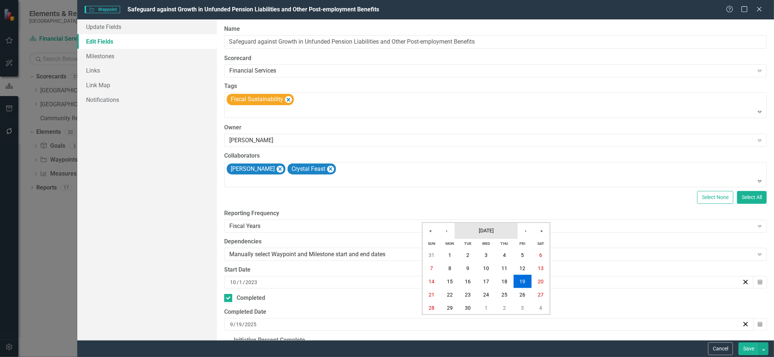
click at [492, 230] on span "[DATE]" at bounding box center [486, 230] width 15 height 6
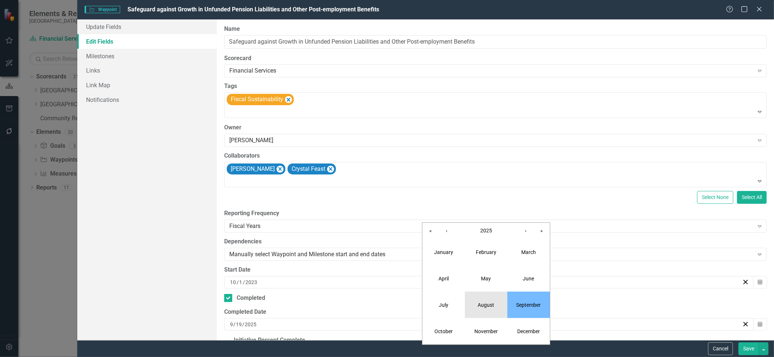
click at [482, 304] on abbr "August" at bounding box center [486, 305] width 16 height 6
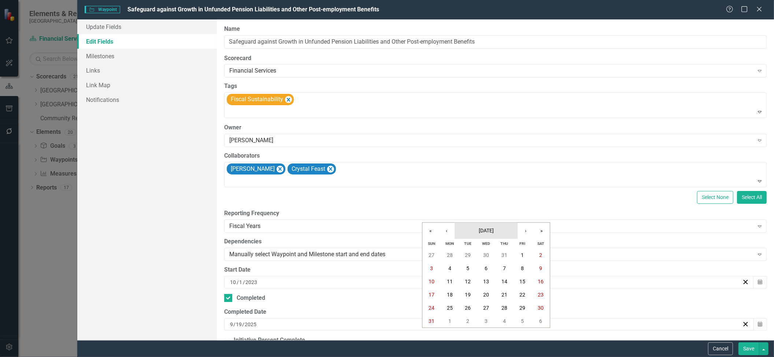
click at [493, 232] on span "August 2025" at bounding box center [486, 230] width 15 height 6
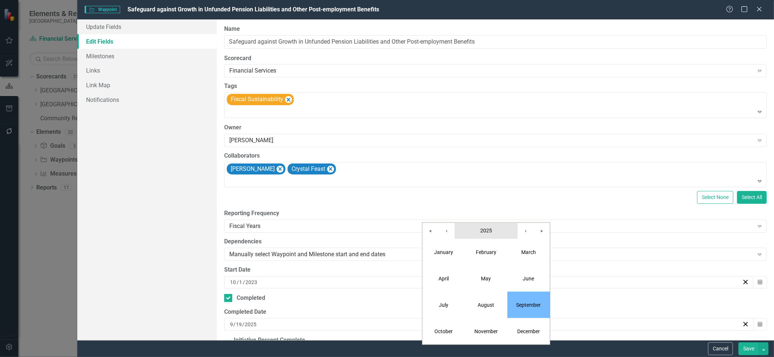
click at [493, 232] on button "2025" at bounding box center [486, 231] width 63 height 16
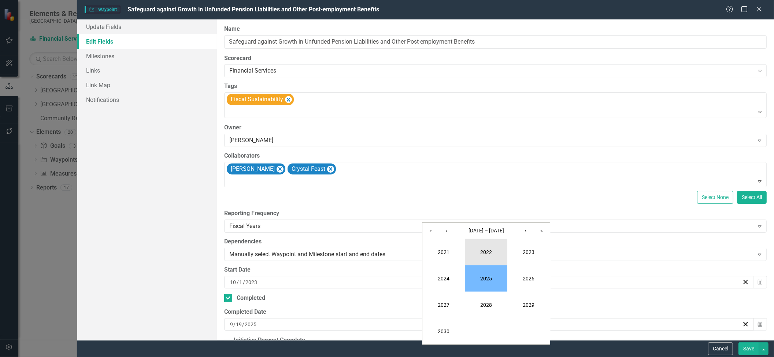
click at [485, 256] on button "2022" at bounding box center [486, 252] width 42 height 26
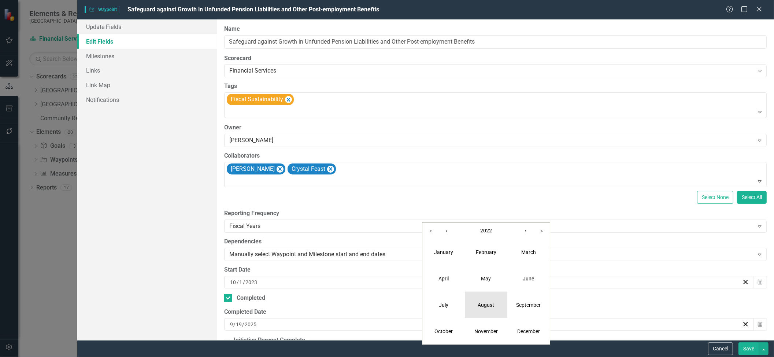
click at [486, 303] on abbr "August" at bounding box center [486, 305] width 16 height 6
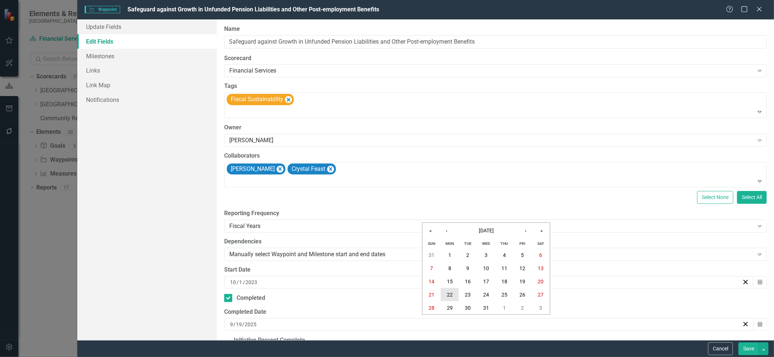
click at [451, 292] on abbr "22" at bounding box center [450, 295] width 6 height 6
click at [750, 345] on button "Save" at bounding box center [749, 348] width 21 height 13
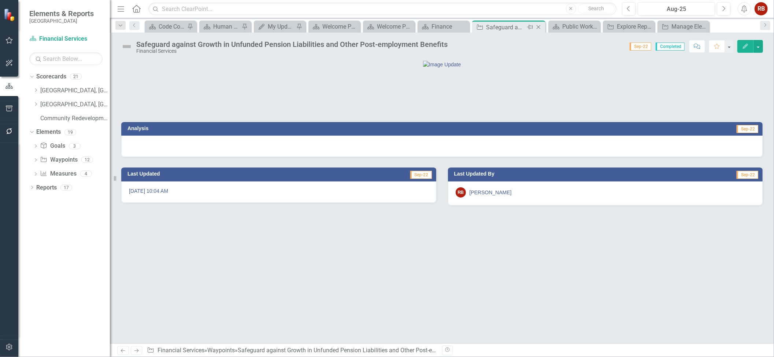
click at [541, 28] on icon "Close" at bounding box center [538, 27] width 7 height 6
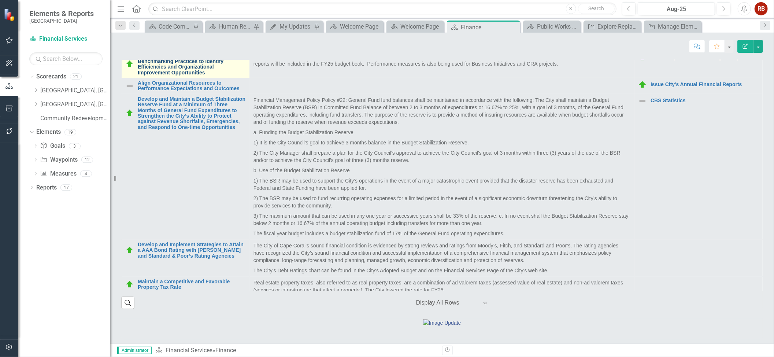
click at [177, 75] on link "Reinstate Performance Management and Benchmarking Practices to Identify Efficie…" at bounding box center [192, 64] width 108 height 23
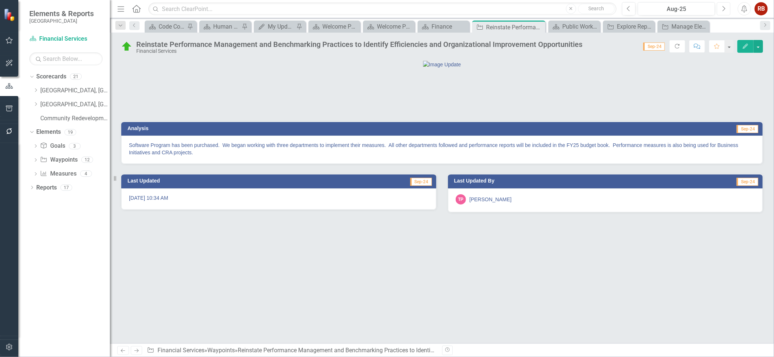
click at [730, 9] on button "Next" at bounding box center [724, 8] width 14 height 13
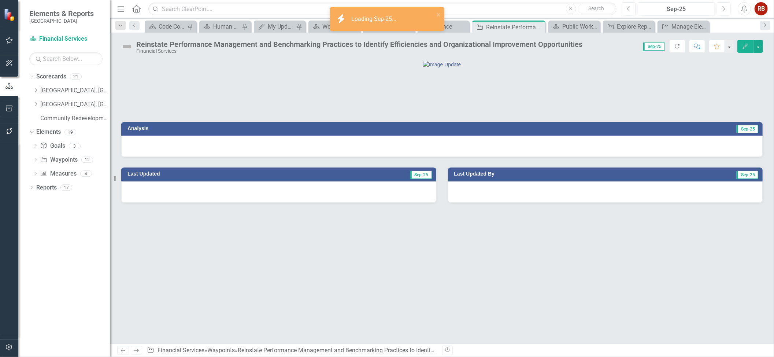
click at [185, 157] on div at bounding box center [441, 146] width 641 height 21
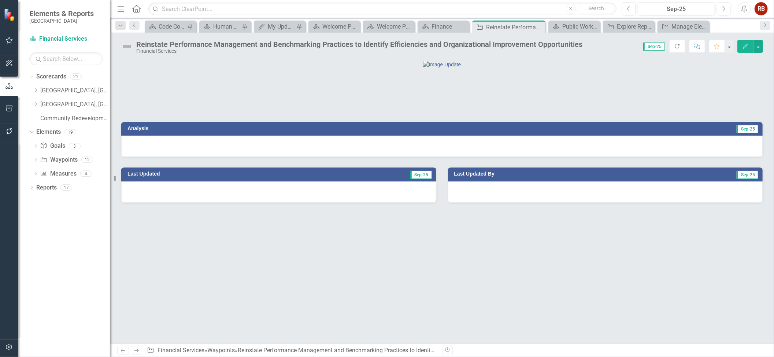
click at [184, 157] on div at bounding box center [441, 146] width 641 height 21
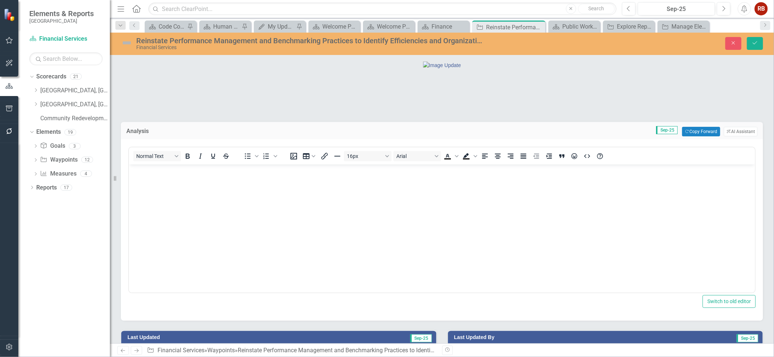
click at [125, 46] on img at bounding box center [127, 43] width 12 height 12
click at [728, 41] on button "Close" at bounding box center [733, 43] width 16 height 13
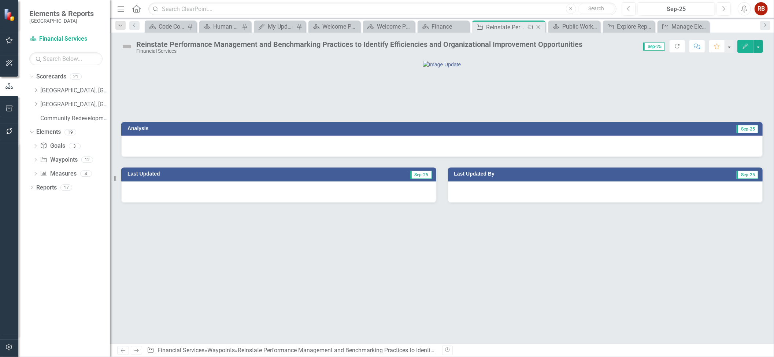
click at [541, 30] on icon "Close" at bounding box center [538, 27] width 7 height 6
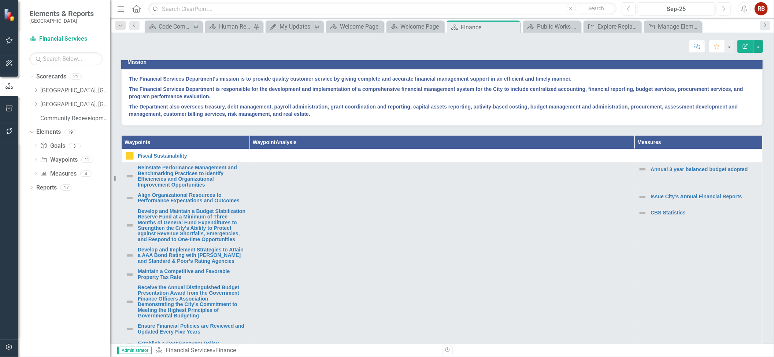
scroll to position [247, 0]
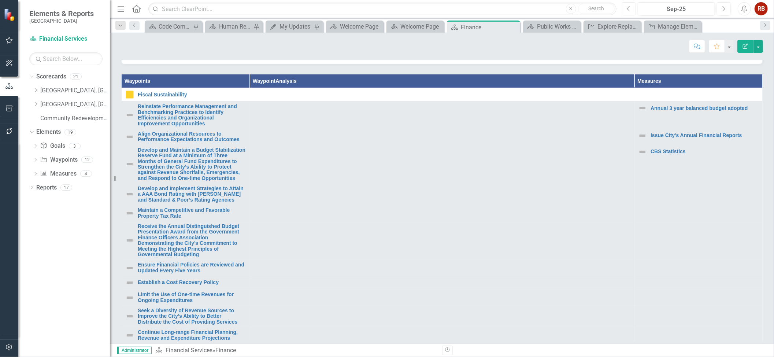
click at [628, 14] on button "Previous" at bounding box center [629, 8] width 14 height 13
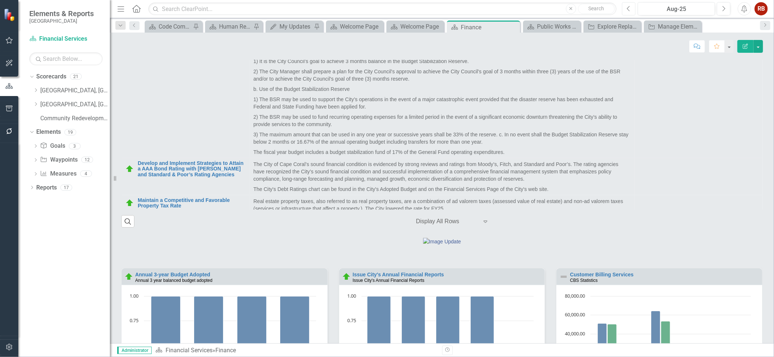
scroll to position [406, 0]
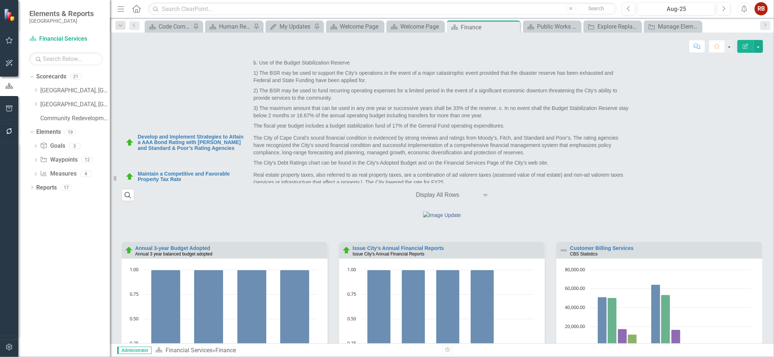
click at [761, 182] on div "Waypoints Waypoint Analysis Measures Fiscal Sustainability Link Map View Link M…" at bounding box center [441, 54] width 653 height 296
click at [757, 186] on div "Waypoints Waypoint Analysis Measures Fiscal Sustainability Link Map View Link M…" at bounding box center [442, 58] width 642 height 286
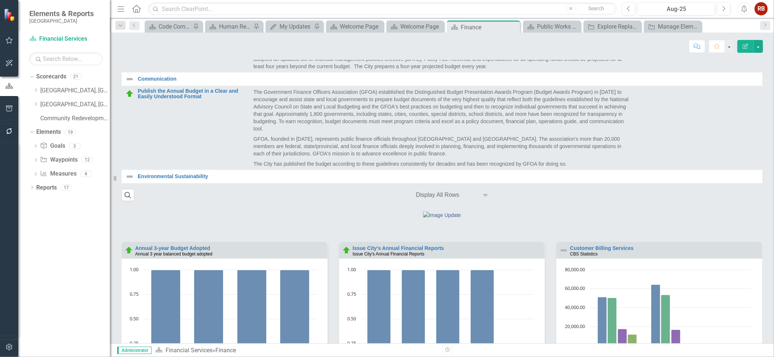
scroll to position [159, 0]
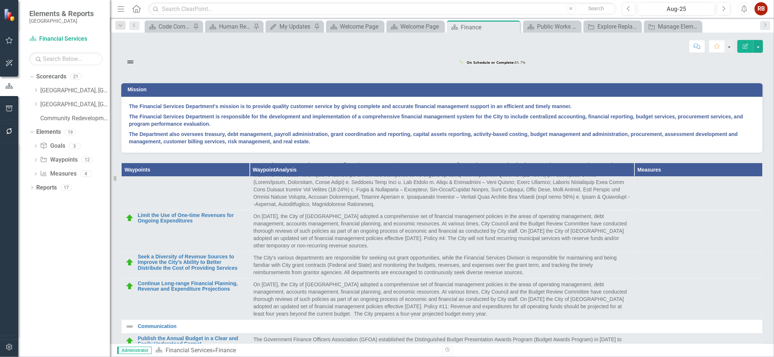
click at [712, 251] on td at bounding box center [698, 230] width 128 height 41
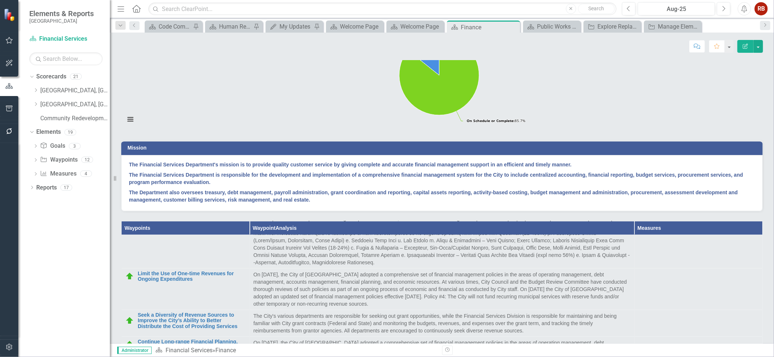
scroll to position [99, 0]
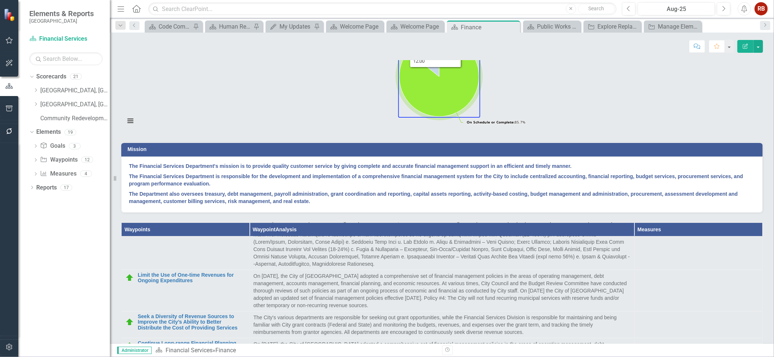
click at [754, 105] on rect "Interactive chart" at bounding box center [439, 77] width 636 height 110
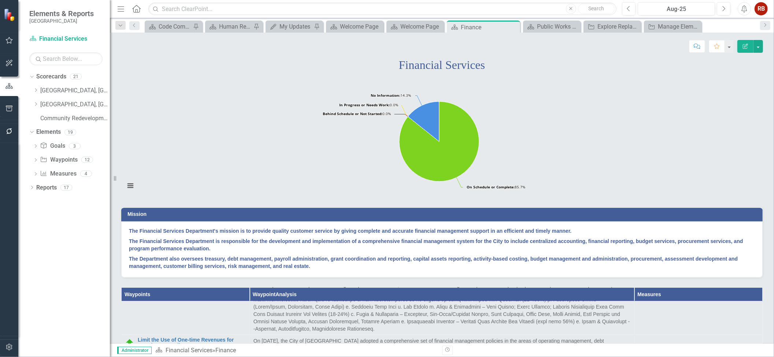
scroll to position [0, 0]
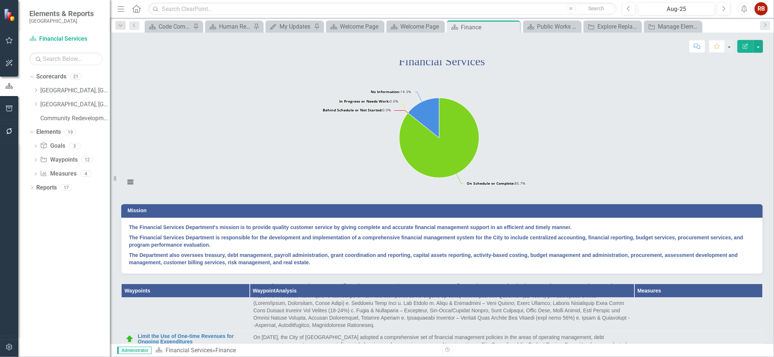
click at [752, 193] on rect "Interactive chart" at bounding box center [439, 139] width 636 height 110
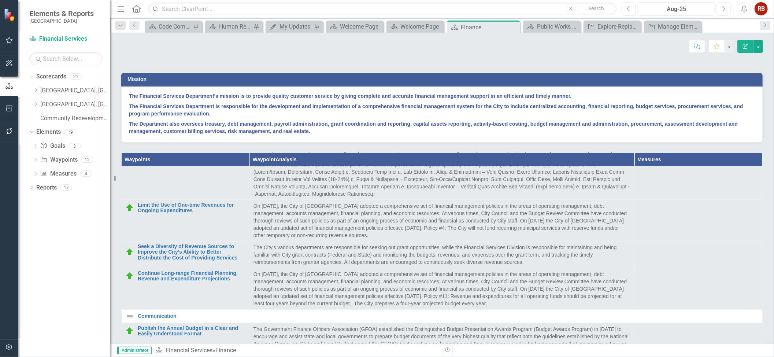
scroll to position [170, 0]
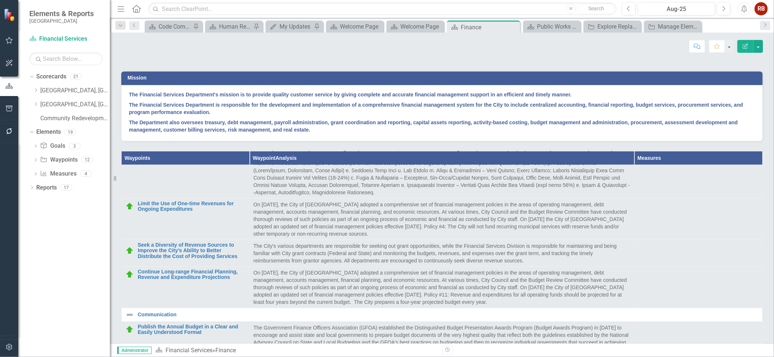
click at [741, 238] on td at bounding box center [698, 218] width 128 height 41
click at [736, 198] on td at bounding box center [698, 159] width 128 height 78
click at [760, 141] on div "Mission The Financial Services Department's mission is to provide quality custo…" at bounding box center [441, 101] width 653 height 80
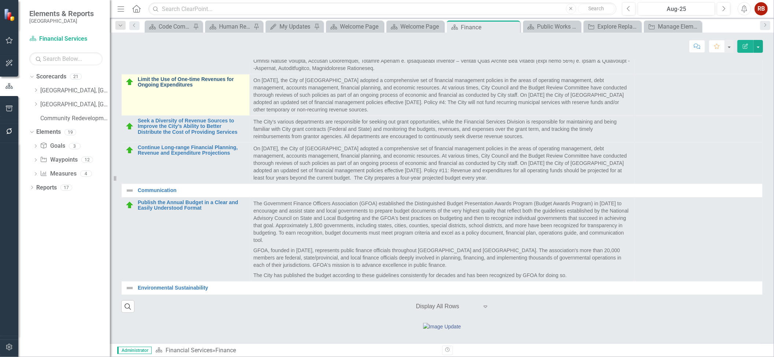
scroll to position [391, 0]
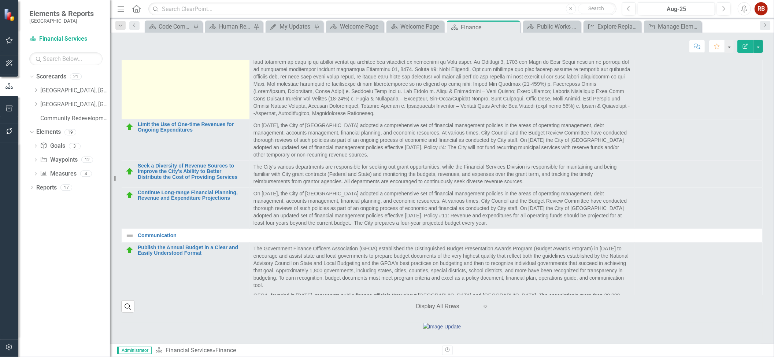
click at [165, 51] on link "Establish a Cost Recovery Policy" at bounding box center [192, 47] width 108 height 5
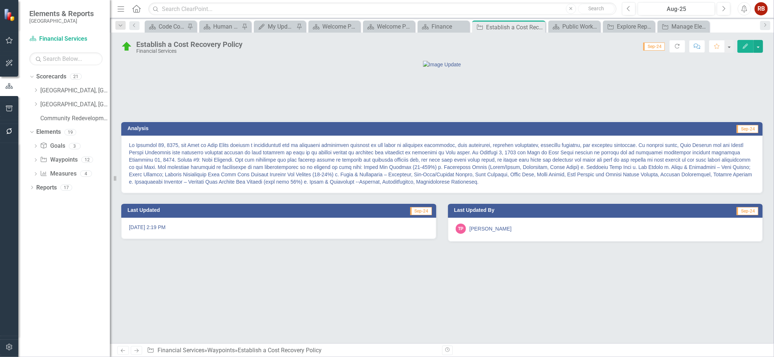
click at [742, 44] on icon "Edit" at bounding box center [745, 46] width 7 height 5
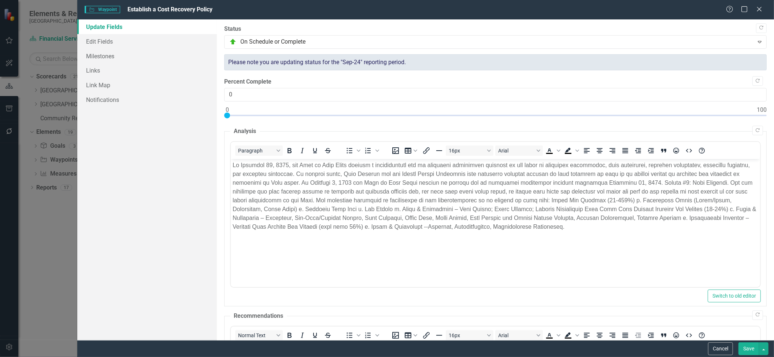
click at [762, 114] on div ""Update" fields in ClearPoint are the fields that change from reporting period …" at bounding box center [495, 179] width 557 height 321
type input "100"
click at [760, 116] on div at bounding box center [495, 116] width 543 height 9
click at [104, 43] on link "Edit Fields" at bounding box center [146, 41] width 139 height 15
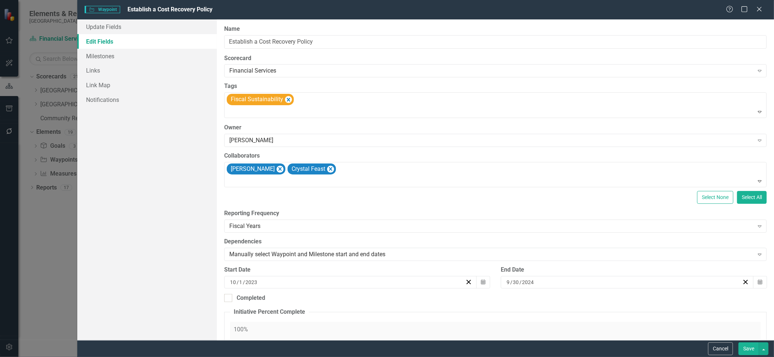
click at [263, 306] on div "ClearPoint Can Do More! How ClearPoint Can Help Close Enterprise plans can auto…" at bounding box center [495, 179] width 557 height 321
click at [255, 299] on div "Completed" at bounding box center [251, 298] width 29 height 8
click at [229, 299] on input "Completed" at bounding box center [226, 296] width 5 height 5
checkbox input "true"
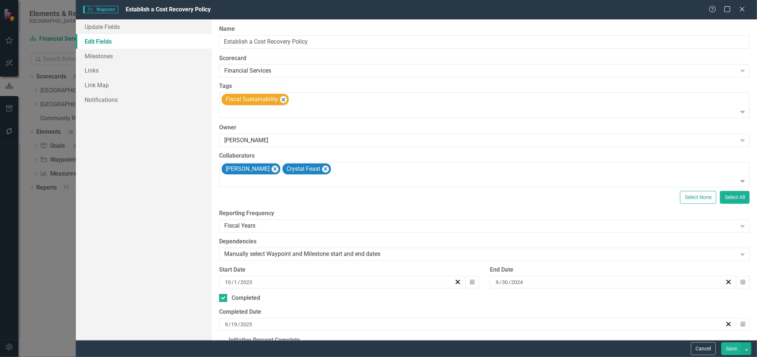
click at [293, 323] on div "9 / 19 / 2025" at bounding box center [474, 324] width 501 height 7
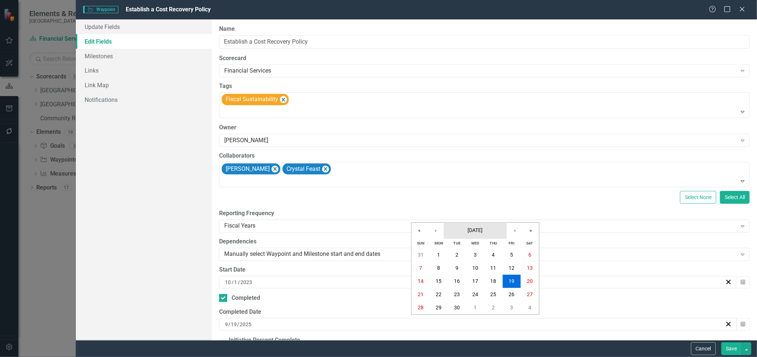
click at [470, 232] on span "[DATE]" at bounding box center [475, 230] width 15 height 6
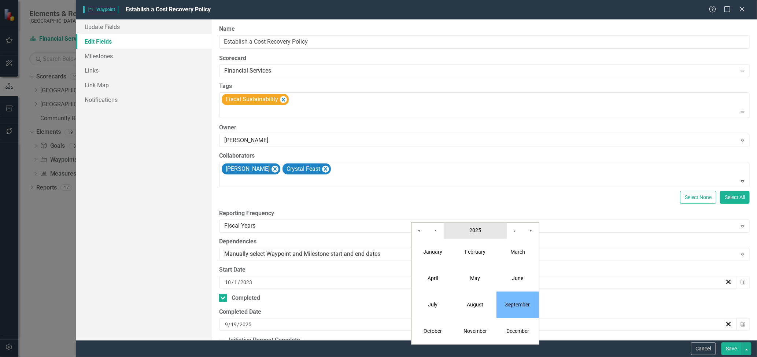
click at [477, 224] on button "2025" at bounding box center [475, 231] width 63 height 16
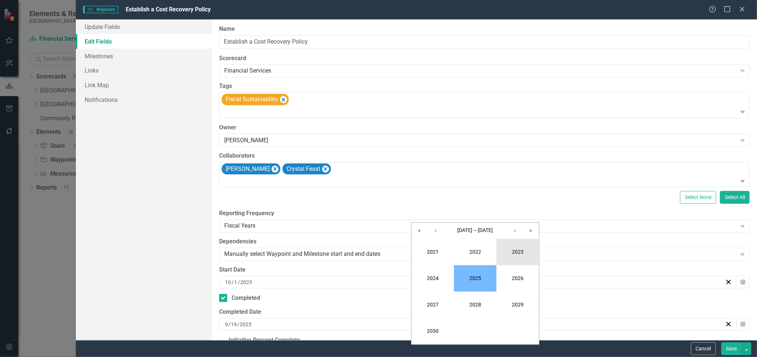
click at [507, 255] on button "2023" at bounding box center [517, 252] width 42 height 26
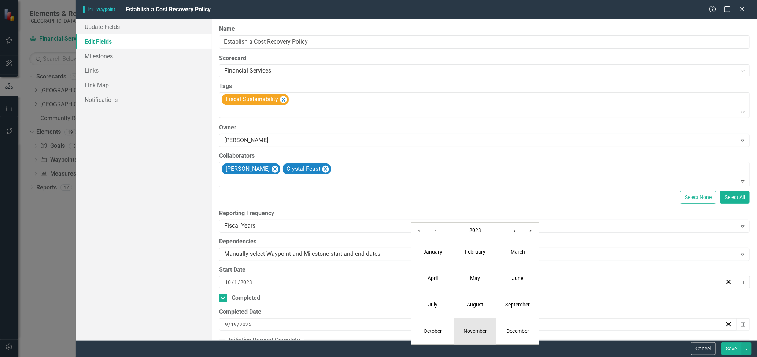
click at [472, 327] on button "November" at bounding box center [475, 331] width 42 height 26
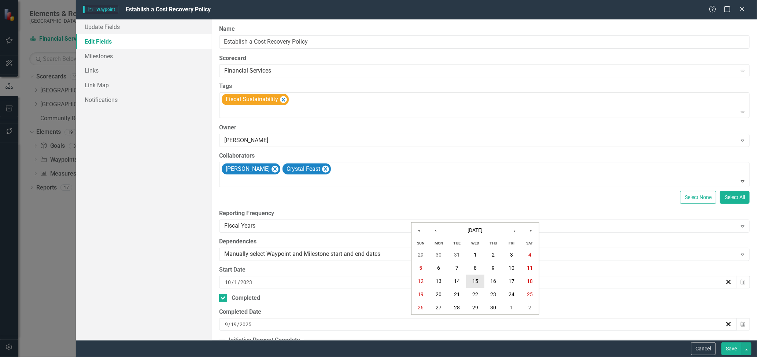
click at [481, 276] on button "15" at bounding box center [475, 281] width 18 height 13
click at [325, 326] on div "11 / 15 / 2023" at bounding box center [474, 324] width 501 height 7
click at [470, 270] on button "8" at bounding box center [475, 268] width 18 height 13
click at [726, 343] on button "Save" at bounding box center [731, 348] width 21 height 13
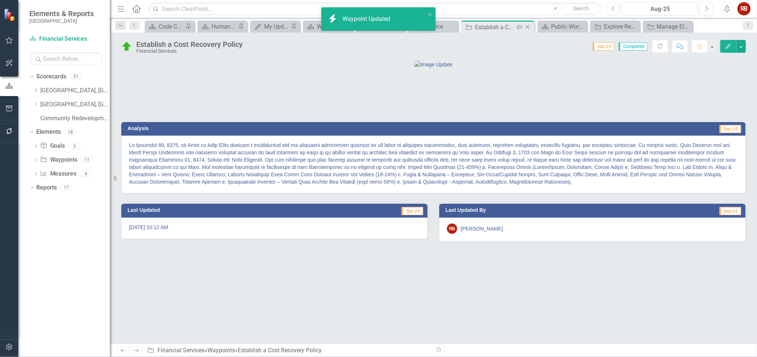
click at [529, 29] on icon "Close" at bounding box center [527, 27] width 7 height 6
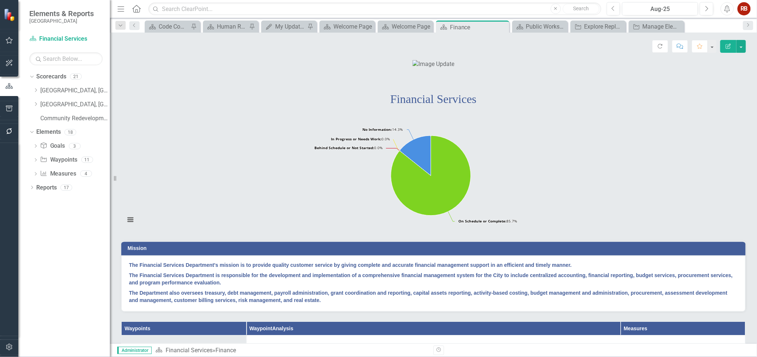
scroll to position [154, 0]
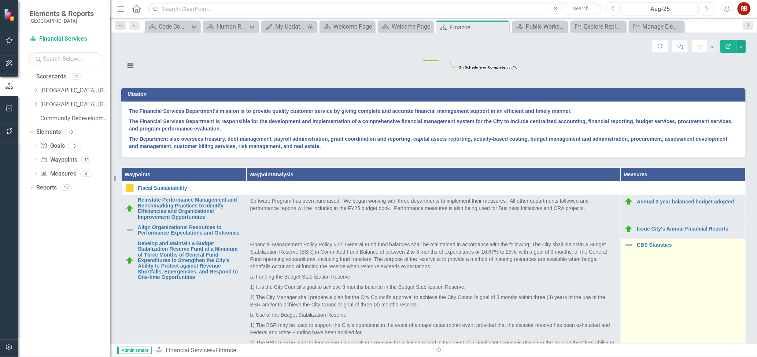
click at [680, 293] on td "CBS Statistics Link Map View Link Map Edit Edit Measure Link Open Element" at bounding box center [683, 310] width 125 height 145
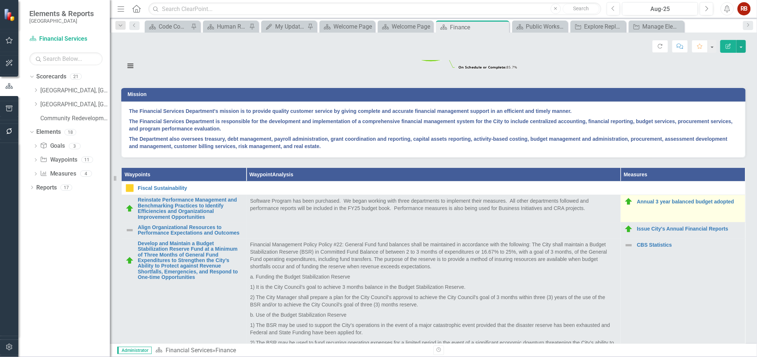
click at [723, 222] on td "Annual 3 year balanced budget adopted Link Map View Link Map Edit Edit Measure …" at bounding box center [683, 208] width 125 height 27
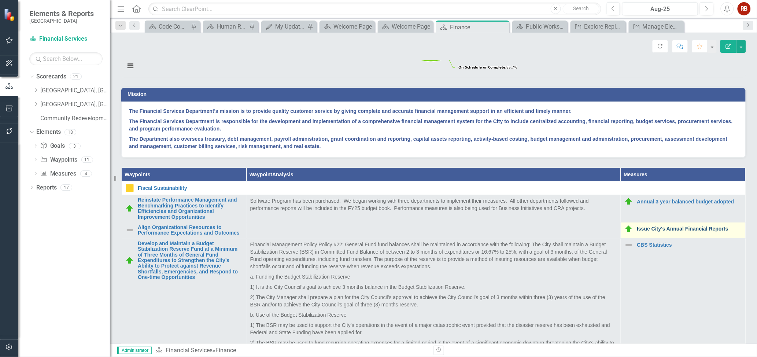
click at [730, 232] on link "Issue City's Annual Financial Reports" at bounding box center [689, 228] width 105 height 5
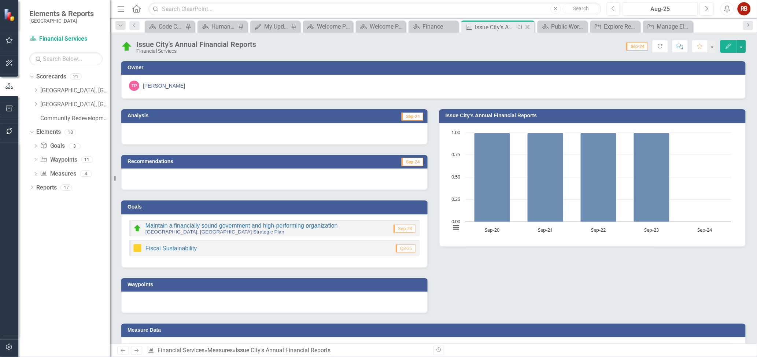
click at [526, 29] on icon "Close" at bounding box center [527, 27] width 7 height 6
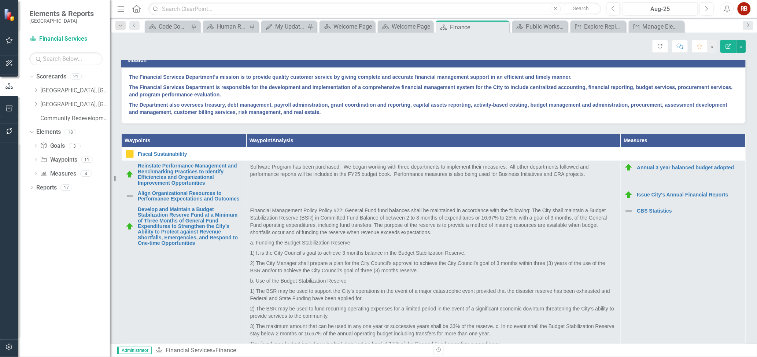
scroll to position [218, 0]
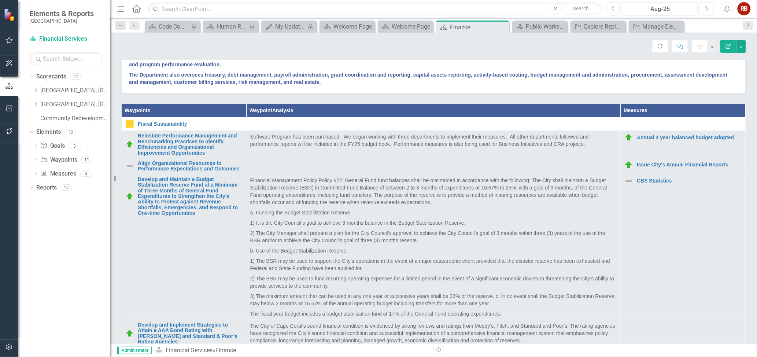
click at [743, 189] on div "Waypoints Waypoint Analysis Measures Fiscal Sustainability Link Map View Link M…" at bounding box center [433, 242] width 636 height 296
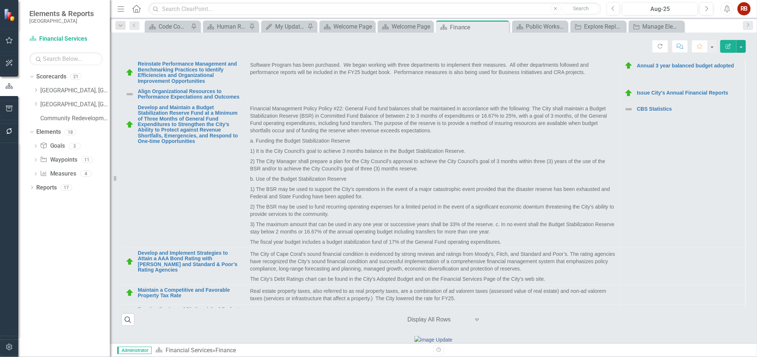
scroll to position [0, 0]
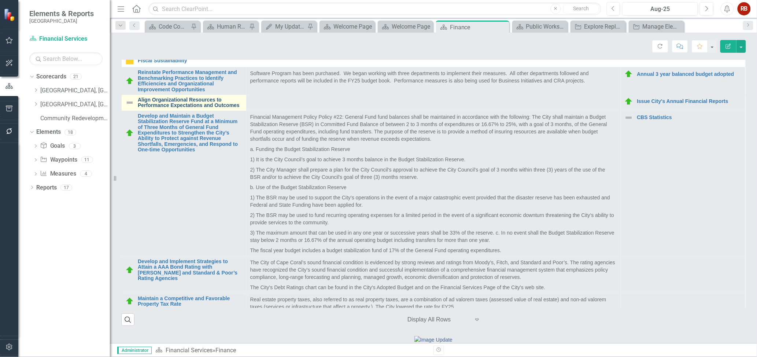
click at [218, 108] on link "Align Organizational Resources to Performance Expectations and Outcomes" at bounding box center [190, 102] width 105 height 11
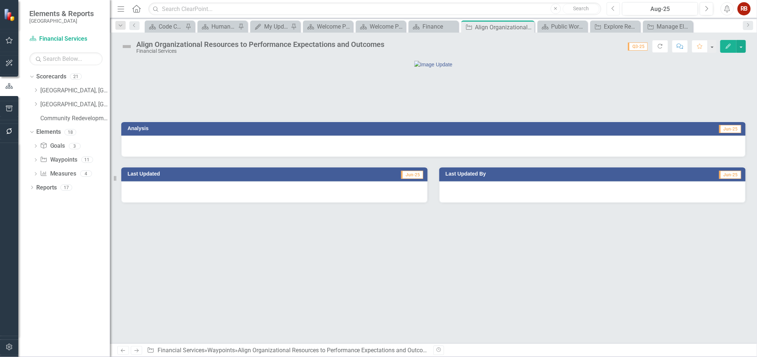
click at [612, 8] on icon "Previous" at bounding box center [613, 8] width 4 height 7
click at [708, 7] on icon "Next" at bounding box center [706, 8] width 4 height 7
click at [708, 10] on icon "Next" at bounding box center [706, 8] width 4 height 7
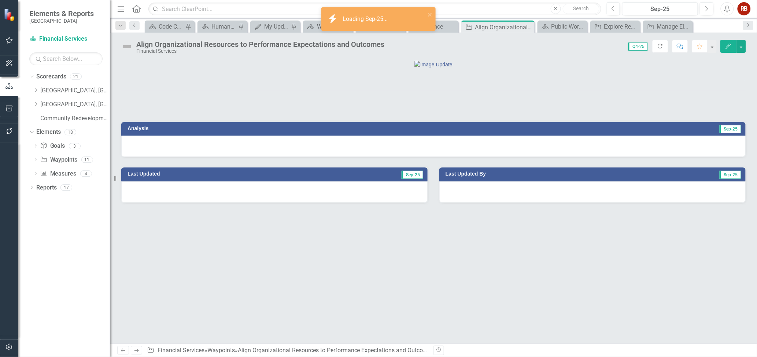
click at [734, 48] on button "Edit" at bounding box center [728, 46] width 16 height 13
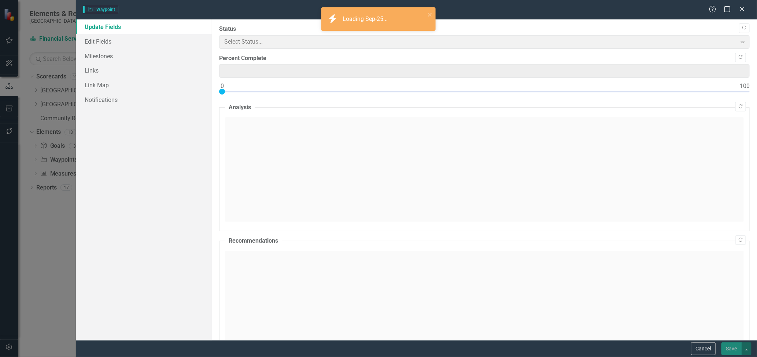
type input "0"
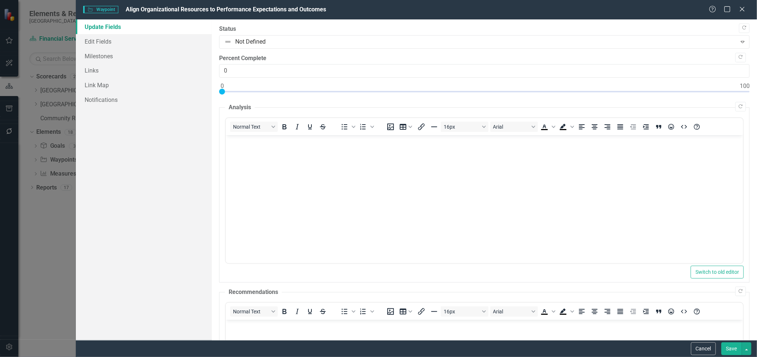
click at [745, 16] on div "Waypoint Waypoint Align Organizational Resources to Performance Expectations an…" at bounding box center [416, 9] width 681 height 19
click at [743, 8] on icon "Close" at bounding box center [741, 8] width 9 height 7
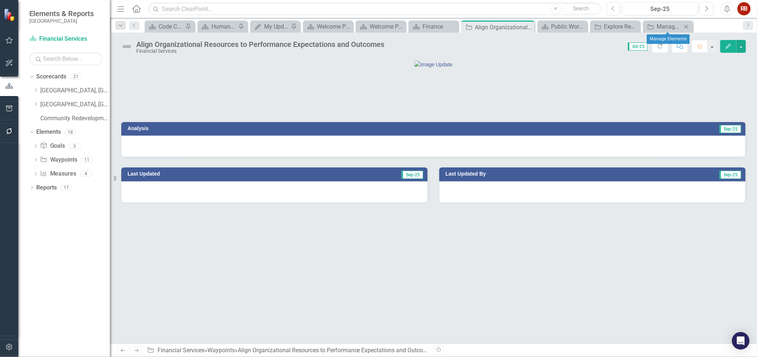
click at [676, 31] on div "Waypoint Manage Elements Close" at bounding box center [668, 27] width 50 height 12
click at [662, 29] on div "Manage Elements" at bounding box center [669, 26] width 25 height 9
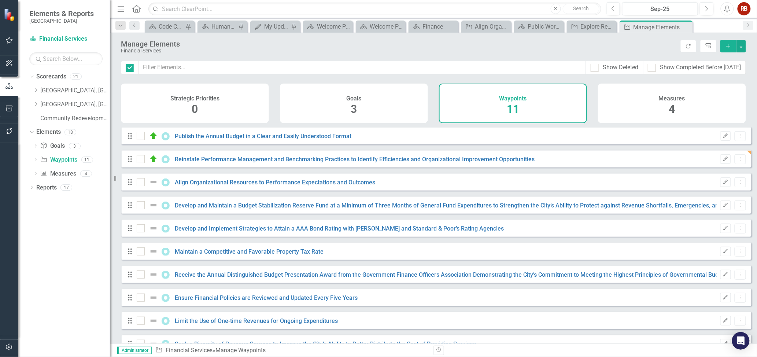
checkbox input "false"
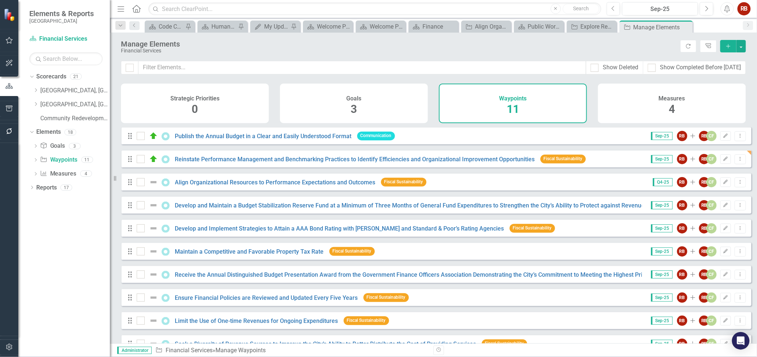
scroll to position [42, 0]
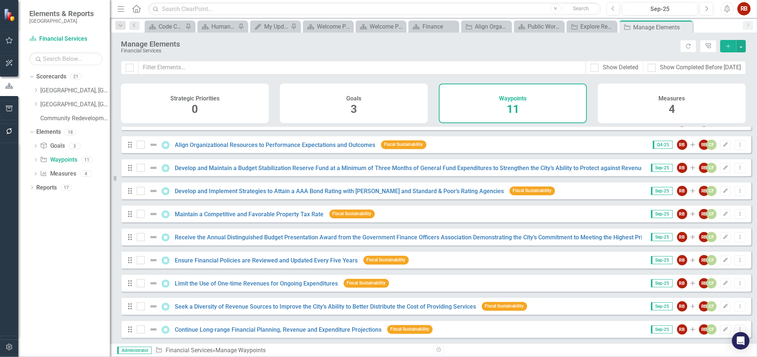
drag, startPoint x: 382, startPoint y: 104, endPoint x: 389, endPoint y: 111, distance: 9.6
click at [389, 111] on div "Goals 3" at bounding box center [354, 104] width 148 height 40
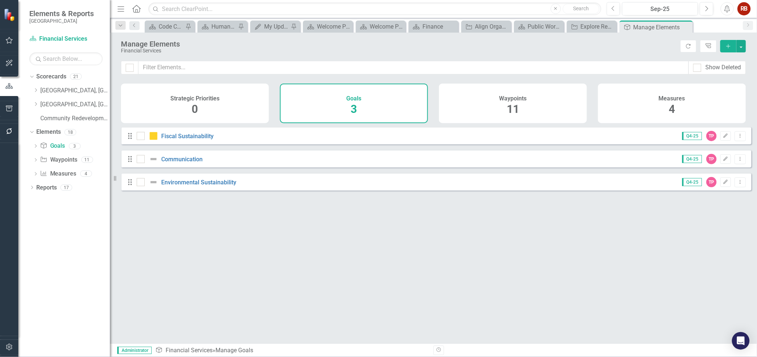
click at [481, 107] on div "Waypoints 11" at bounding box center [513, 104] width 148 height 40
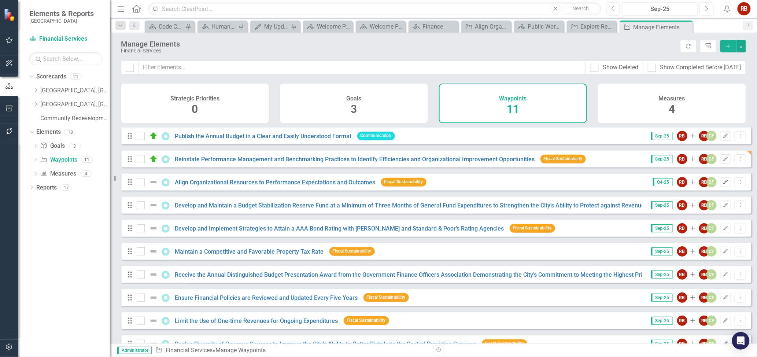
click at [723, 184] on icon "Edit" at bounding box center [725, 182] width 5 height 4
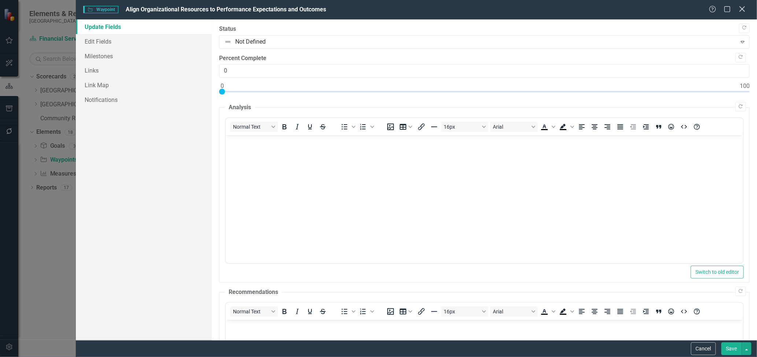
click at [745, 11] on icon "Close" at bounding box center [741, 8] width 9 height 7
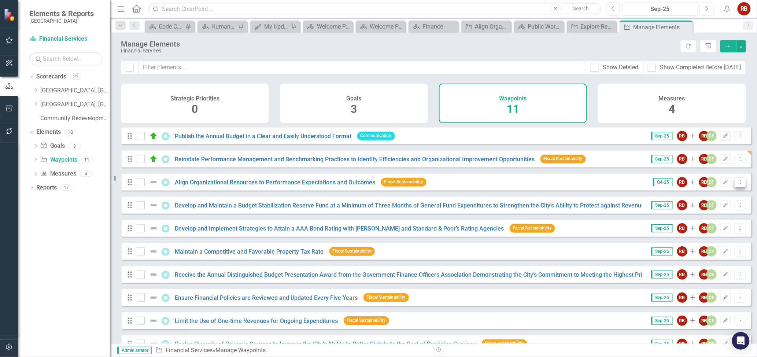
click at [737, 184] on icon "Dropdown Menu" at bounding box center [740, 181] width 6 height 5
click at [702, 237] on link "Trash Delete Waypoint" at bounding box center [707, 240] width 68 height 14
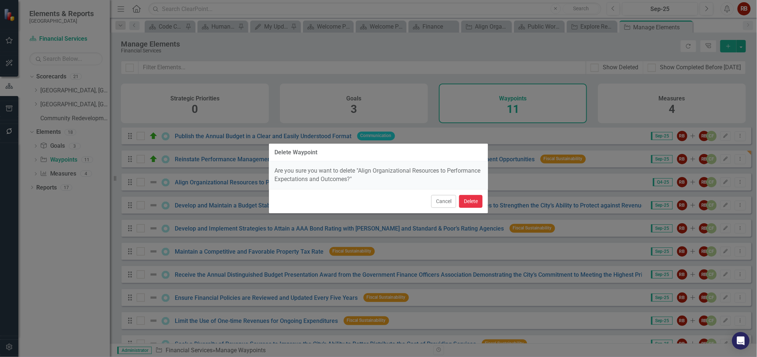
click at [469, 198] on button "Delete" at bounding box center [470, 201] width 23 height 13
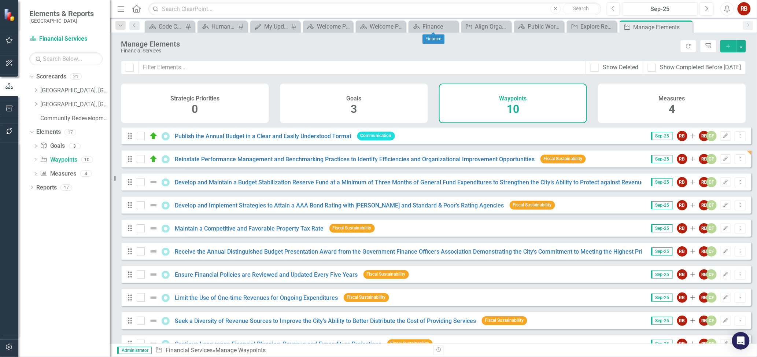
click at [427, 19] on div "Dropdown Search Scorecard Code Compliance Pin Scorecard Human Resources Analyti…" at bounding box center [433, 25] width 647 height 15
click at [429, 27] on div "Finance" at bounding box center [434, 26] width 25 height 9
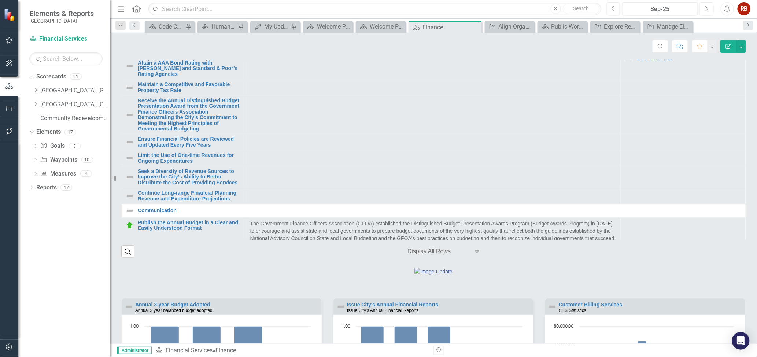
scroll to position [13, 0]
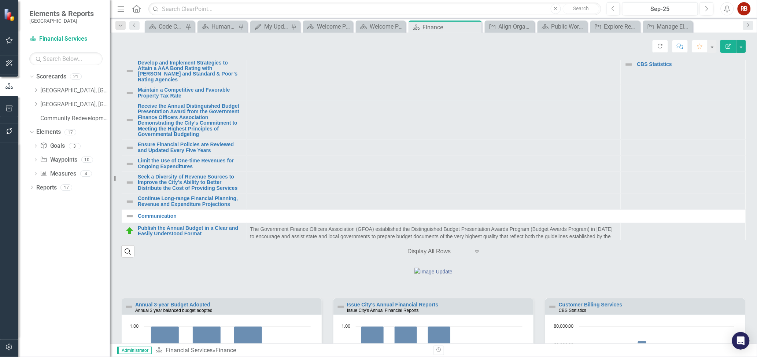
click at [719, 140] on td at bounding box center [683, 120] width 125 height 38
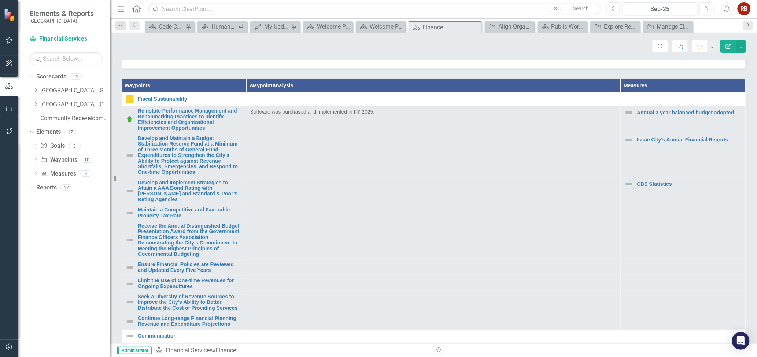
scroll to position [21, 0]
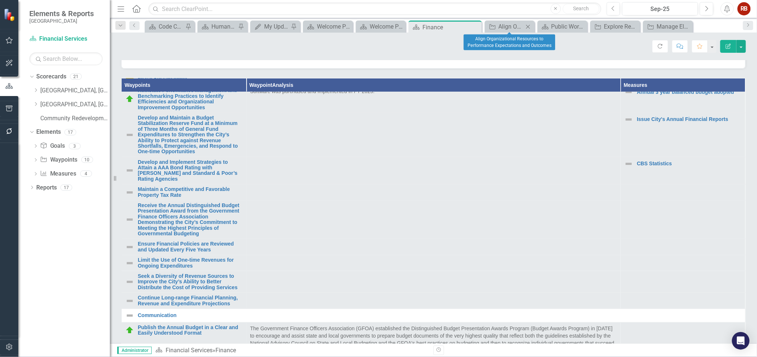
click at [529, 28] on icon at bounding box center [528, 27] width 4 height 4
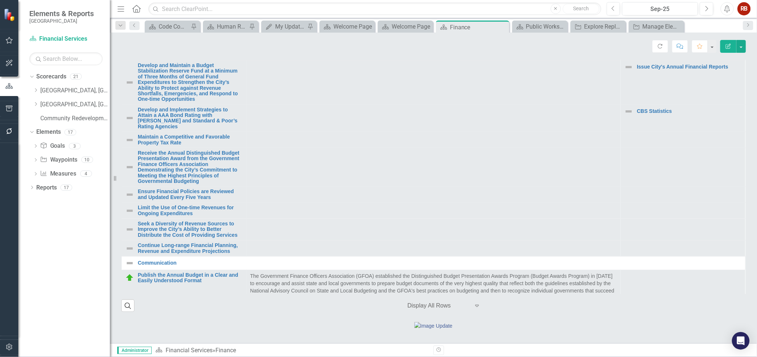
scroll to position [306, 0]
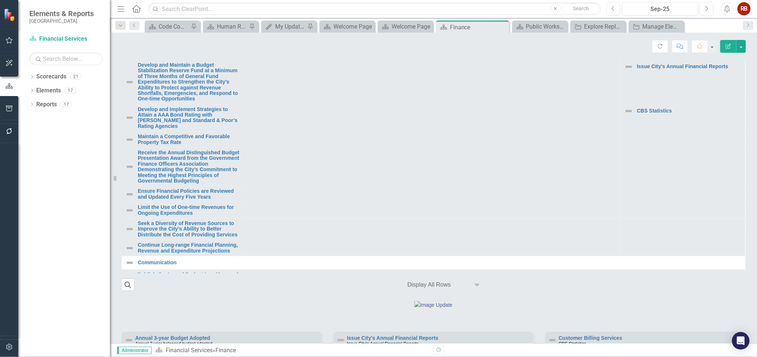
scroll to position [338, 0]
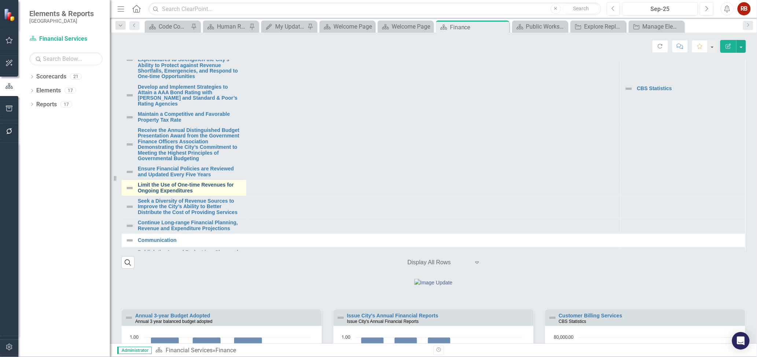
click at [176, 193] on link "Limit the Use of One-time Revenues for Ongoing Expenditures" at bounding box center [190, 187] width 105 height 11
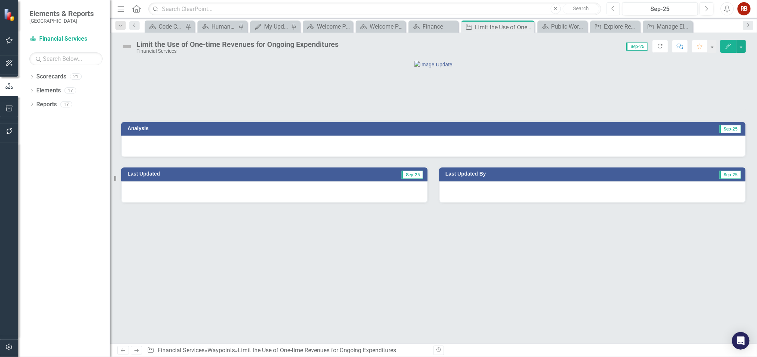
click at [612, 4] on button "Previous" at bounding box center [614, 8] width 14 height 13
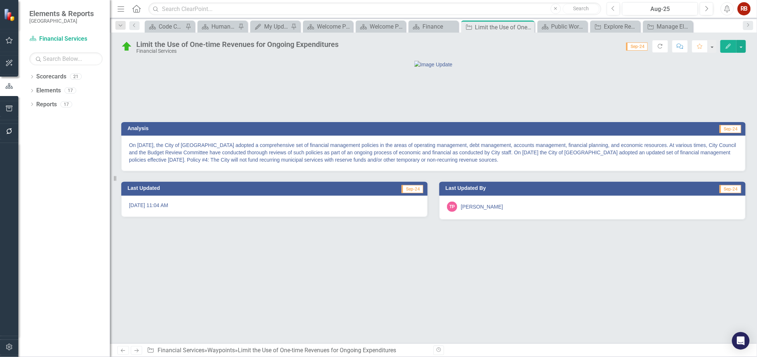
click at [728, 46] on icon "button" at bounding box center [728, 46] width 5 height 5
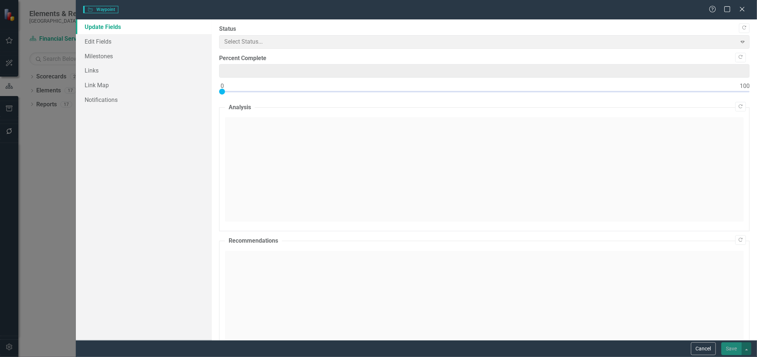
type input "0"
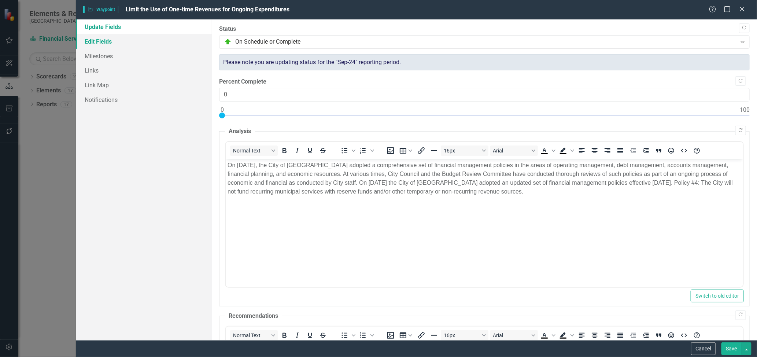
click at [107, 45] on link "Edit Fields" at bounding box center [144, 41] width 136 height 15
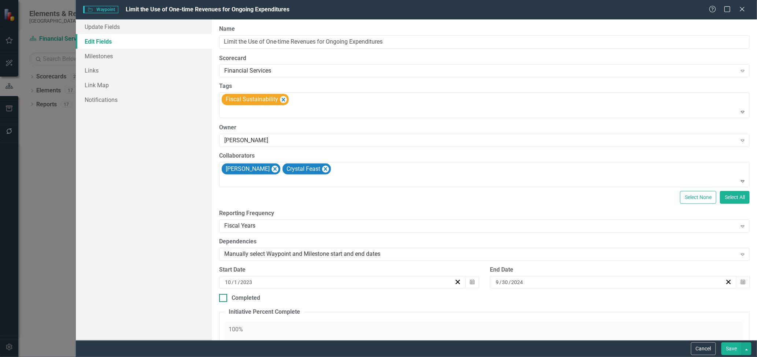
click at [243, 297] on div "Completed" at bounding box center [246, 298] width 29 height 8
click at [224, 297] on input "Completed" at bounding box center [221, 296] width 5 height 5
checkbox input "true"
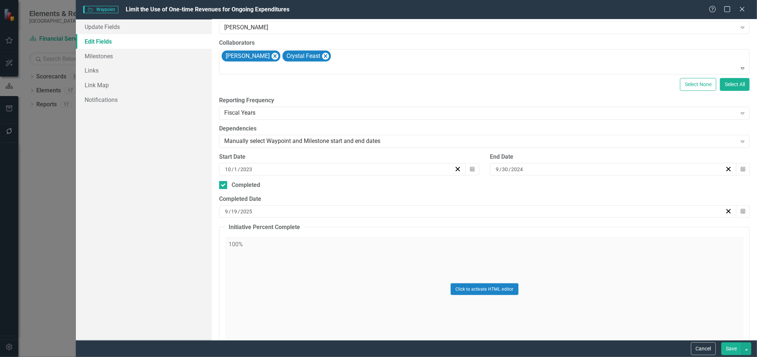
scroll to position [115, 0]
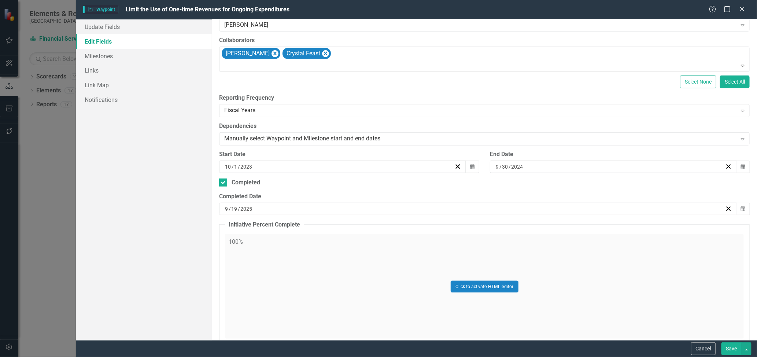
click at [428, 209] on div "[DATE]" at bounding box center [474, 208] width 501 height 7
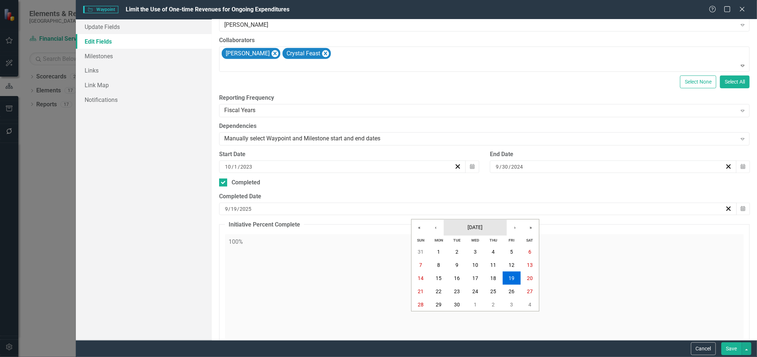
click at [483, 228] on span "[DATE]" at bounding box center [475, 227] width 15 height 6
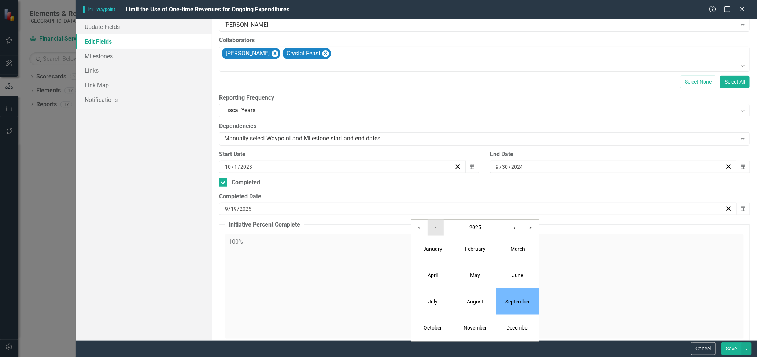
click at [434, 229] on button "‹" at bounding box center [435, 227] width 16 height 16
click at [510, 294] on button "September" at bounding box center [517, 301] width 42 height 26
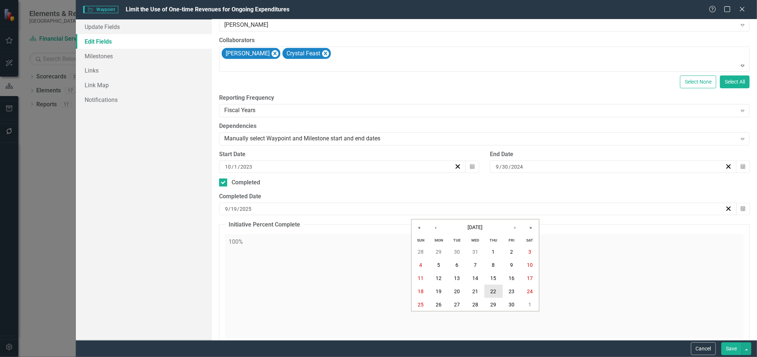
click at [492, 291] on abbr "22" at bounding box center [494, 291] width 6 height 6
click at [727, 347] on button "Save" at bounding box center [731, 348] width 21 height 13
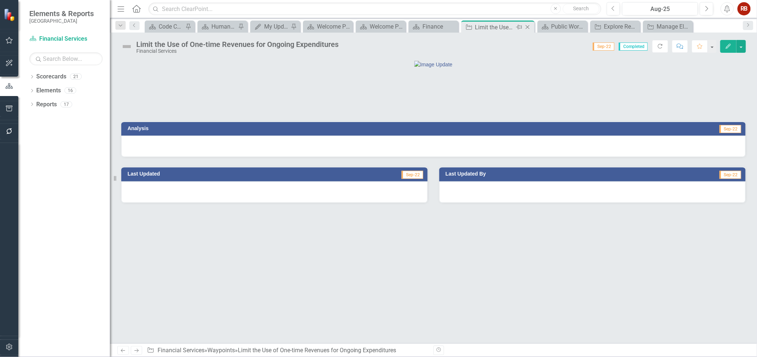
click at [529, 27] on icon "Close" at bounding box center [527, 27] width 7 height 6
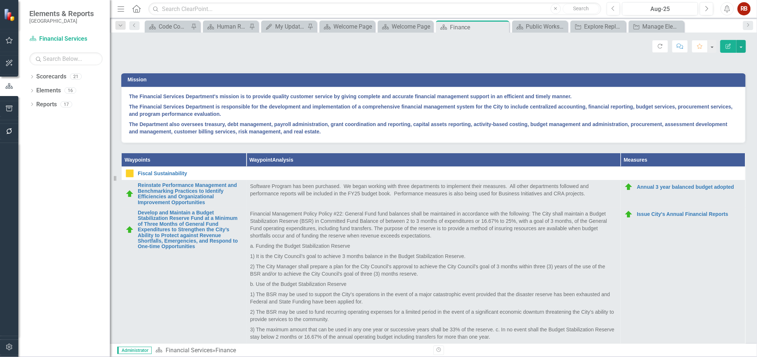
scroll to position [174, 0]
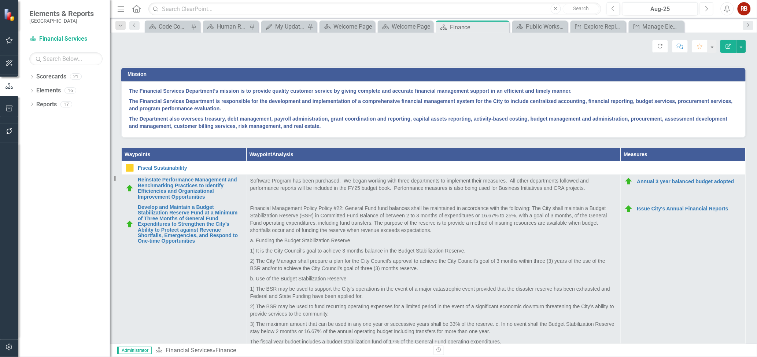
click at [708, 10] on icon "Next" at bounding box center [706, 8] width 4 height 7
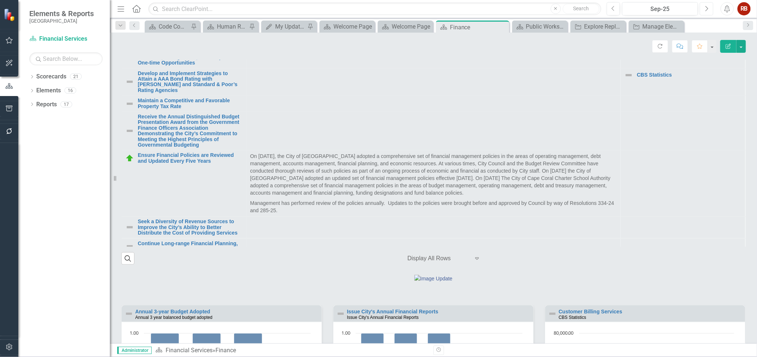
scroll to position [464, 0]
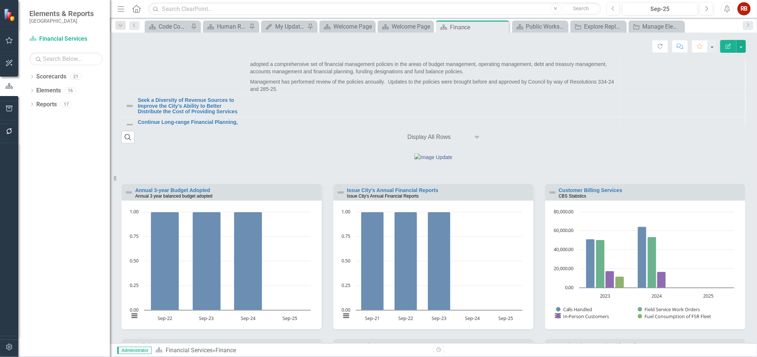
drag, startPoint x: 748, startPoint y: 200, endPoint x: 730, endPoint y: 288, distance: 90.2
click at [730, 288] on div "Financial Services Loading... Chart Pie chart with 4 slices. Aggregate Status (…" at bounding box center [433, 53] width 647 height 932
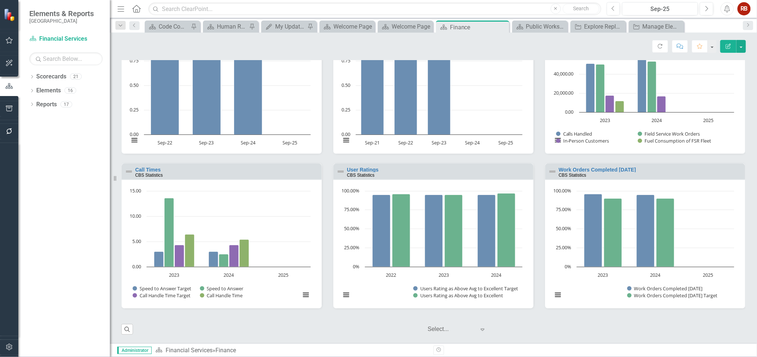
scroll to position [643, 0]
click at [341, 300] on button "View chart menu, Chart" at bounding box center [346, 294] width 10 height 10
click at [712, 261] on rect "Interactive chart" at bounding box center [643, 246] width 189 height 119
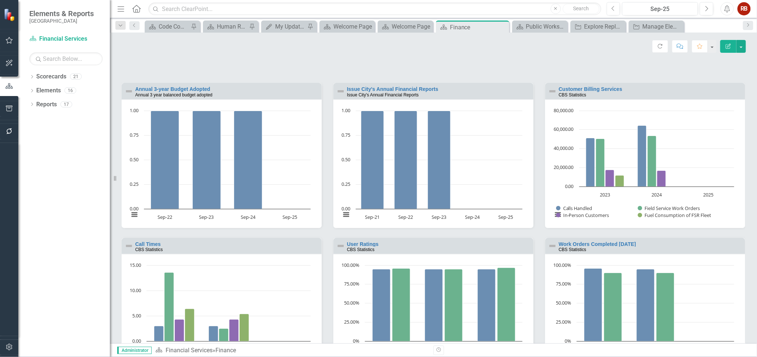
scroll to position [558, 0]
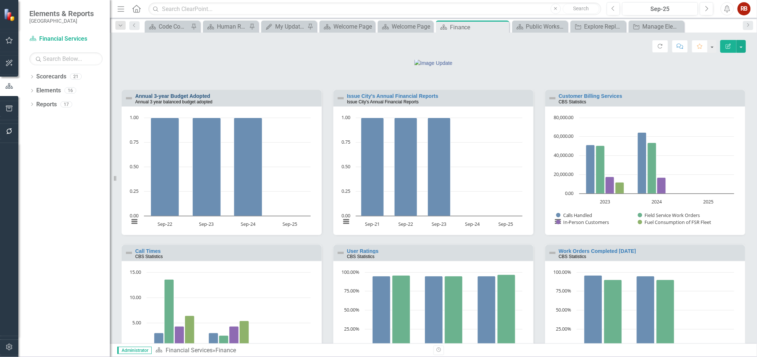
click at [188, 99] on link "Annual 3-year Budget Adopted" at bounding box center [172, 96] width 75 height 6
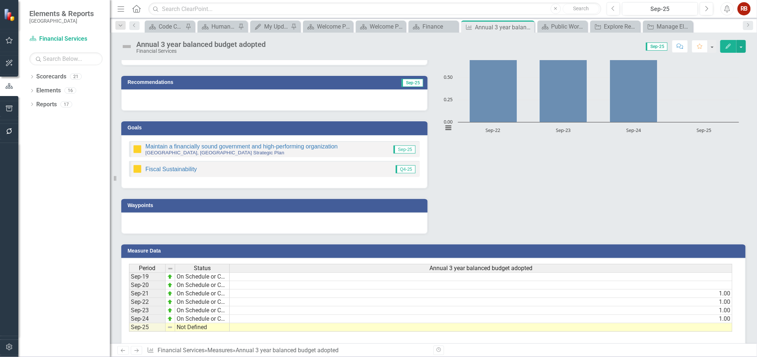
scroll to position [90, 0]
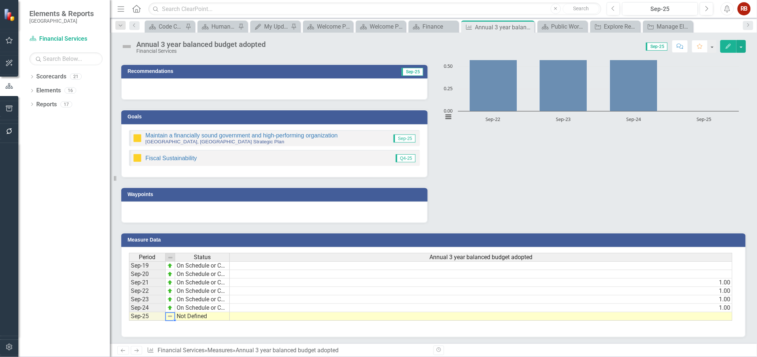
click at [127, 44] on img at bounding box center [127, 47] width 12 height 12
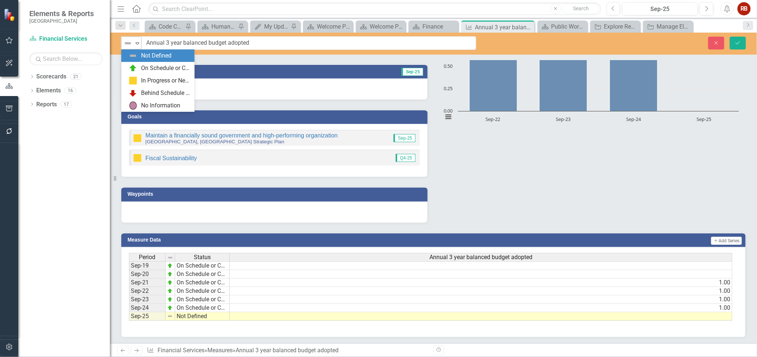
click at [137, 43] on icon "Expand" at bounding box center [137, 43] width 7 height 6
click at [141, 67] on div "On Schedule or Complete" at bounding box center [165, 68] width 49 height 8
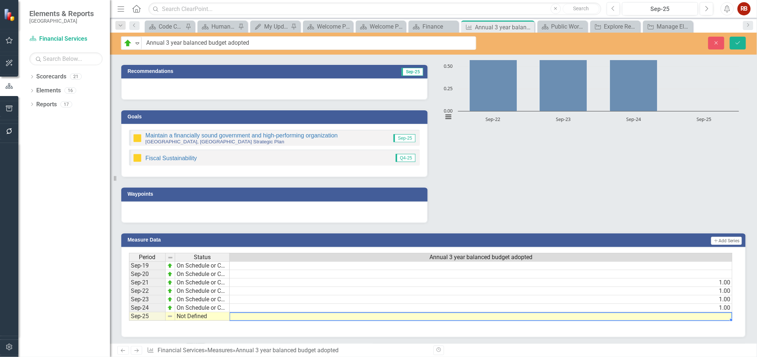
click at [702, 314] on td at bounding box center [481, 316] width 503 height 8
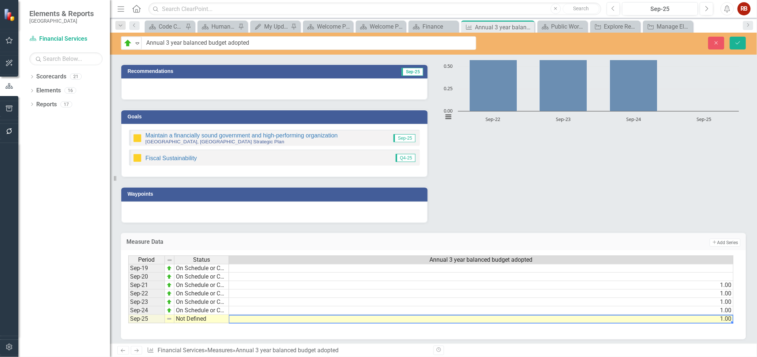
scroll to position [0, 0]
type textarea "1."
click at [735, 46] on button "Save" at bounding box center [738, 43] width 16 height 13
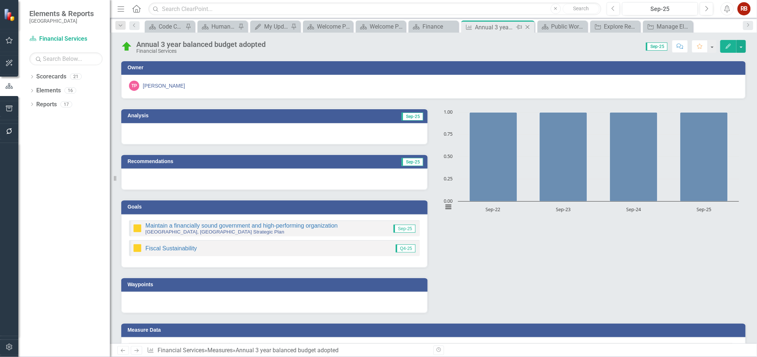
click at [529, 26] on icon "Close" at bounding box center [527, 27] width 7 height 6
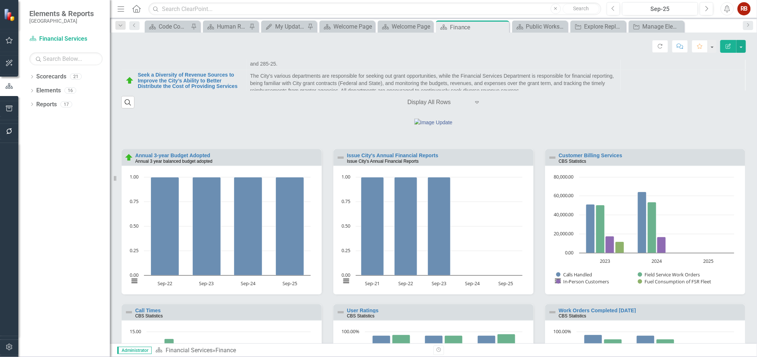
scroll to position [529, 0]
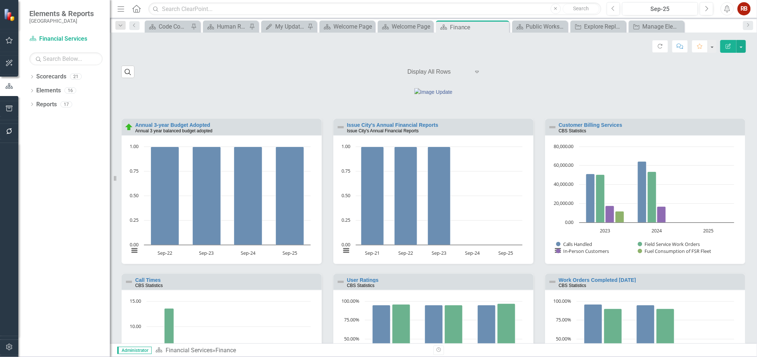
click at [386, 133] on small "Issue City's Annual Financial Reports" at bounding box center [383, 130] width 72 height 5
click at [386, 128] on link "Issue City's Annual Financial Reports" at bounding box center [392, 125] width 91 height 6
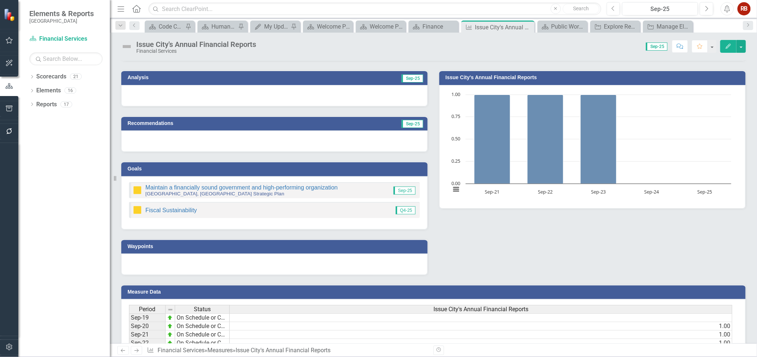
scroll to position [90, 0]
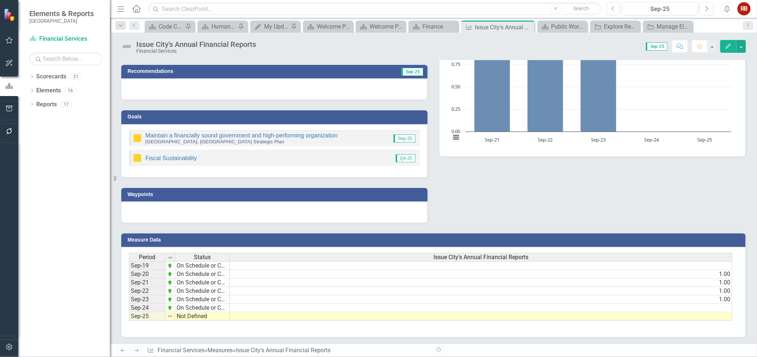
click at [123, 45] on img at bounding box center [127, 47] width 12 height 12
click at [127, 44] on img at bounding box center [127, 47] width 12 height 12
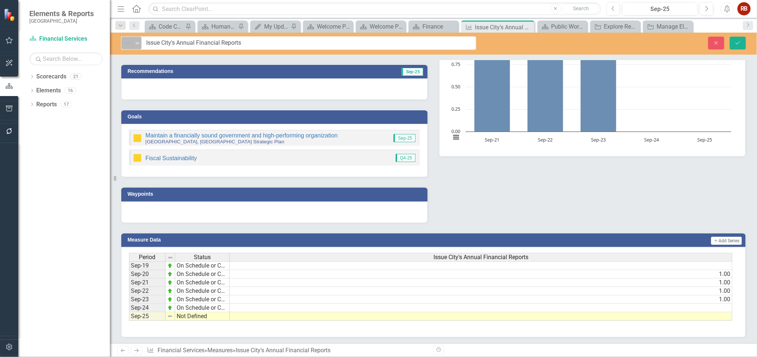
click at [137, 45] on icon "Expand" at bounding box center [137, 43] width 7 height 6
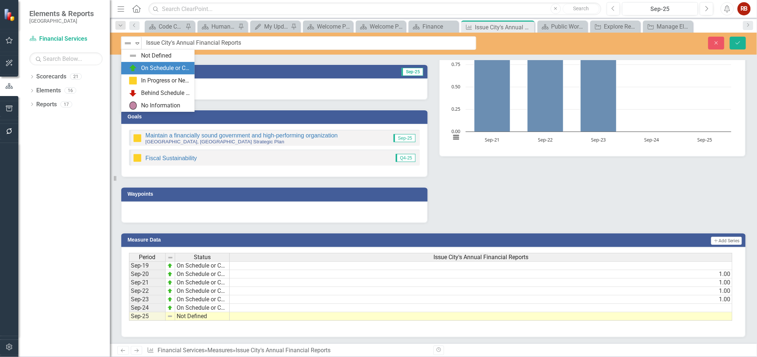
click at [140, 67] on div "On Schedule or Complete" at bounding box center [160, 68] width 62 height 9
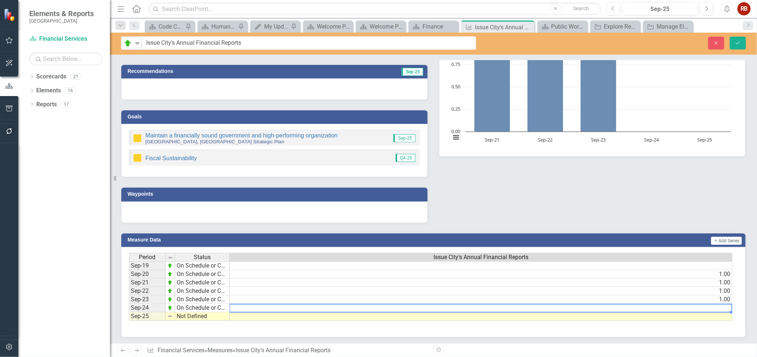
click at [271, 304] on td at bounding box center [481, 308] width 503 height 8
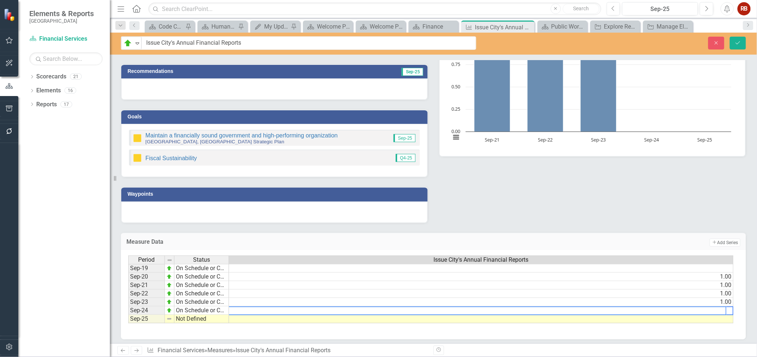
type textarea "1."
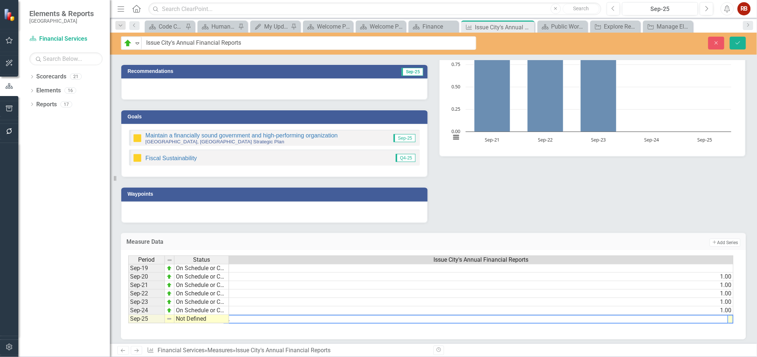
scroll to position [0, 0]
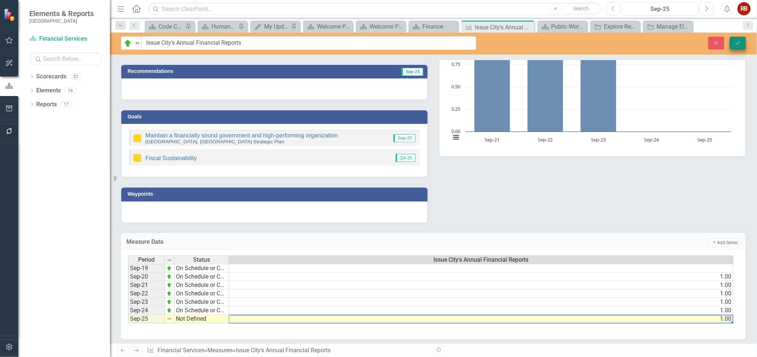
type textarea "1."
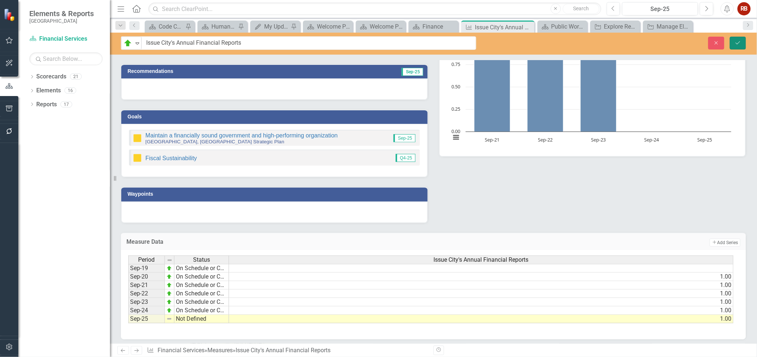
click at [739, 42] on icon "Save" at bounding box center [737, 42] width 7 height 5
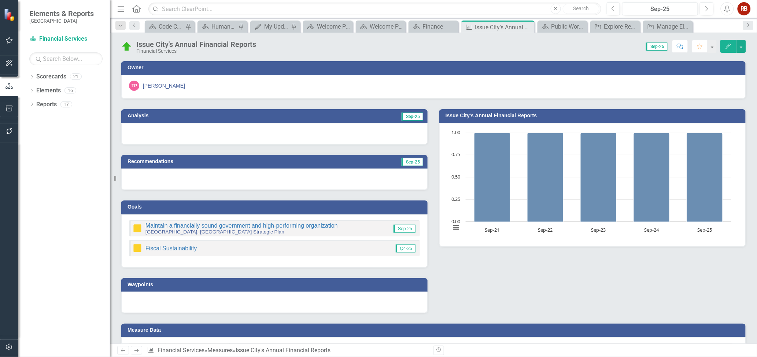
click at [532, 33] on div "Issue City's Annual Financial Reports Financial Services Score: 0.00 Sep-25 Com…" at bounding box center [433, 44] width 647 height 22
click at [528, 26] on icon "Close" at bounding box center [527, 27] width 7 height 6
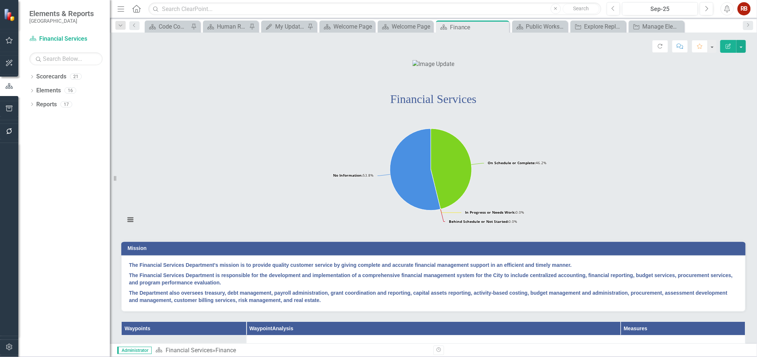
click at [528, 26] on div "Public Works Department" at bounding box center [546, 26] width 40 height 9
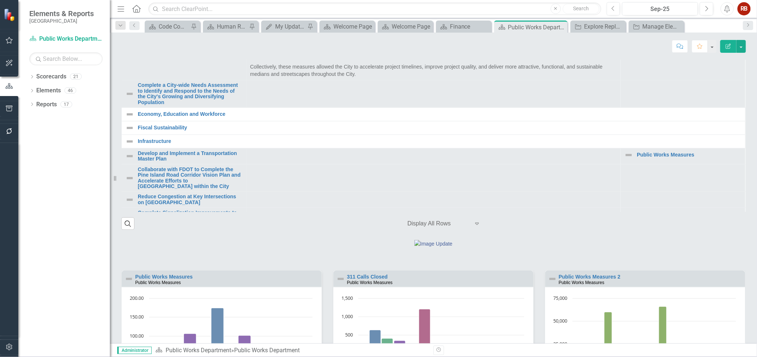
scroll to position [375, 0]
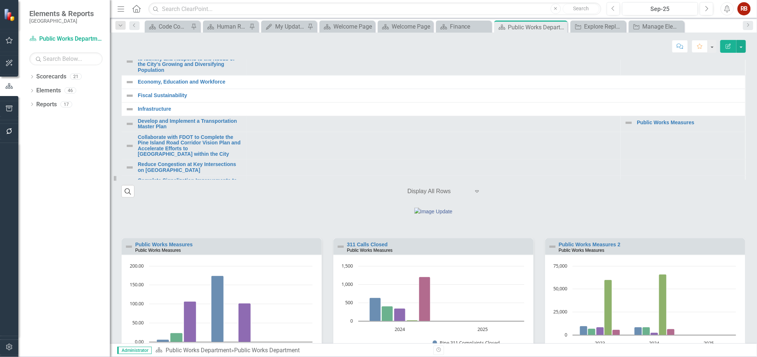
click at [477, 45] on div "Score: N/A Sep-25 Completed Comment Favorite Edit Report" at bounding box center [433, 46] width 625 height 12
click at [460, 26] on div "Finance" at bounding box center [465, 26] width 30 height 9
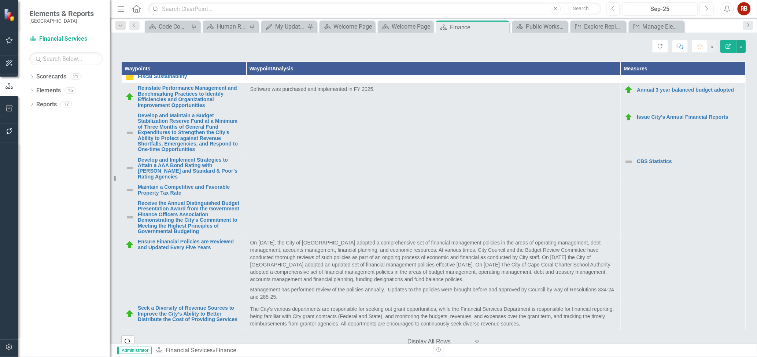
scroll to position [5, 0]
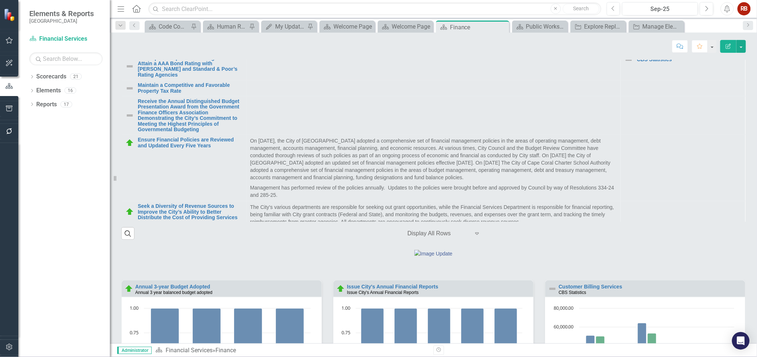
scroll to position [371, 0]
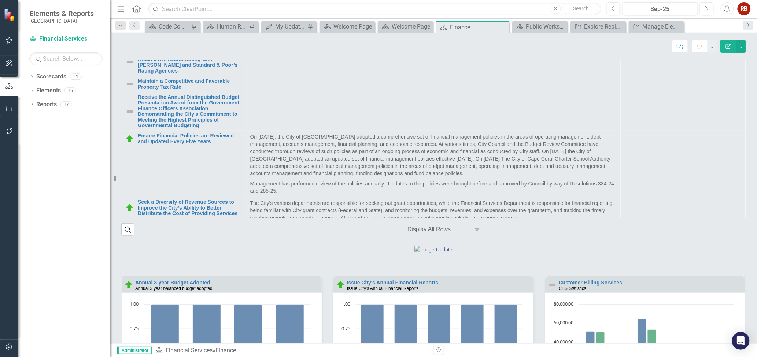
drag, startPoint x: 744, startPoint y: 151, endPoint x: 744, endPoint y: 159, distance: 8.1
click at [744, 159] on div "Waypoints Waypoint Analysis Measures Fiscal Sustainability Link Map View Link M…" at bounding box center [433, 88] width 636 height 296
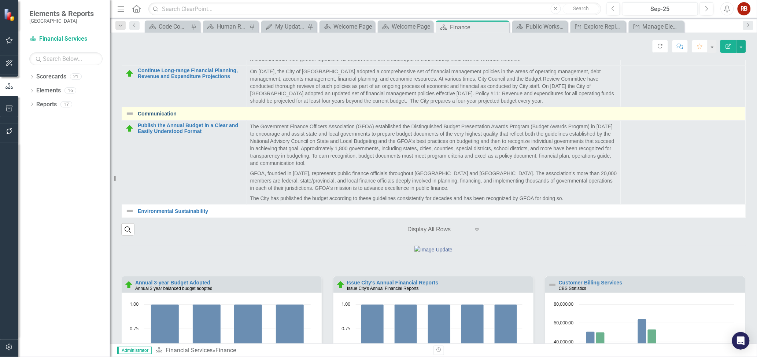
drag, startPoint x: 734, startPoint y: 176, endPoint x: 724, endPoint y: 147, distance: 31.2
click at [724, 147] on tbody "Fiscal Sustainability Link Map View Link Map Edit Edit Goal Link Open Element R…" at bounding box center [434, 11] width 624 height 412
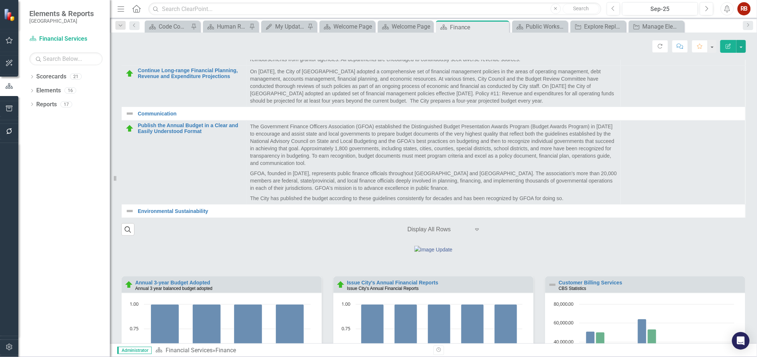
scroll to position [148, 0]
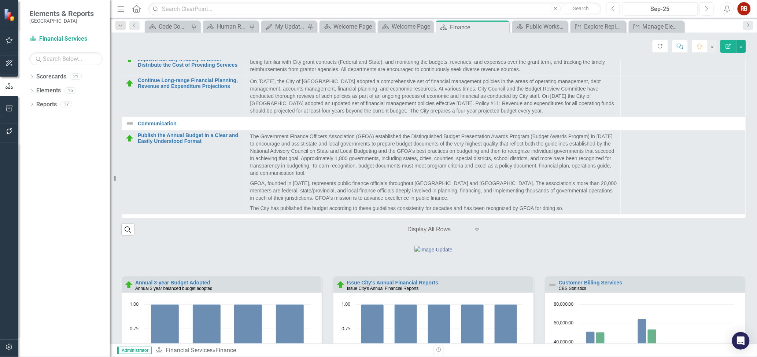
click at [611, 4] on button "Previous" at bounding box center [614, 8] width 14 height 13
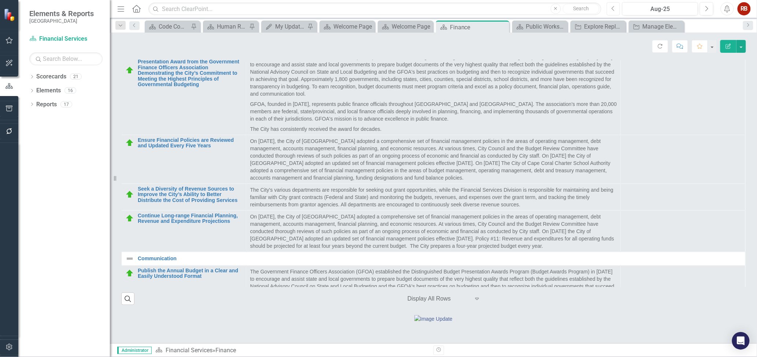
scroll to position [226, 0]
drag, startPoint x: 733, startPoint y: 240, endPoint x: 726, endPoint y: 251, distance: 12.8
click at [726, 251] on tbody "Fiscal Sustainability Link Map View Link Map Edit Edit Goal Link Open Element R…" at bounding box center [434, 84] width 624 height 555
drag, startPoint x: 730, startPoint y: 235, endPoint x: 730, endPoint y: 244, distance: 8.4
click at [730, 209] on td at bounding box center [683, 195] width 125 height 27
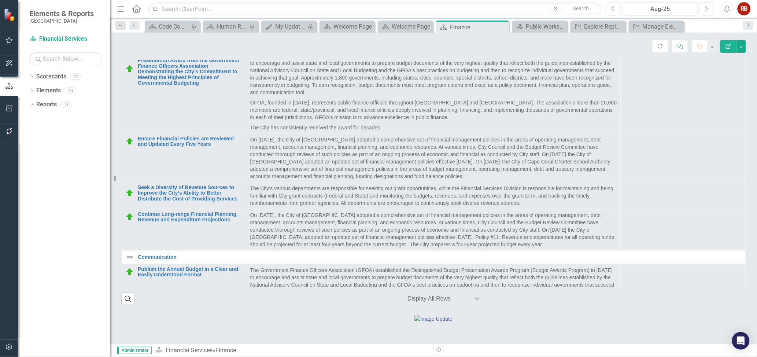
drag, startPoint x: 740, startPoint y: 248, endPoint x: 734, endPoint y: 263, distance: 16.4
click at [734, 263] on div "Waypoints Waypoint Analysis Measures Fiscal Sustainability Link Map View Link M…" at bounding box center [433, 162] width 625 height 286
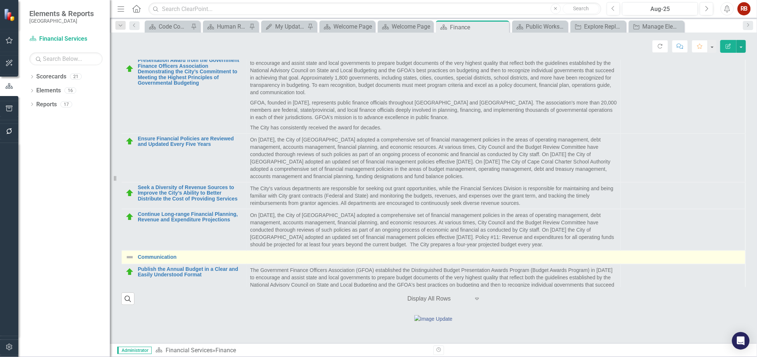
click at [733, 264] on td "Communication Link Map View Link Map Edit Edit Goal Link Open Element" at bounding box center [434, 257] width 624 height 14
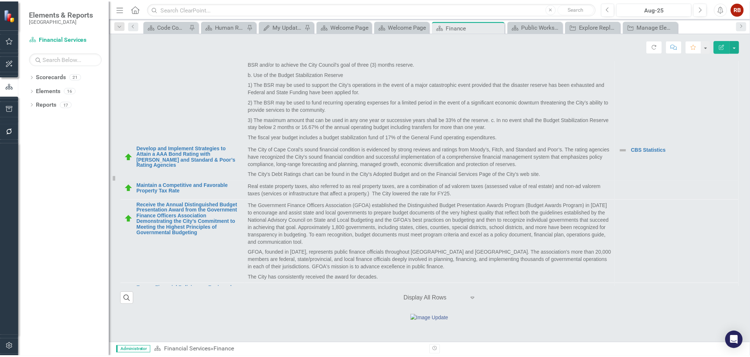
scroll to position [0, 0]
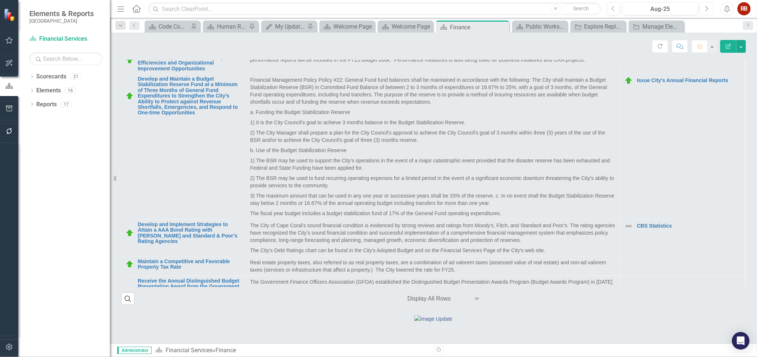
click at [708, 7] on icon "Next" at bounding box center [706, 8] width 4 height 7
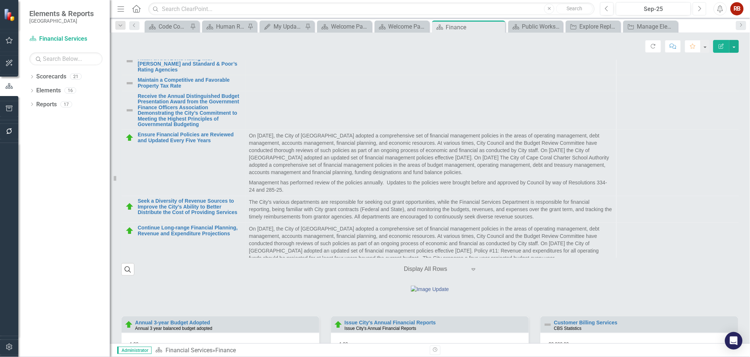
scroll to position [8, 0]
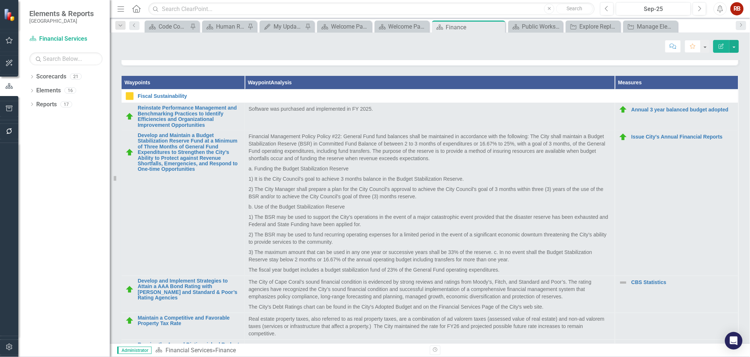
scroll to position [264, 0]
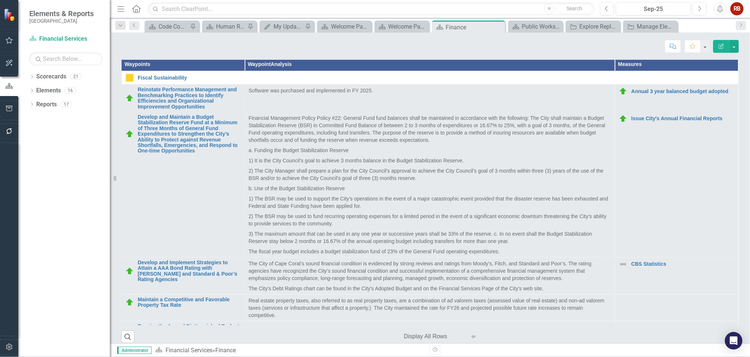
click at [745, 173] on div "Financial Services Loading... Chart Pie chart with 4 slices. Aggregate Status (…" at bounding box center [430, 253] width 640 height 932
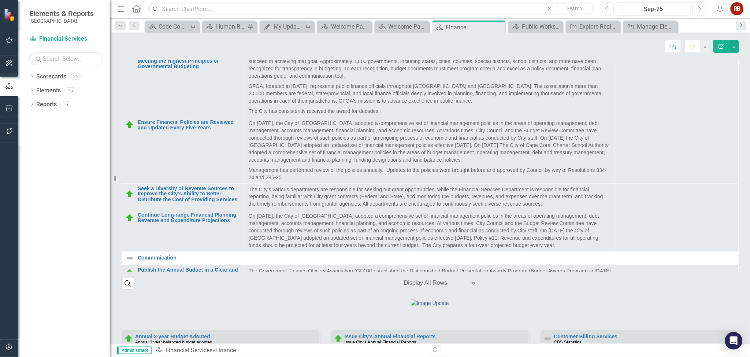
scroll to position [316, 0]
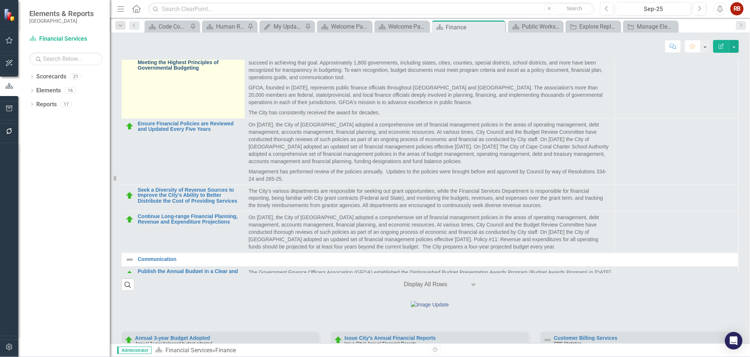
click at [199, 71] on link "Receive the Annual Distinguished Budget Presentation Award from the Government …" at bounding box center [189, 54] width 103 height 34
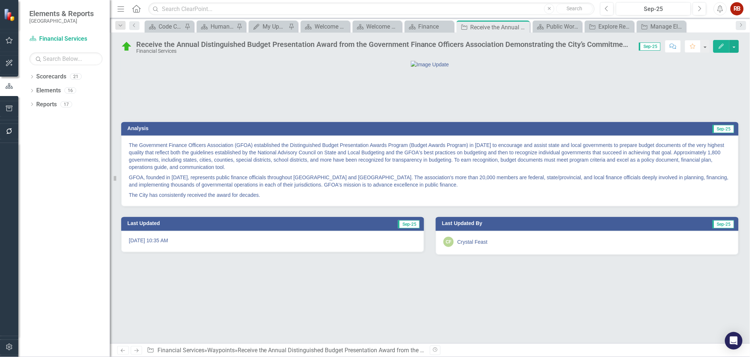
click at [330, 45] on div "Receive the Annual Distinguished Budget Presentation Award from the Government …" at bounding box center [384, 44] width 496 height 8
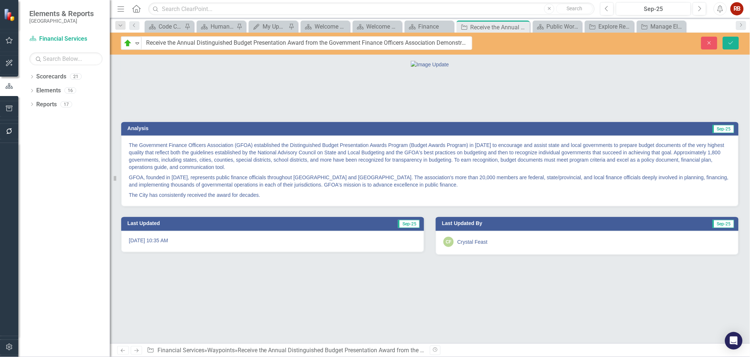
click at [303, 68] on div at bounding box center [430, 64] width 618 height 8
click at [424, 24] on div "Finance" at bounding box center [431, 26] width 24 height 9
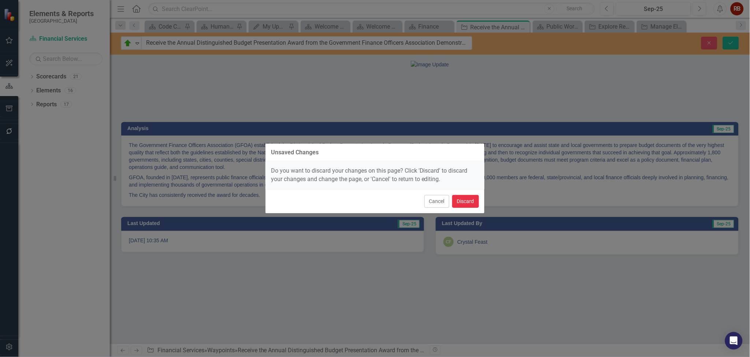
click at [464, 201] on button "Discard" at bounding box center [465, 201] width 27 height 13
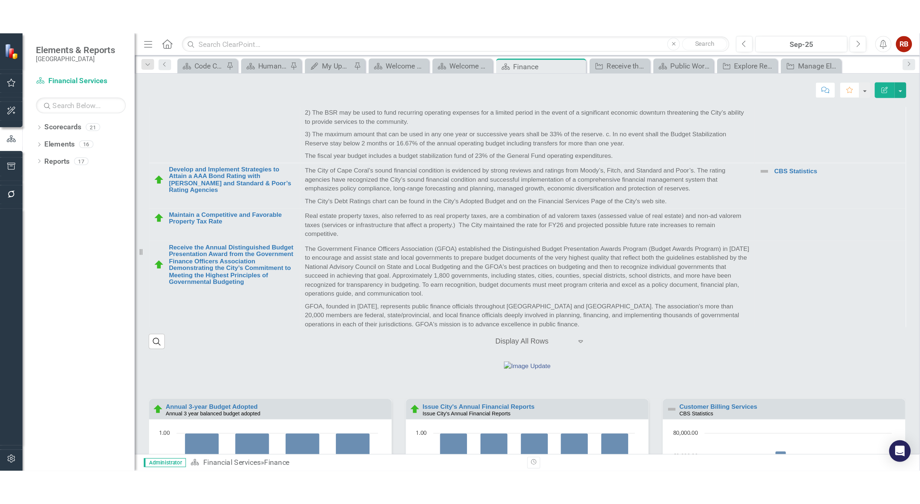
scroll to position [81, 0]
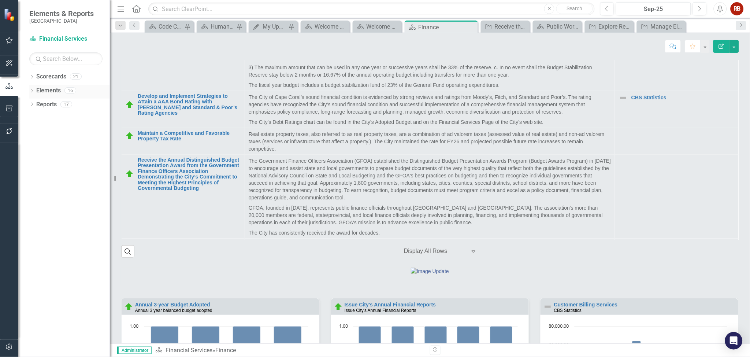
click at [50, 98] on div "Elements 16" at bounding box center [73, 92] width 74 height 14
click at [54, 96] on div "Elements" at bounding box center [48, 91] width 25 height 12
click at [50, 89] on link "Elements" at bounding box center [48, 90] width 25 height 8
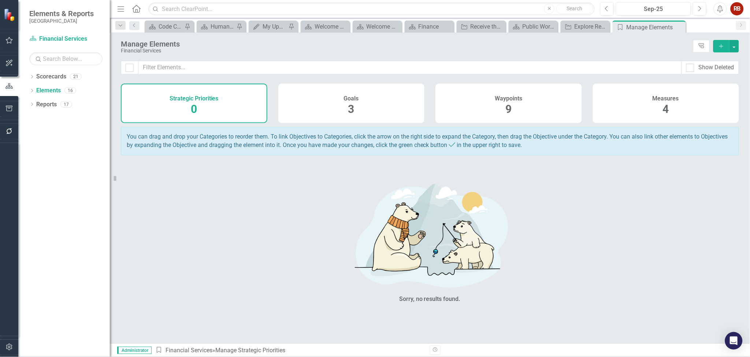
click at [504, 98] on h4 "Waypoints" at bounding box center [508, 98] width 27 height 7
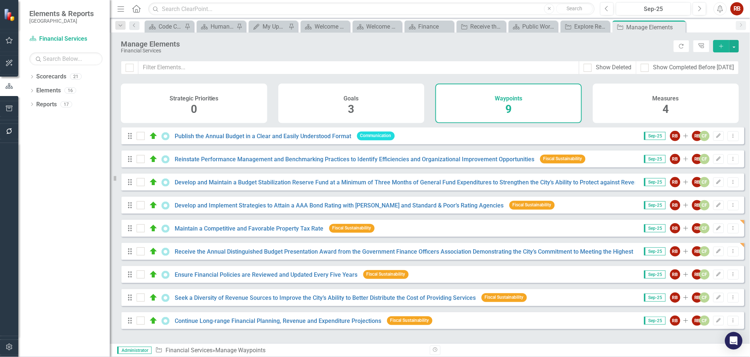
drag, startPoint x: 702, startPoint y: 48, endPoint x: 579, endPoint y: 51, distance: 122.8
click at [579, 51] on div "Financial Services" at bounding box center [395, 50] width 549 height 5
click at [635, 93] on div "Measures 4" at bounding box center [666, 104] width 147 height 40
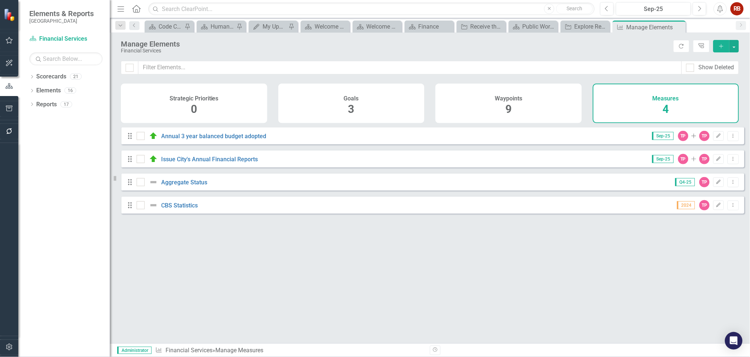
click at [529, 99] on div "Waypoints 9" at bounding box center [509, 104] width 147 height 40
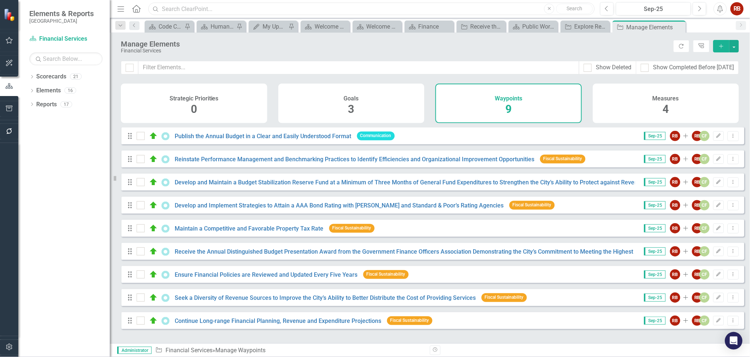
click at [403, 8] on input "text" at bounding box center [371, 9] width 447 height 13
drag, startPoint x: 403, startPoint y: 8, endPoint x: 529, endPoint y: 99, distance: 155.0
click at [529, 99] on div "Waypoints 9" at bounding box center [509, 104] width 147 height 40
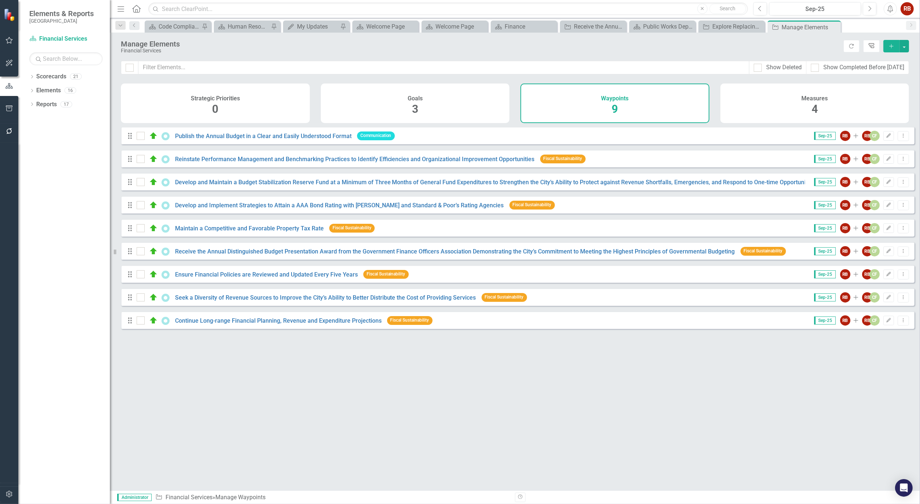
click at [750, 49] on link "Tree Explorer" at bounding box center [871, 46] width 16 height 12
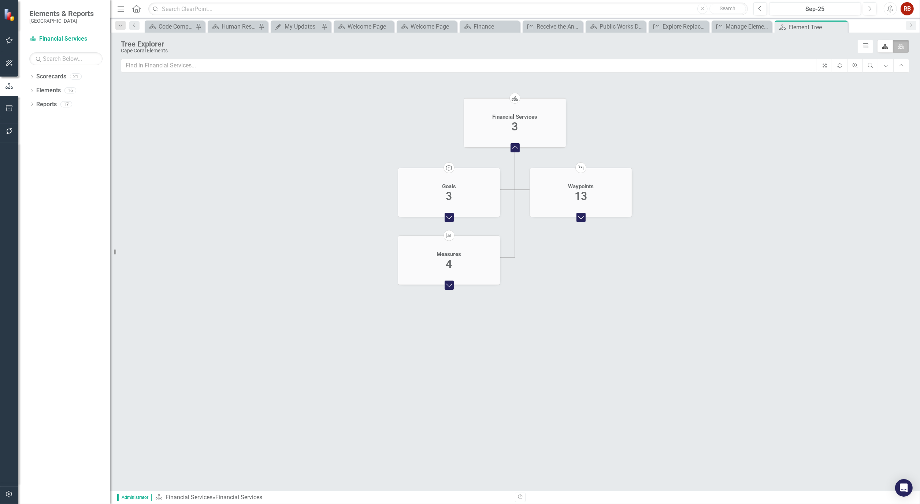
click at [449, 285] on foreignobject "Expand Chart" at bounding box center [449, 285] width 15 height 15
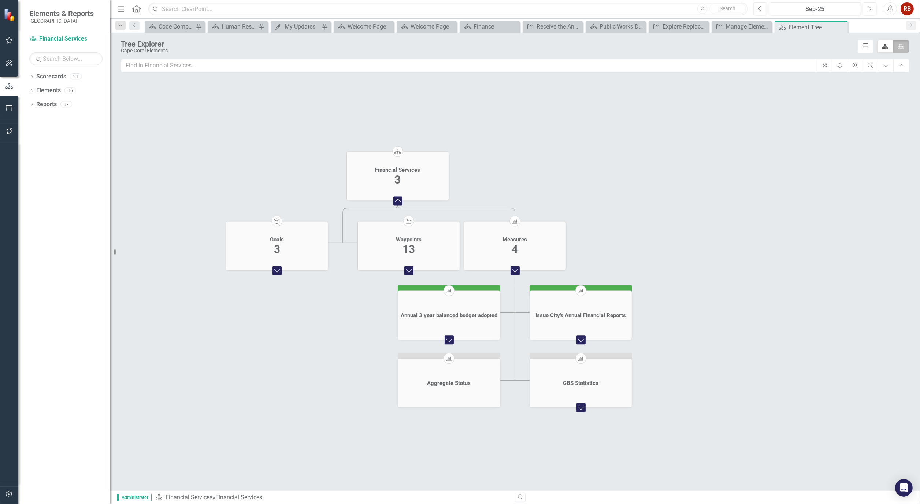
click at [413, 269] on foreignobject "Expand Chart" at bounding box center [408, 270] width 15 height 15
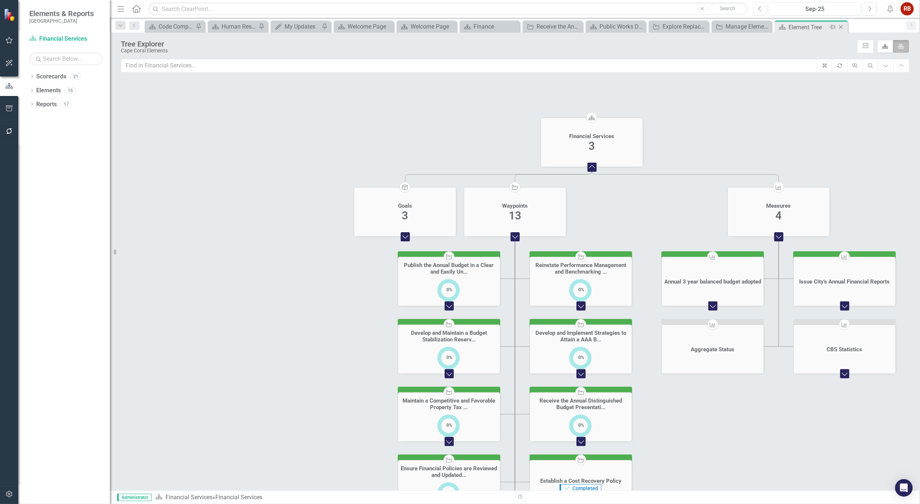
click at [750, 26] on icon at bounding box center [841, 27] width 4 height 4
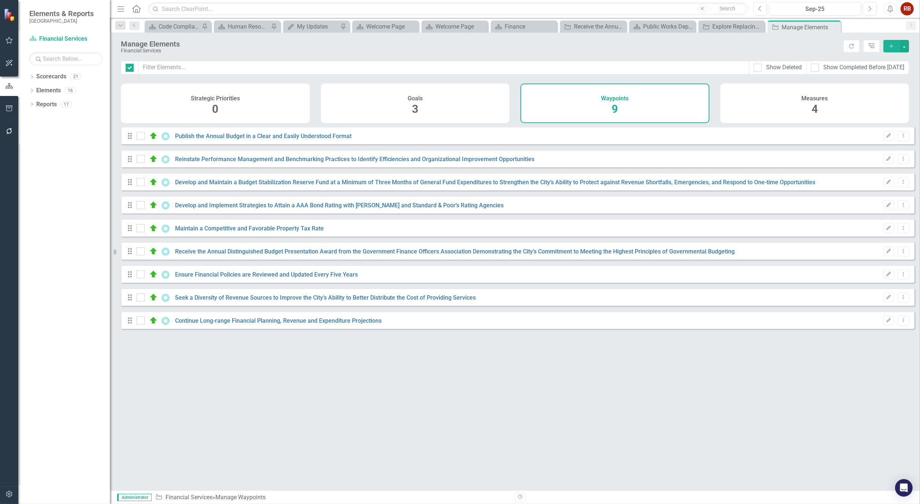
checkbox input "false"
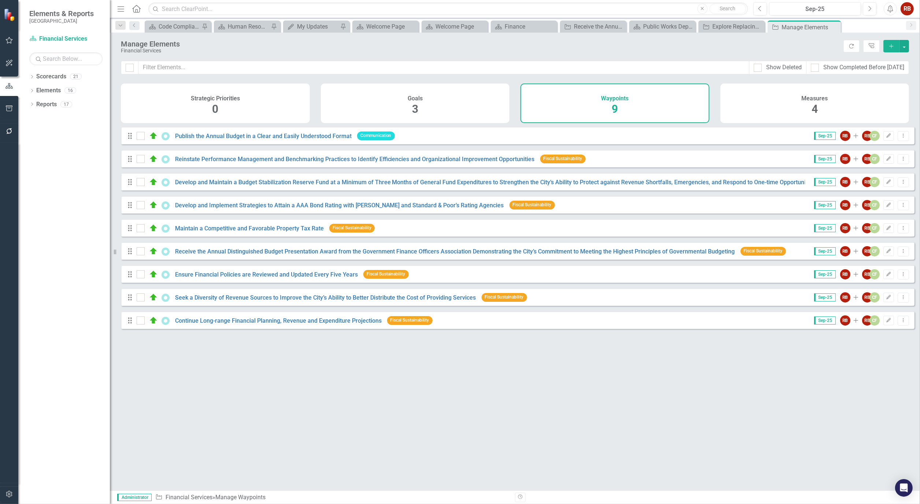
click at [750, 49] on button "Add" at bounding box center [892, 46] width 16 height 12
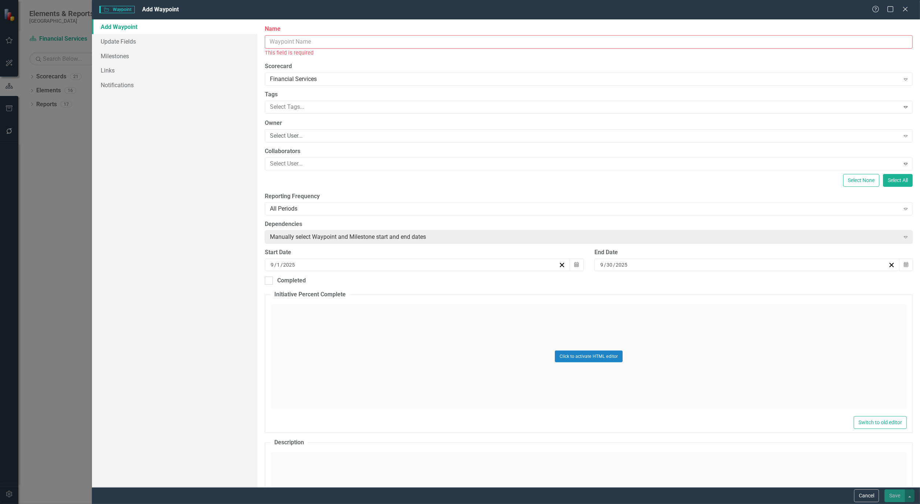
click at [275, 42] on input "Name" at bounding box center [589, 42] width 648 height 14
paste input "Receive Annual Awards on Financial Reporting Demonstrating the City’s Commitmen…"
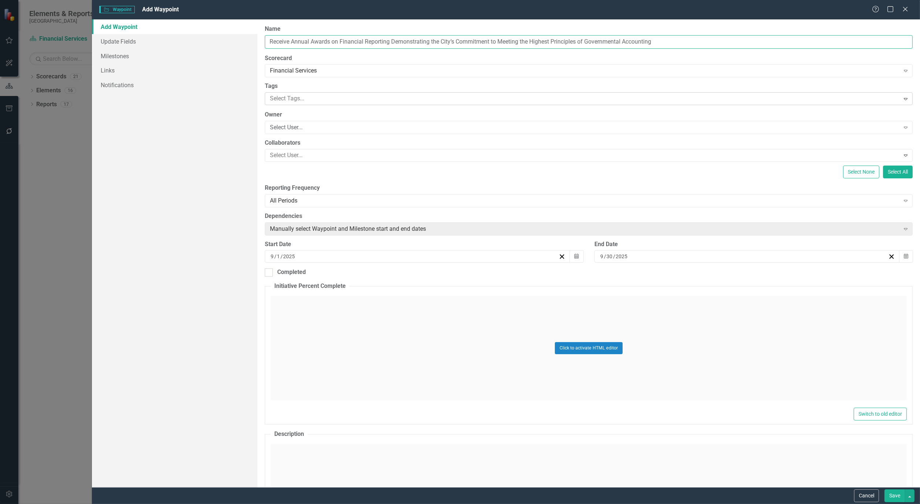
type input "Receive Annual Awards on Financial Reporting Demonstrating the City’s Commitmen…"
click at [329, 94] on div at bounding box center [583, 99] width 633 height 10
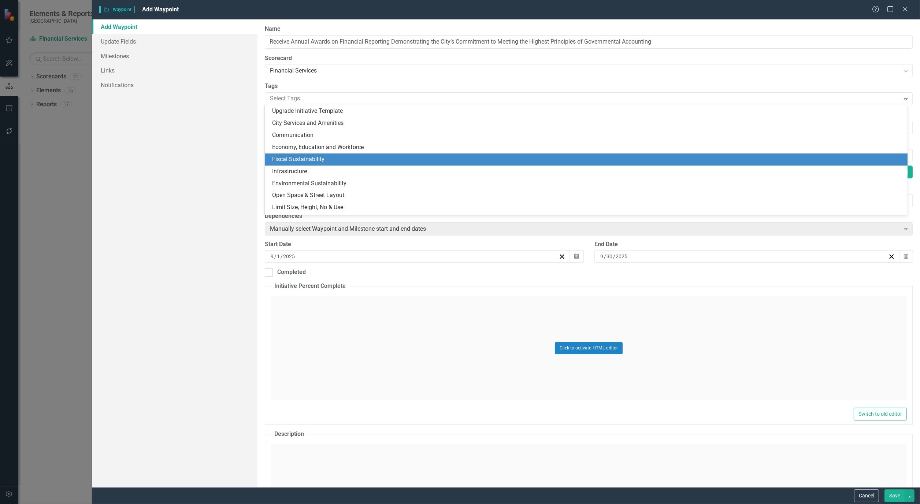
click at [311, 159] on span "Fiscal Sustainability" at bounding box center [298, 159] width 52 height 7
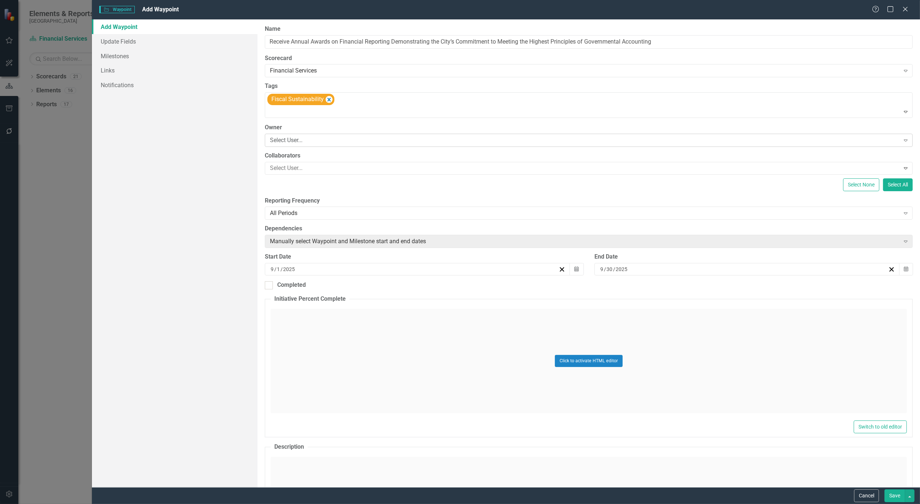
click at [312, 138] on div "Select User..." at bounding box center [585, 140] width 630 height 8
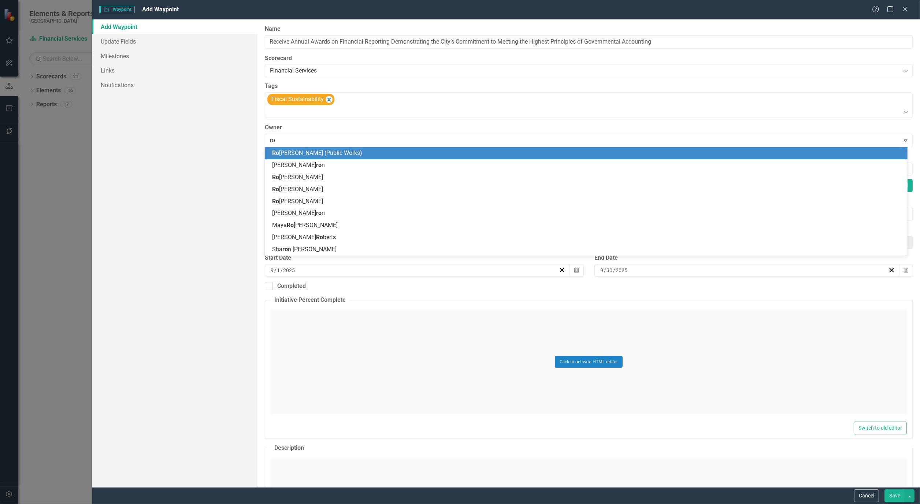
type input "rob"
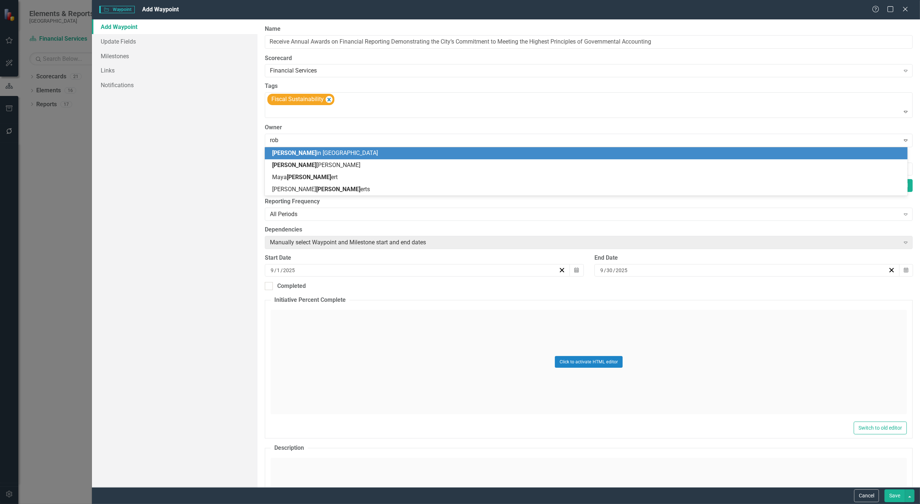
click at [304, 154] on span "[PERSON_NAME] in [PERSON_NAME]" at bounding box center [325, 152] width 106 height 7
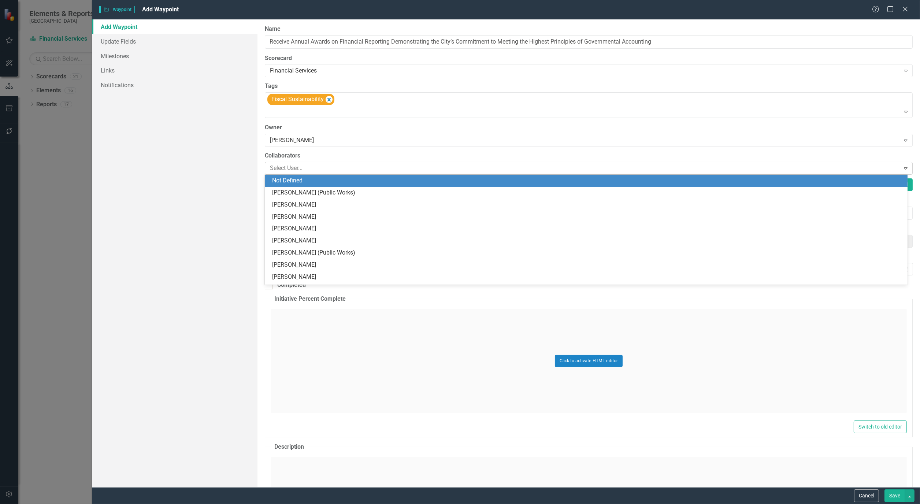
click at [303, 166] on div at bounding box center [583, 168] width 633 height 10
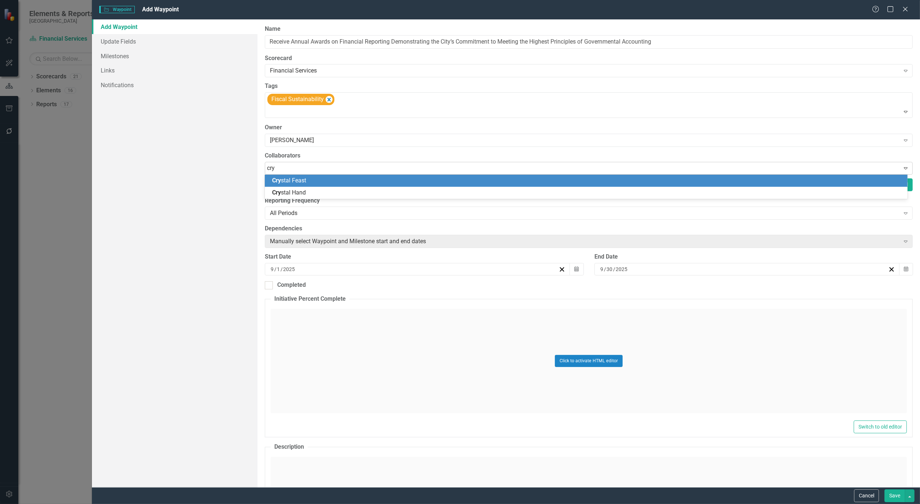
type input "crys"
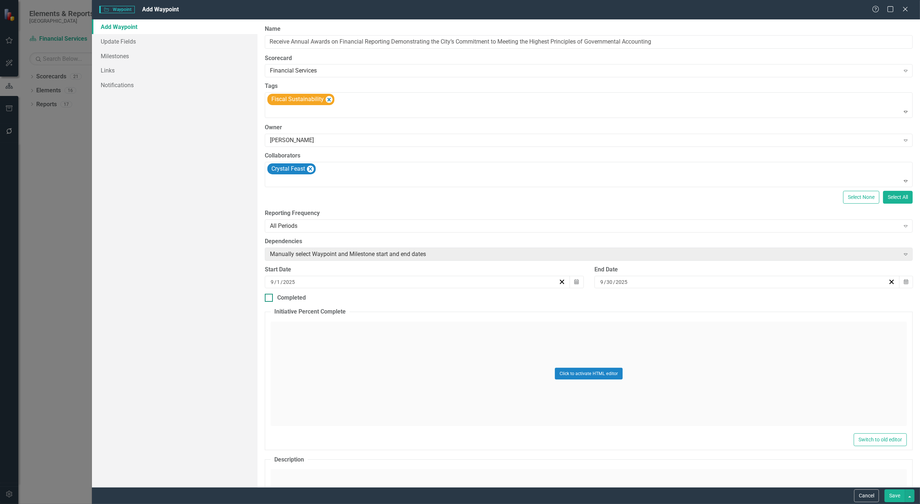
click at [380, 297] on div "Completed" at bounding box center [589, 298] width 648 height 8
click at [270, 297] on input "Completed" at bounding box center [267, 296] width 5 height 5
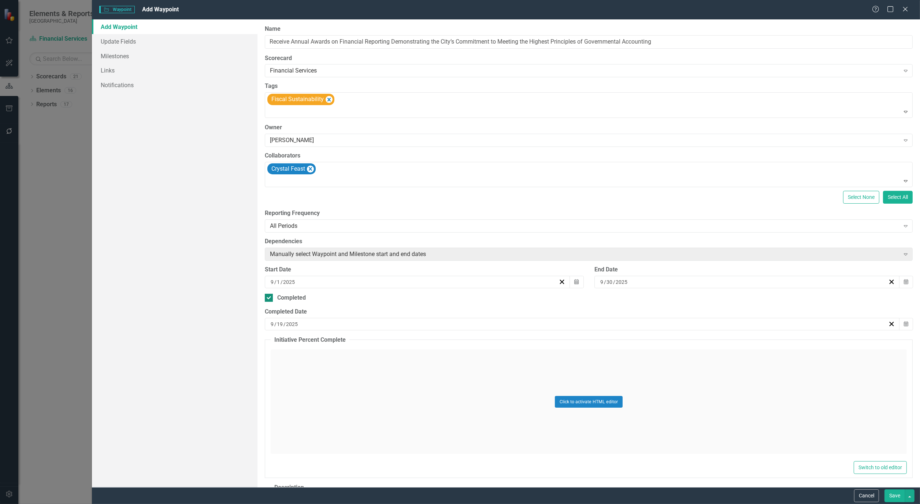
click at [271, 298] on div at bounding box center [269, 298] width 8 height 8
click at [270, 298] on input "Completed" at bounding box center [267, 296] width 5 height 5
checkbox input "false"
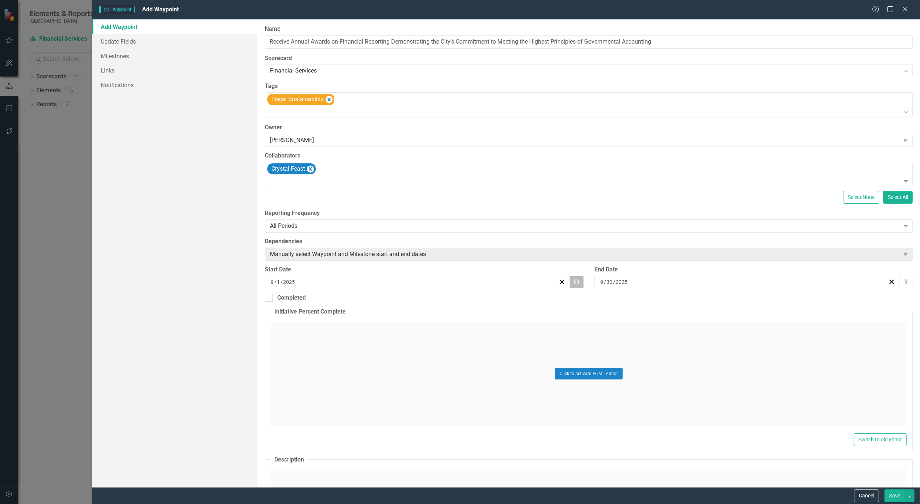
click at [574, 281] on icon "button" at bounding box center [576, 281] width 4 height 5
click at [416, 296] on button "[DATE]" at bounding box center [416, 301] width 63 height 16
click at [417, 291] on div "Start Date [DATE] Calendar" at bounding box center [423, 280] width 329 height 28
click at [292, 281] on input "2025" at bounding box center [289, 281] width 13 height 7
click at [414, 298] on span "[DATE]" at bounding box center [416, 300] width 15 height 6
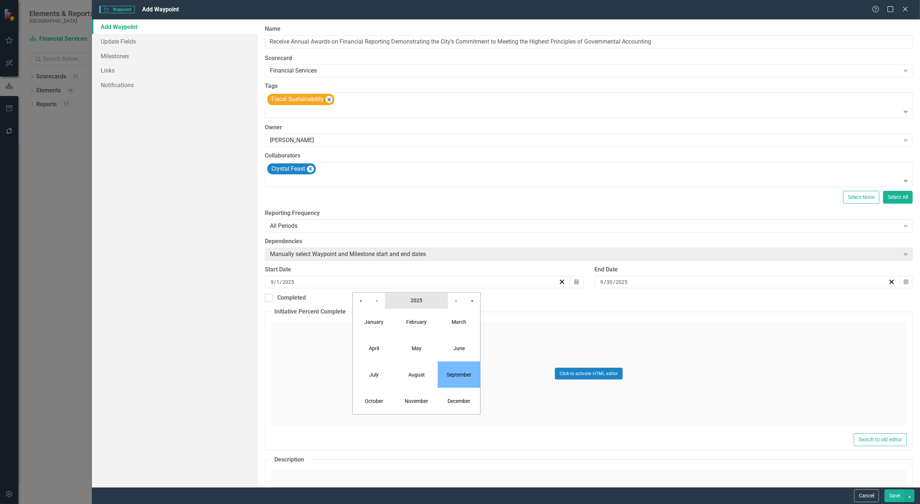
click at [420, 299] on span "2025" at bounding box center [417, 300] width 12 height 6
click at [372, 344] on button "2024" at bounding box center [374, 348] width 42 height 26
click at [460, 356] on abbr "September" at bounding box center [459, 375] width 25 height 6
click at [363, 321] on button "1" at bounding box center [362, 324] width 18 height 13
click at [115, 36] on link "Update Fields" at bounding box center [175, 41] width 166 height 15
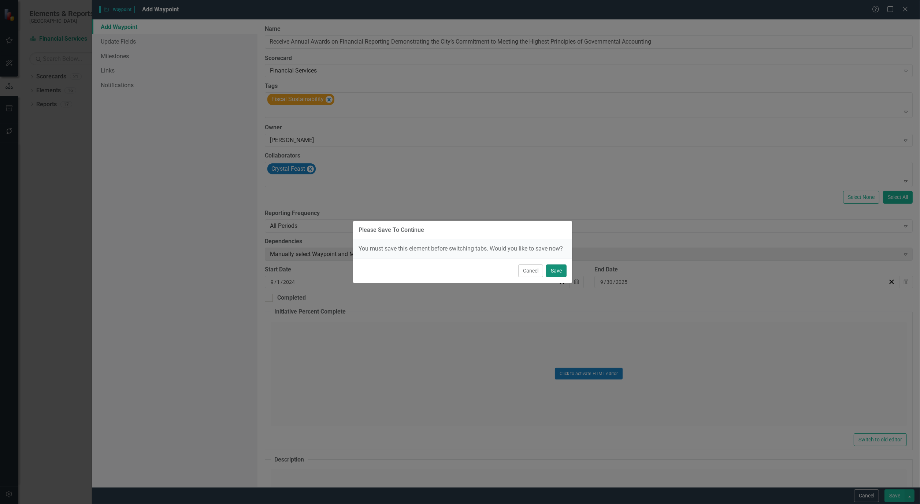
click at [555, 270] on button "Save" at bounding box center [556, 270] width 21 height 13
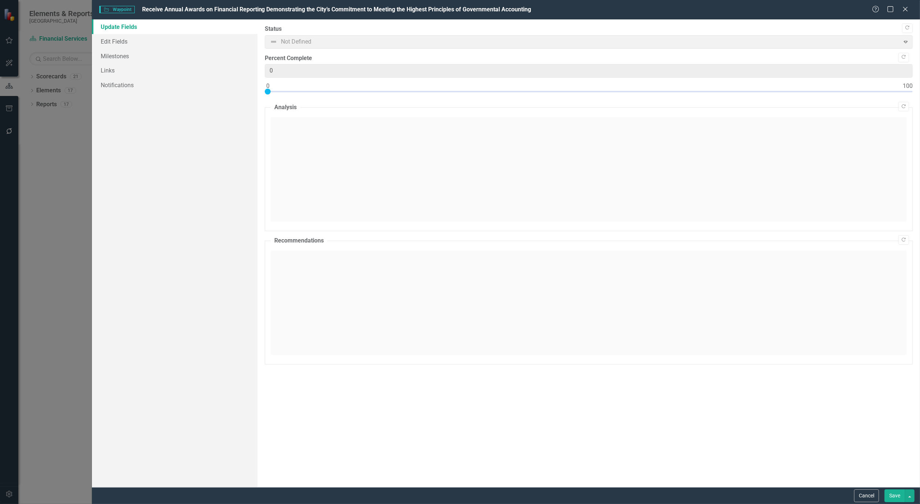
click at [274, 44] on span "Not Defined Expand" at bounding box center [589, 42] width 648 height 14
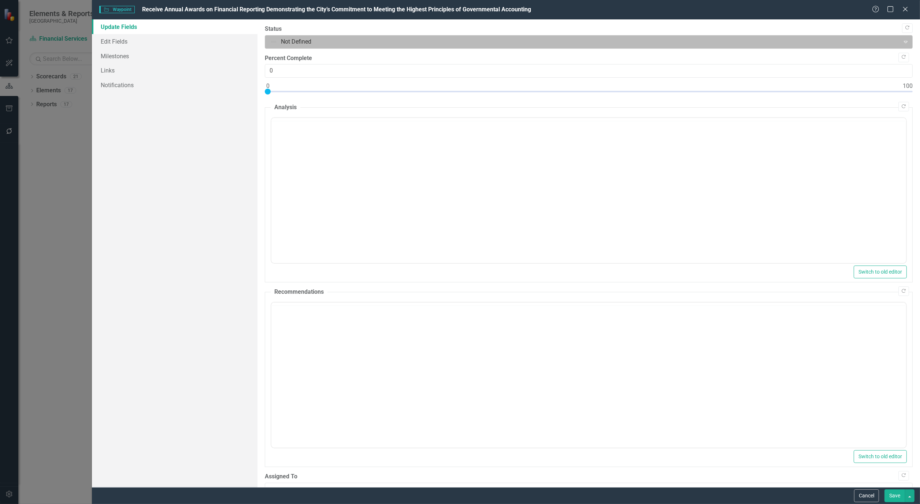
click at [750, 39] on div ""Update" fields in ClearPoint are the fields that change from reporting period …" at bounding box center [589, 253] width 663 height 468
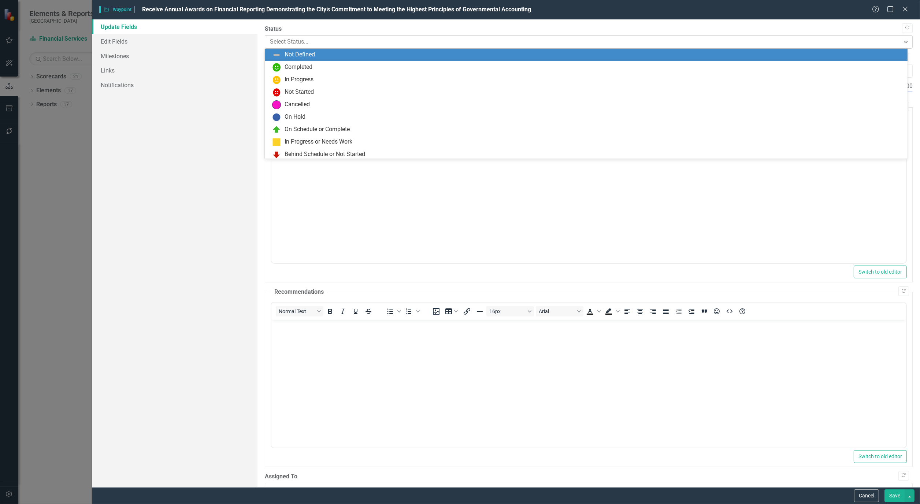
click at [750, 41] on icon "Expand" at bounding box center [905, 42] width 7 height 6
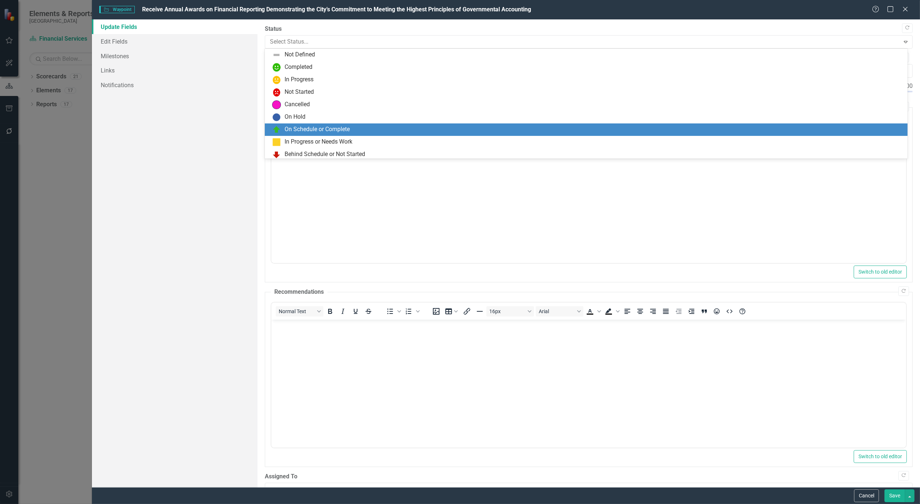
click at [344, 129] on div "On Schedule or Complete" at bounding box center [317, 129] width 65 height 8
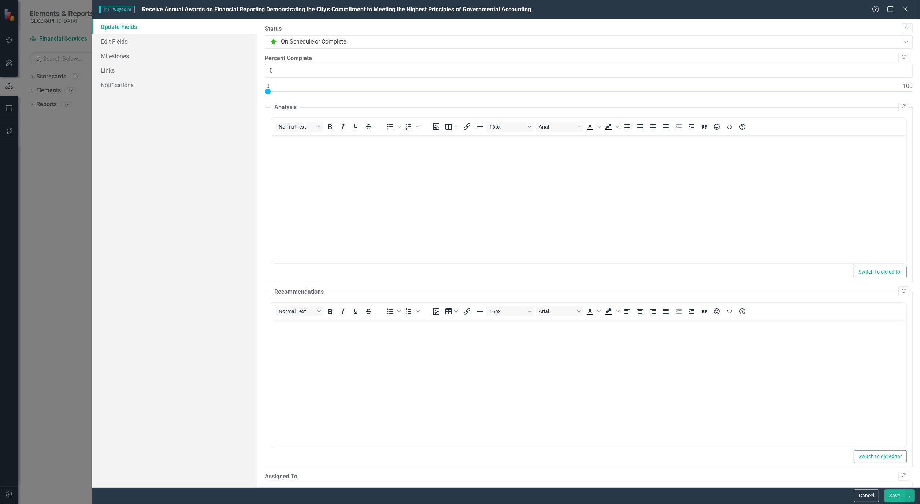
click at [335, 188] on body "Rich Text Area. Press ALT-0 for help." at bounding box center [588, 190] width 635 height 110
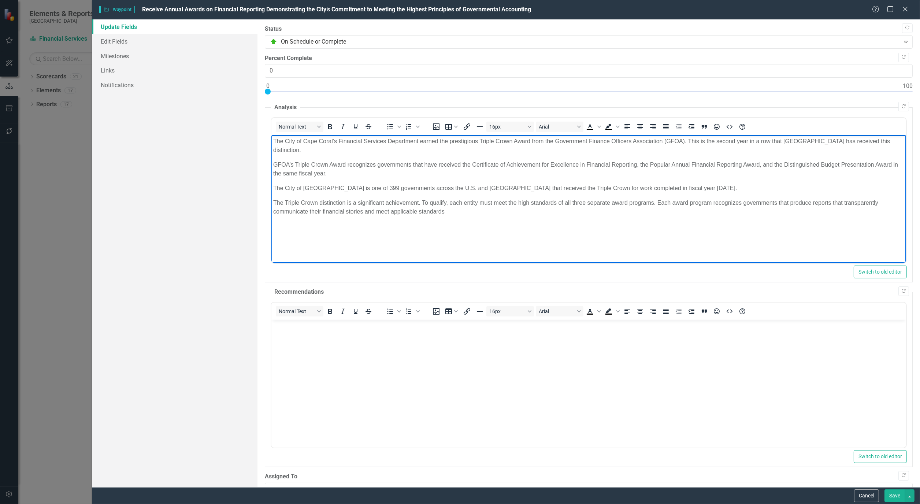
click at [750, 356] on button "Save" at bounding box center [895, 495] width 21 height 13
